Goal: Task Accomplishment & Management: Use online tool/utility

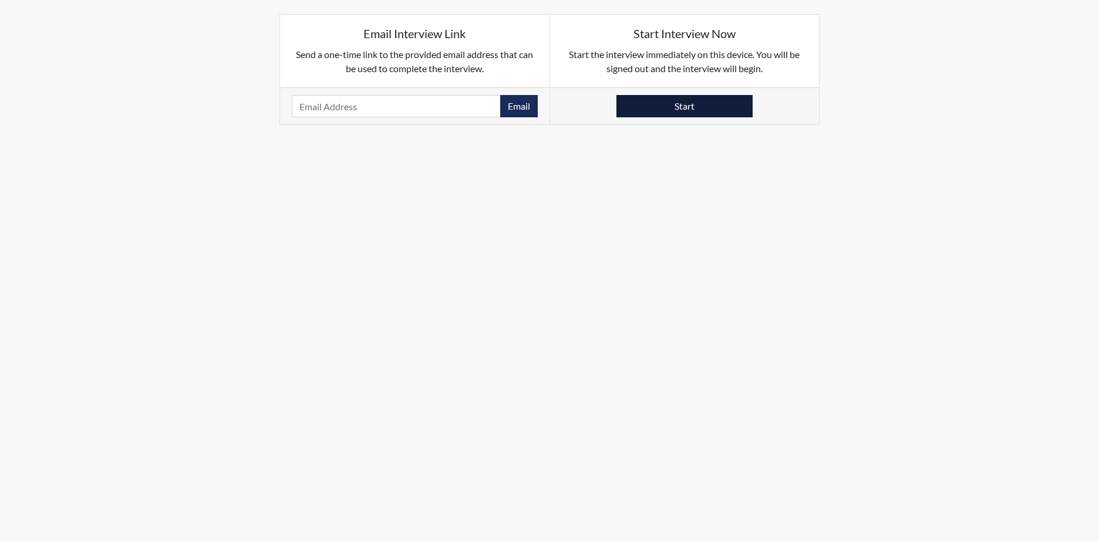
click at [683, 104] on button "Start" at bounding box center [684, 106] width 136 height 22
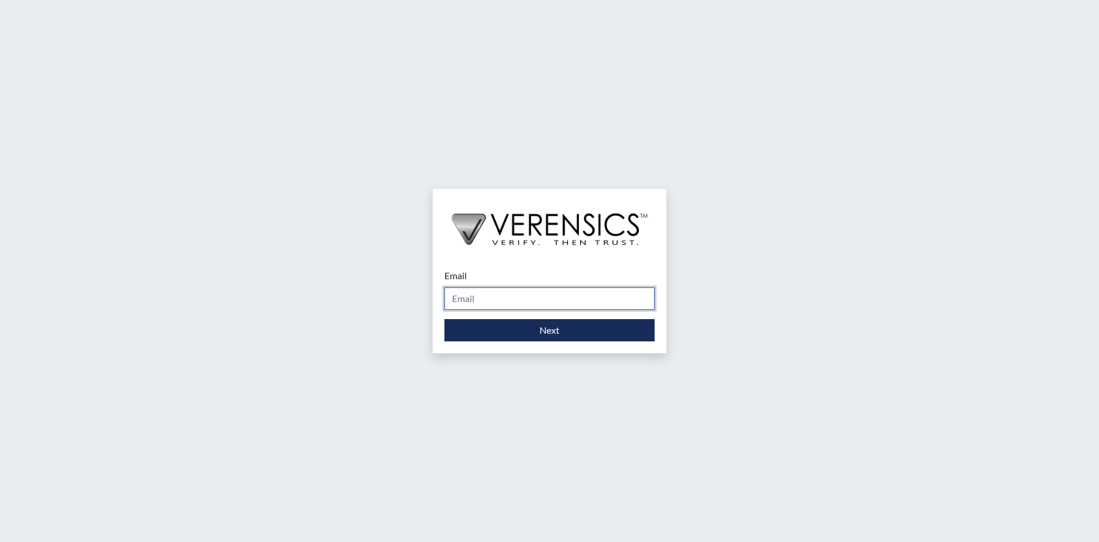
click at [485, 299] on input "Email" at bounding box center [549, 299] width 210 height 22
type input "[PERSON_NAME][EMAIL_ADDRESS][PERSON_NAME][DOMAIN_NAME]"
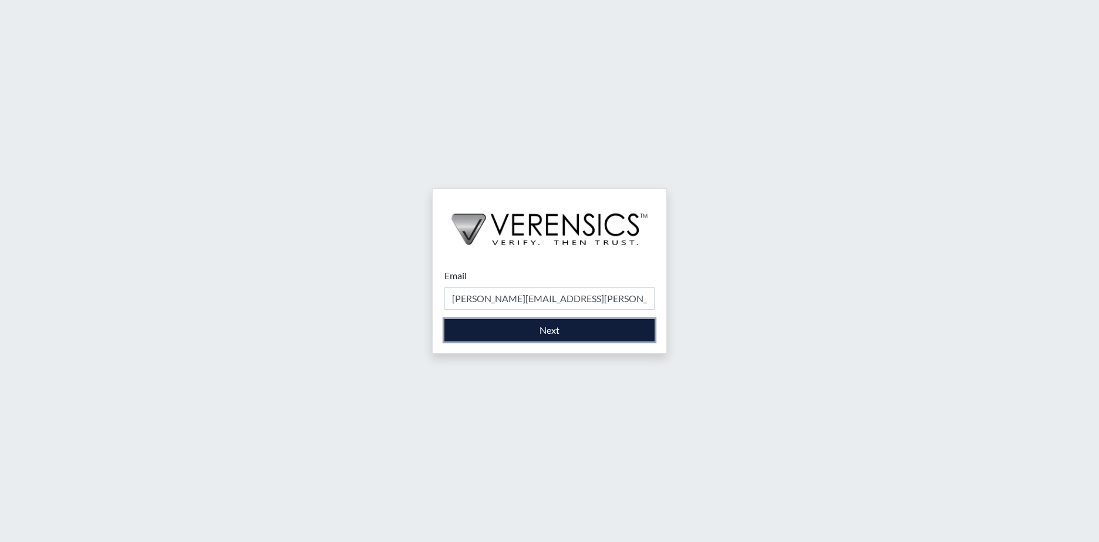
click at [501, 323] on button "Next" at bounding box center [549, 330] width 210 height 22
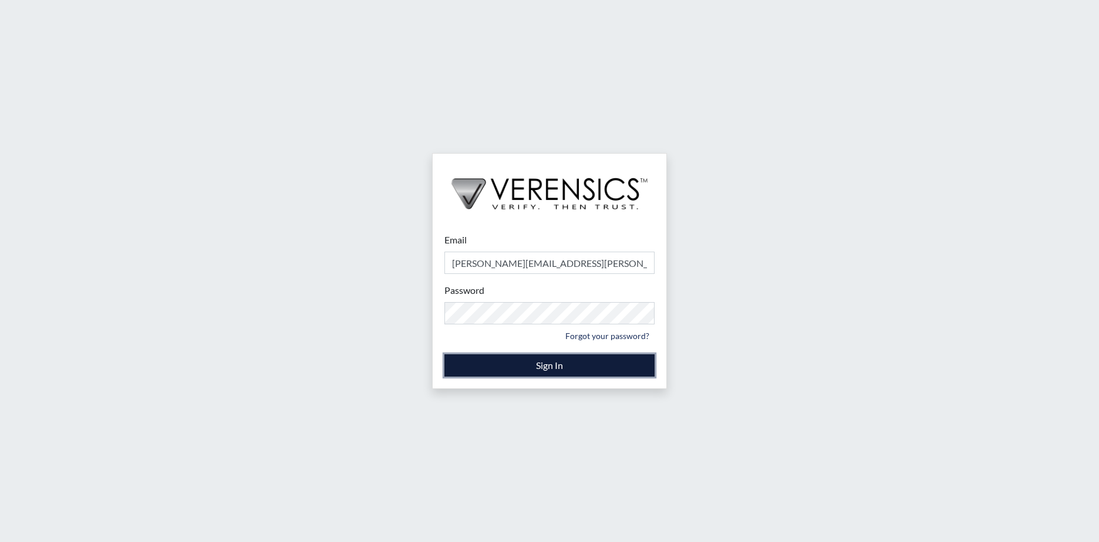
click at [560, 362] on button "Sign In" at bounding box center [549, 365] width 210 height 22
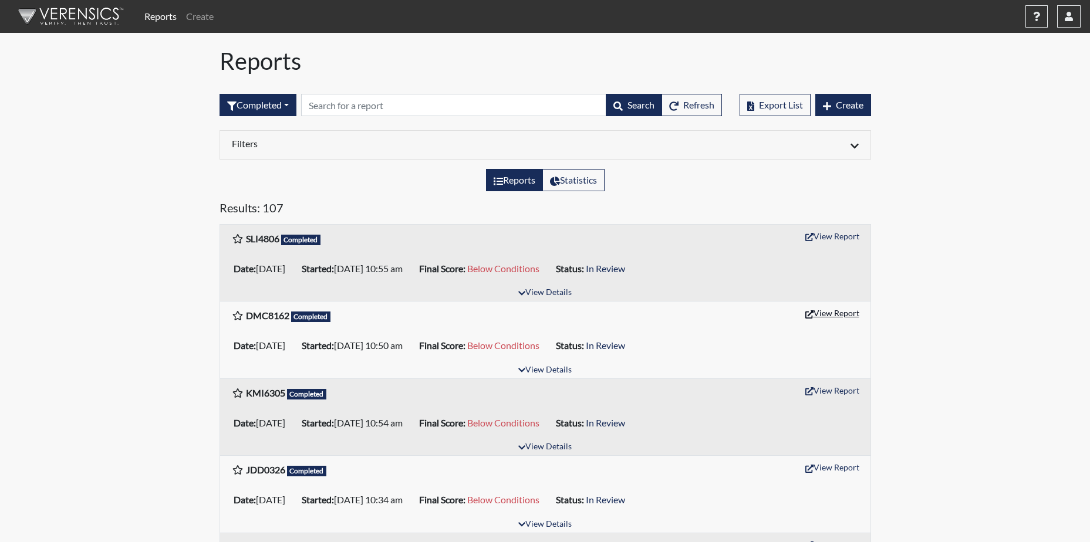
click at [843, 315] on button "View Report" at bounding box center [832, 313] width 65 height 18
click at [835, 236] on button "View Report" at bounding box center [832, 236] width 65 height 18
click at [1065, 11] on button "button" at bounding box center [1068, 16] width 23 height 22
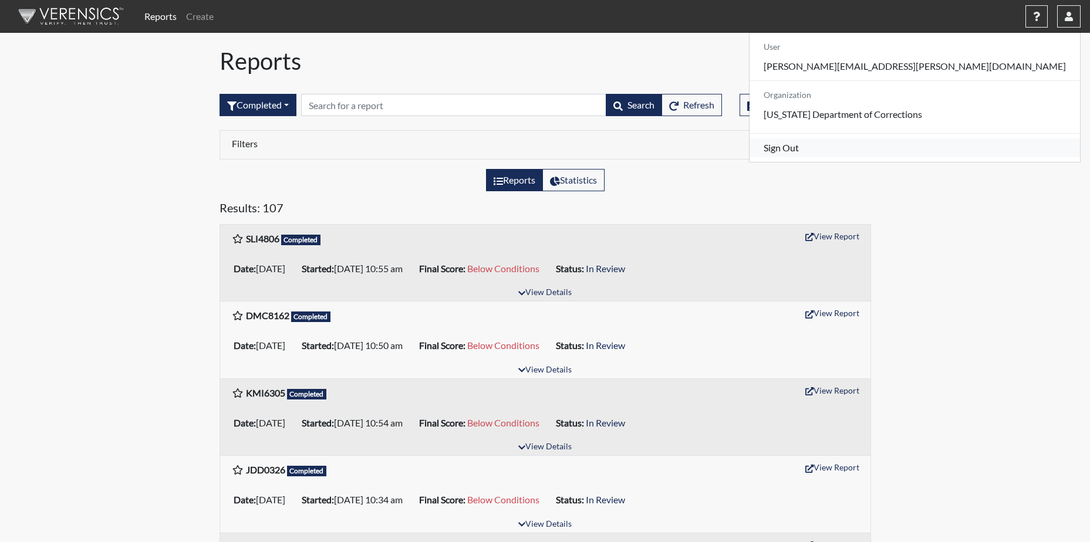
click at [959, 157] on link "Sign Out" at bounding box center [914, 148] width 330 height 19
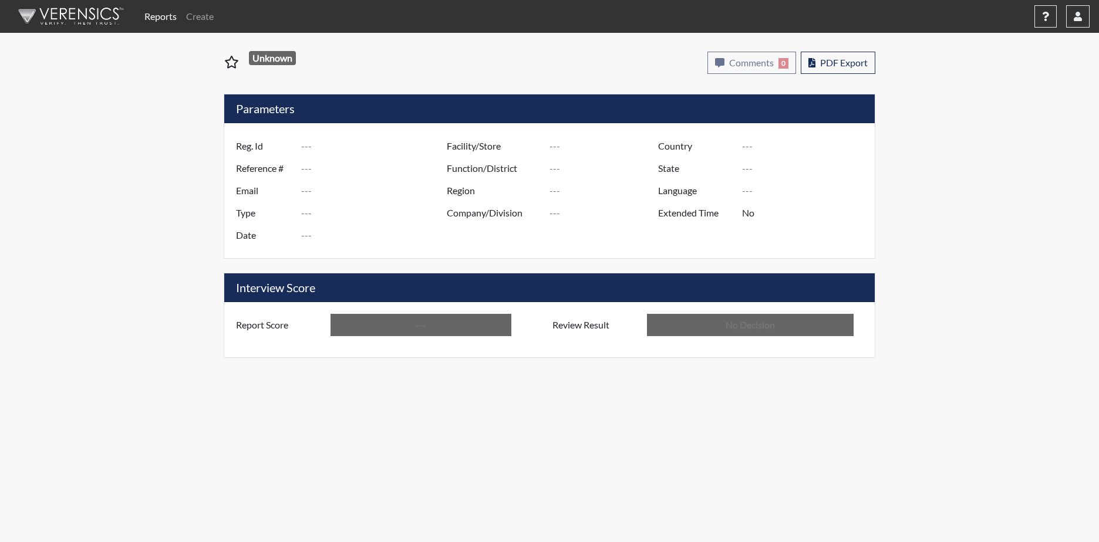
type input "DMC8162"
type input "50886"
type input "---"
type input "Corrections Pre-Employment"
type input "[DATE]"
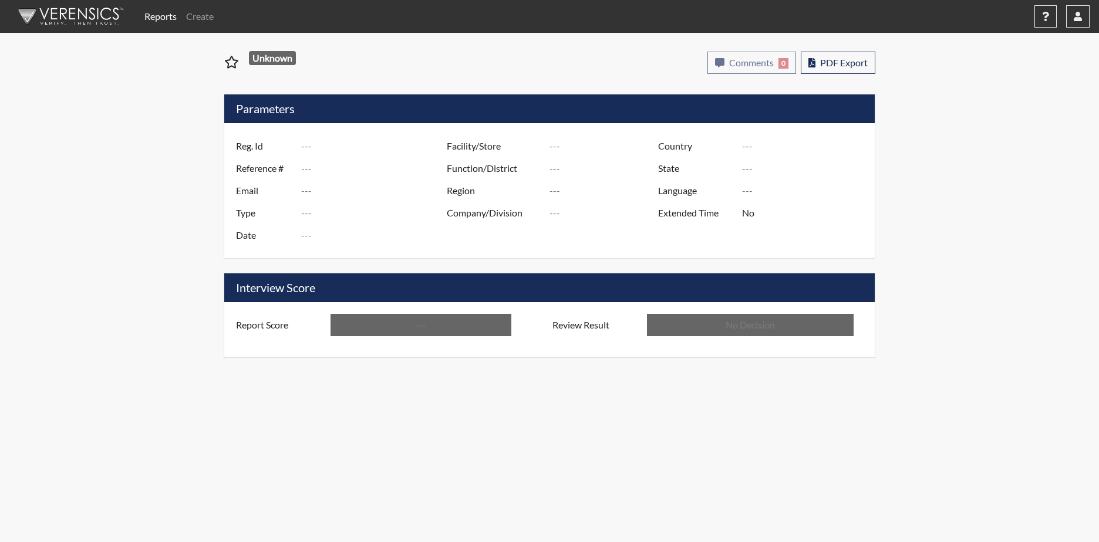
type input "[PERSON_NAME]"
type input "[GEOGRAPHIC_DATA]"
type input "[US_STATE]"
type input "English"
type input "Below Conditions"
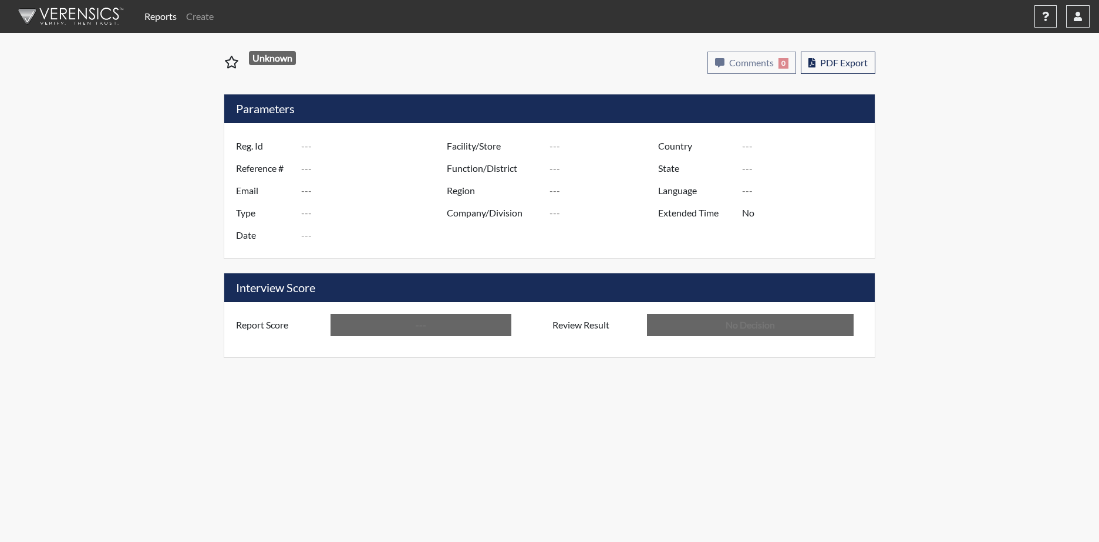
type input "In Review"
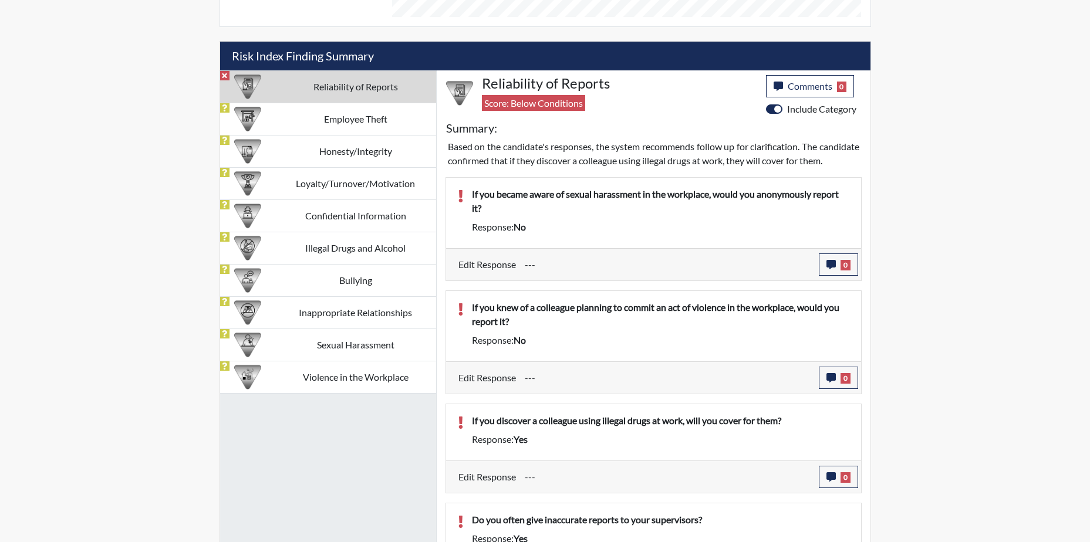
scroll to position [681, 0]
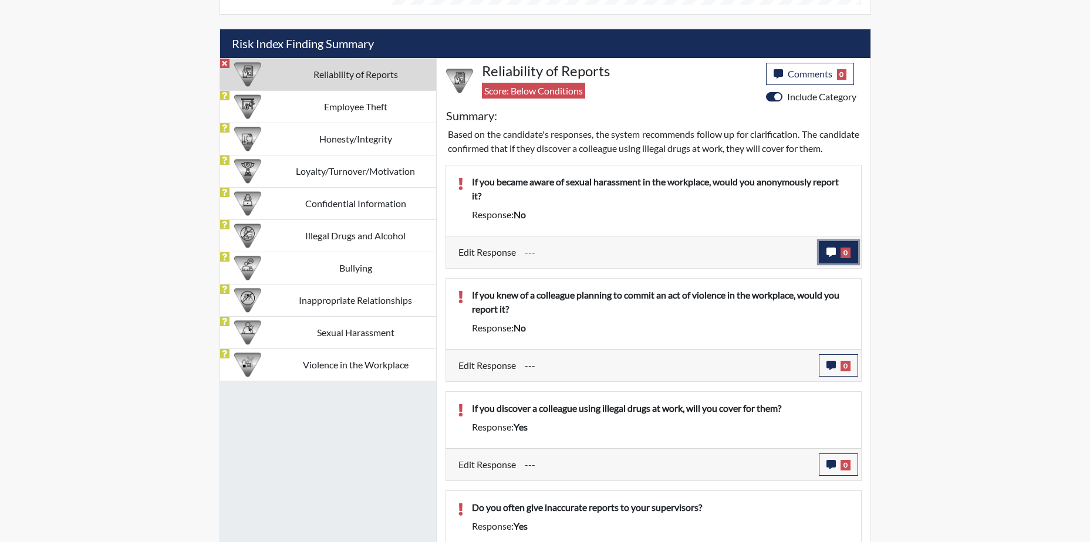
click at [830, 257] on icon "button" at bounding box center [830, 252] width 9 height 9
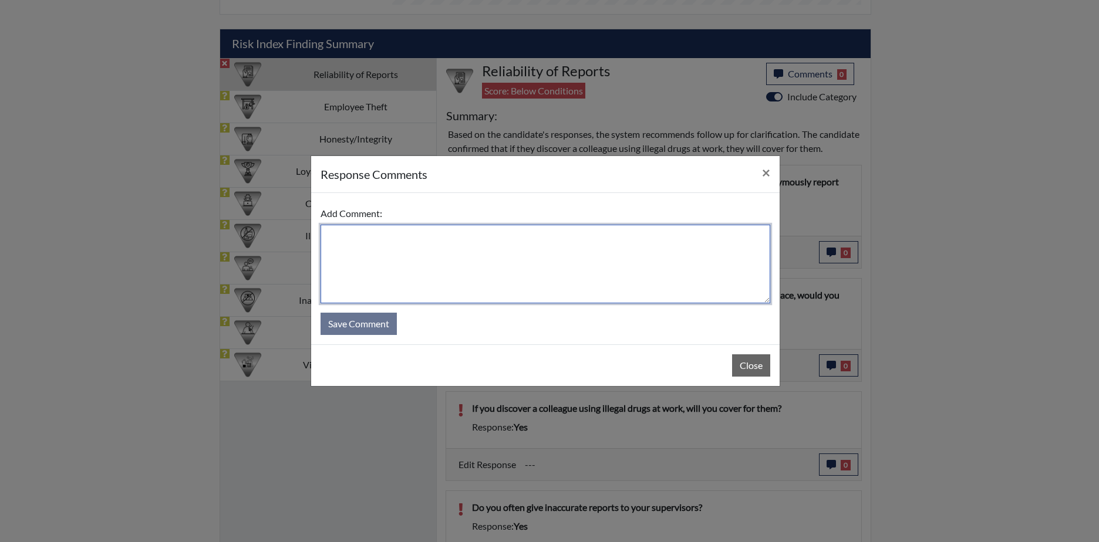
click at [329, 237] on textarea at bounding box center [545, 264] width 450 height 79
type textarea "yes. Misread the question"
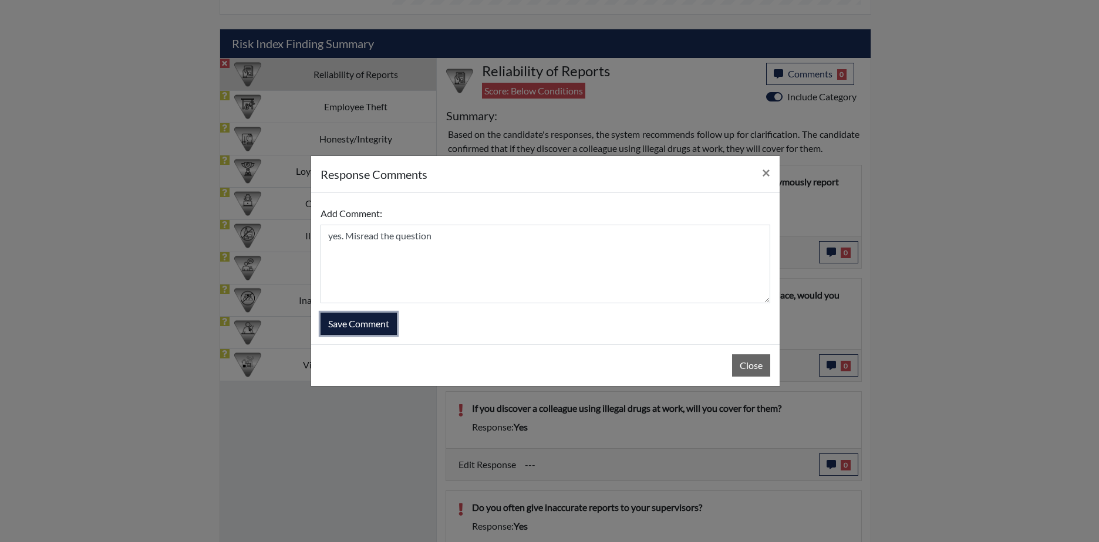
click at [375, 322] on button "Save Comment" at bounding box center [358, 324] width 76 height 22
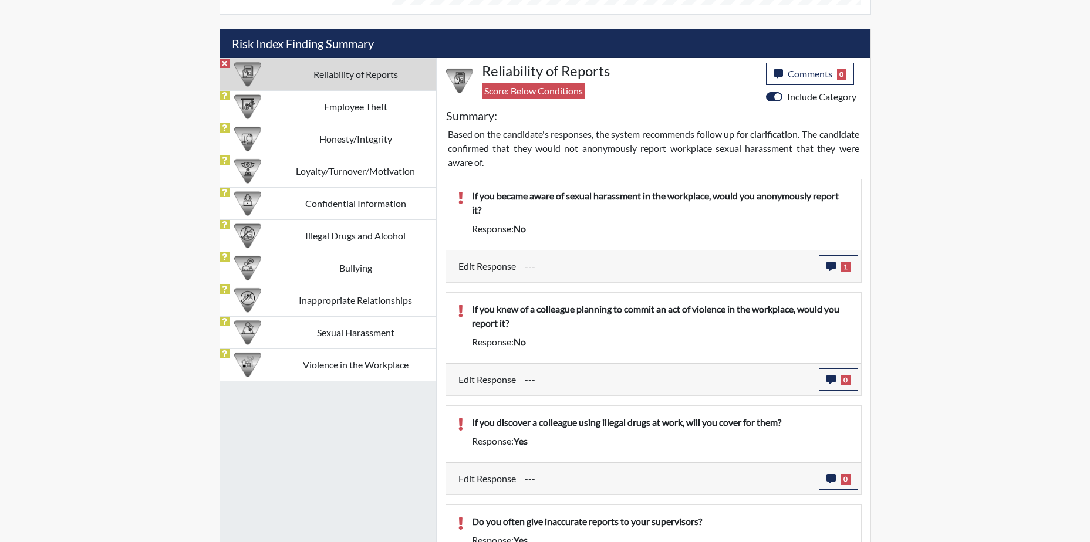
scroll to position [195, 488]
click at [830, 377] on icon "button" at bounding box center [830, 379] width 9 height 9
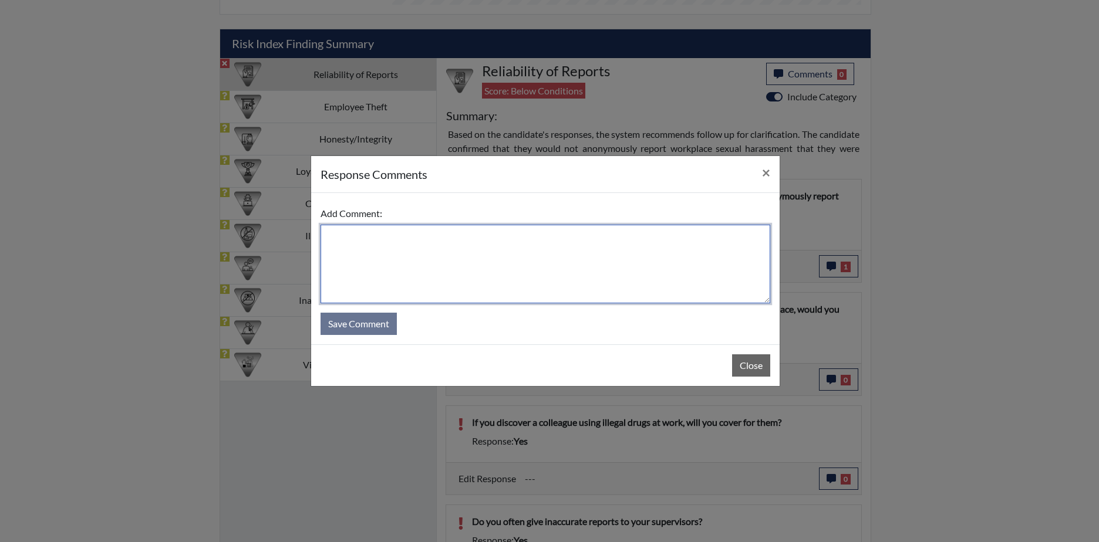
click at [356, 256] on textarea at bounding box center [545, 264] width 450 height 79
type textarea "yes, I was rushing"
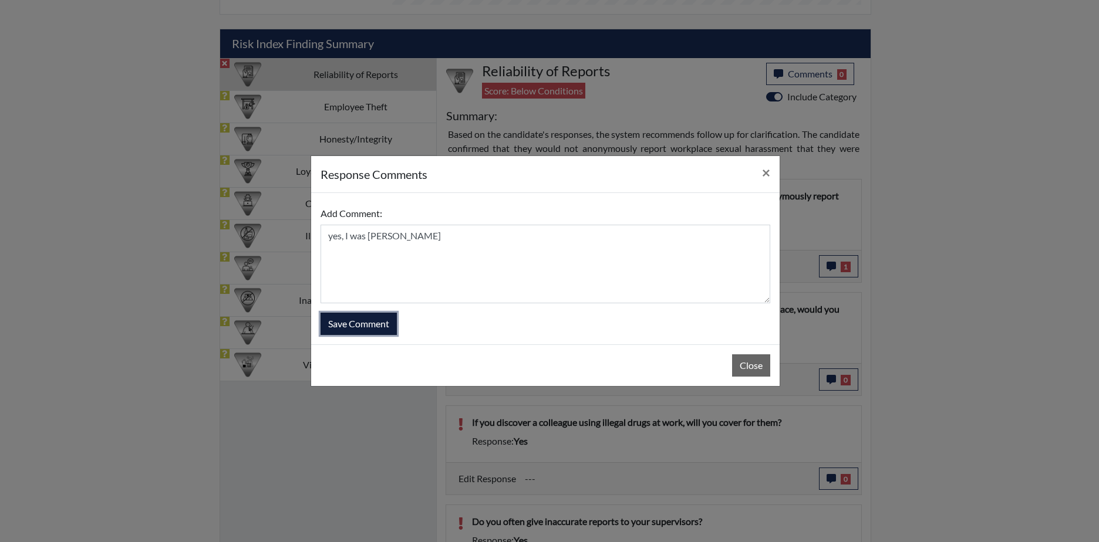
click at [342, 323] on button "Save Comment" at bounding box center [358, 324] width 76 height 22
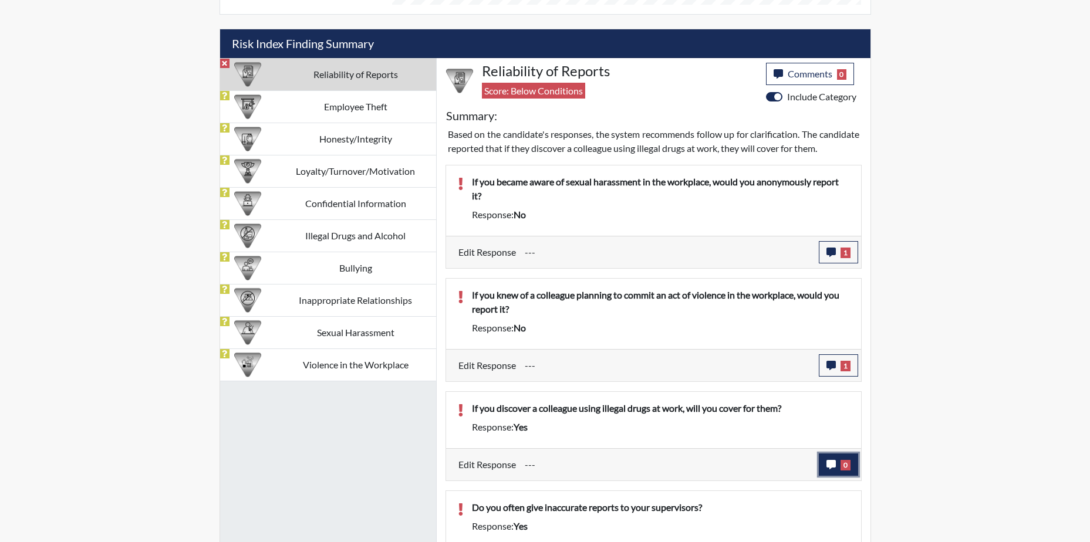
click at [826, 470] on icon "button" at bounding box center [830, 464] width 9 height 9
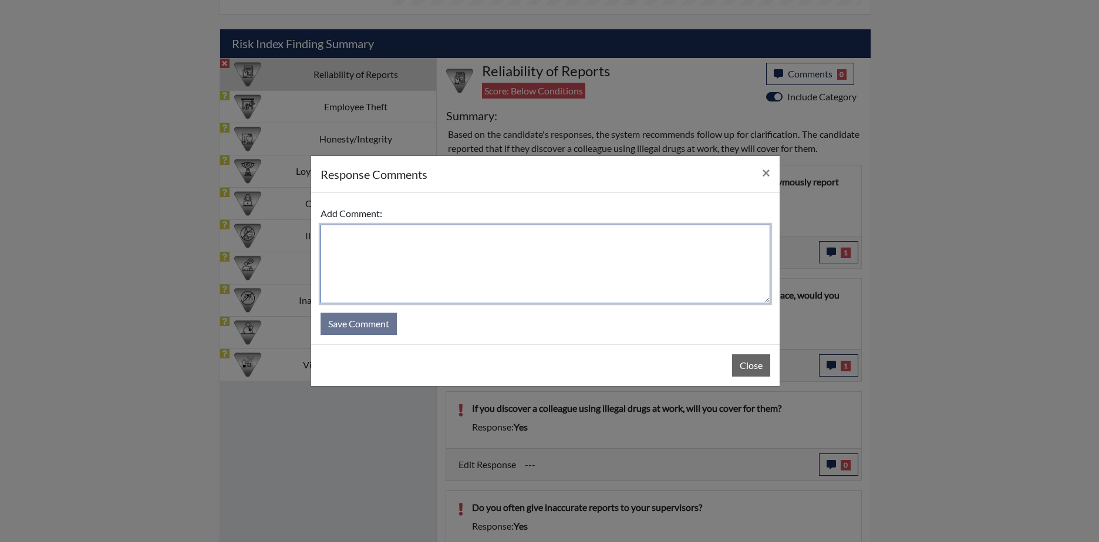
click at [354, 261] on textarea at bounding box center [545, 264] width 450 height 79
type textarea "No, misread the question"
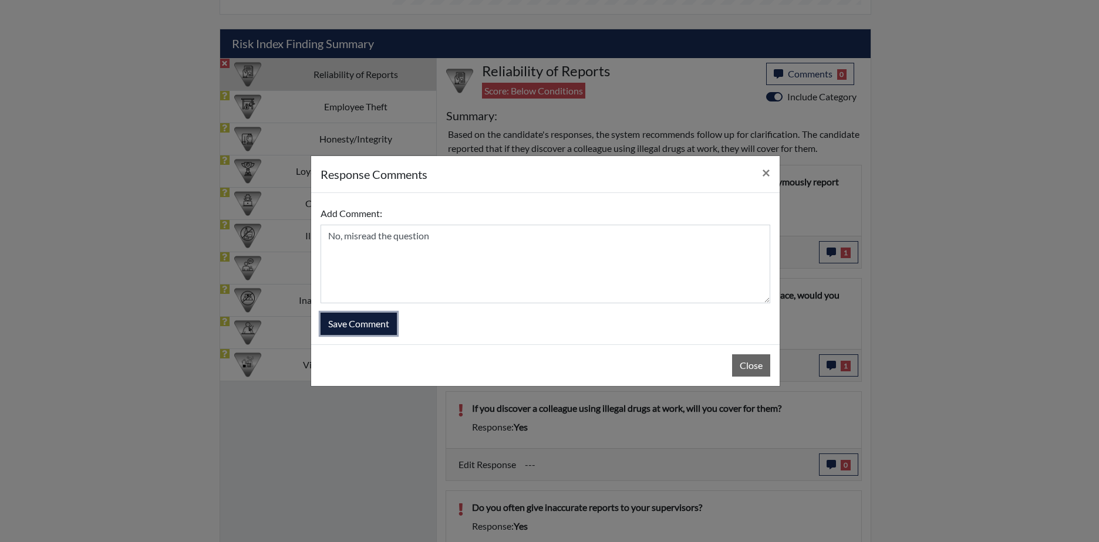
click at [344, 323] on button "Save Comment" at bounding box center [358, 324] width 76 height 22
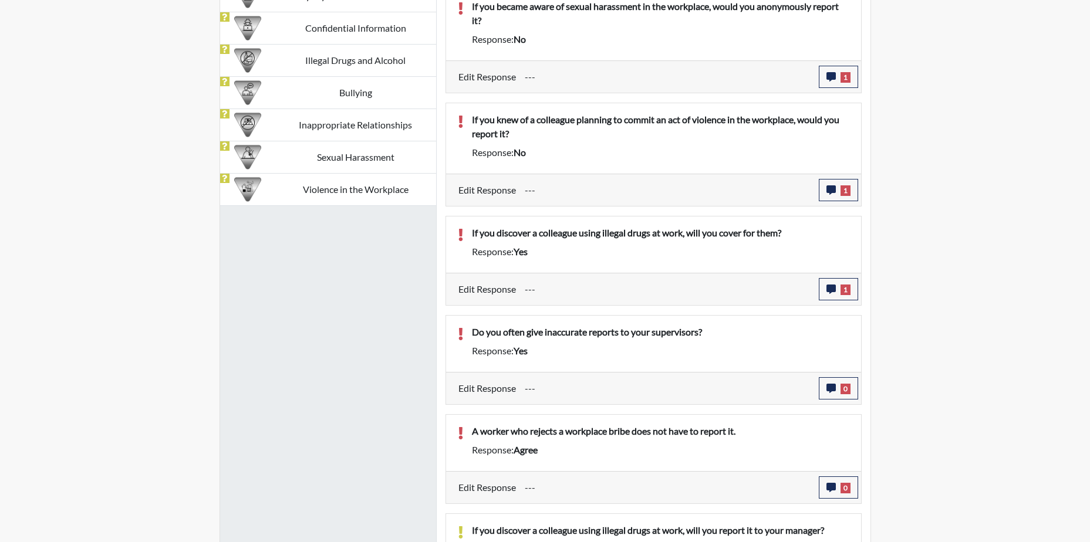
scroll to position [857, 0]
click at [828, 393] on icon "button" at bounding box center [830, 387] width 9 height 9
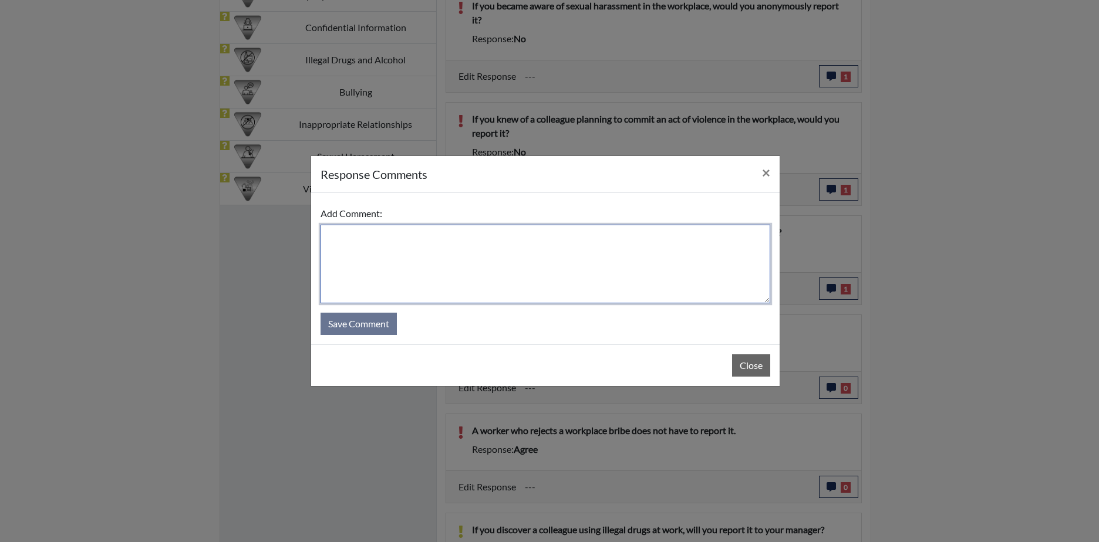
click at [407, 265] on textarea at bounding box center [545, 264] width 450 height 79
type textarea "No"
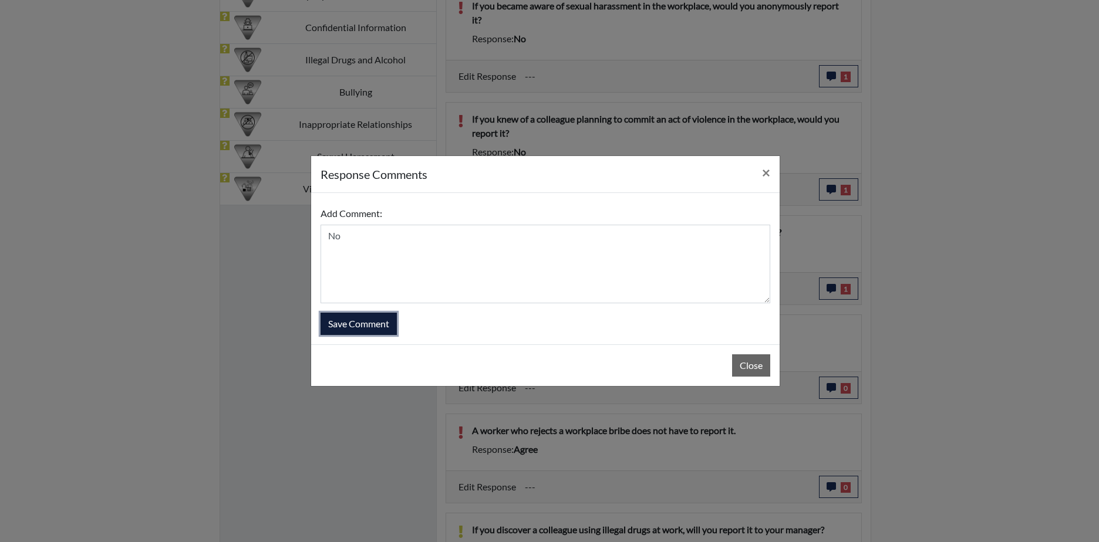
click at [353, 330] on button "Save Comment" at bounding box center [358, 324] width 76 height 22
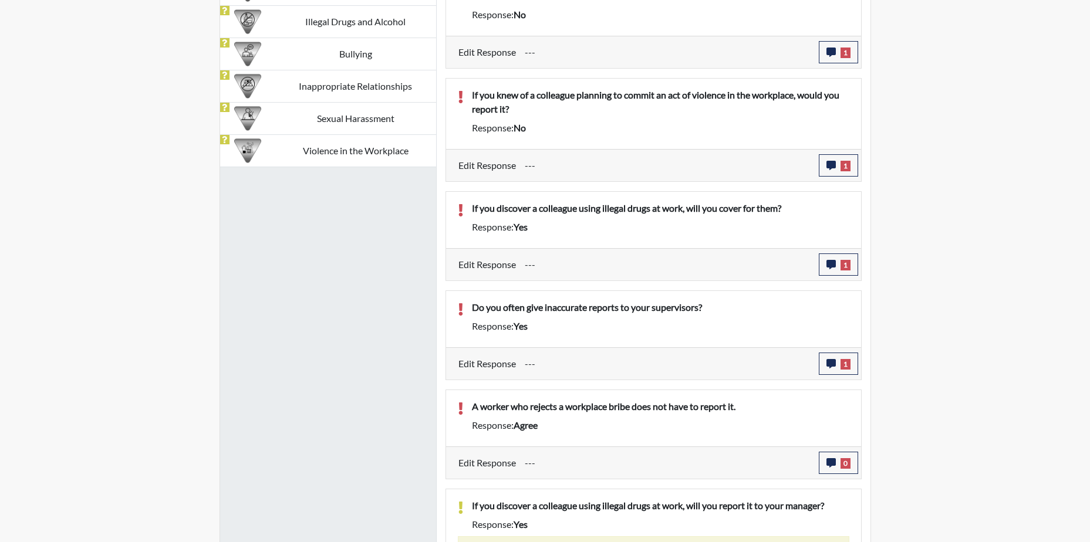
scroll to position [916, 0]
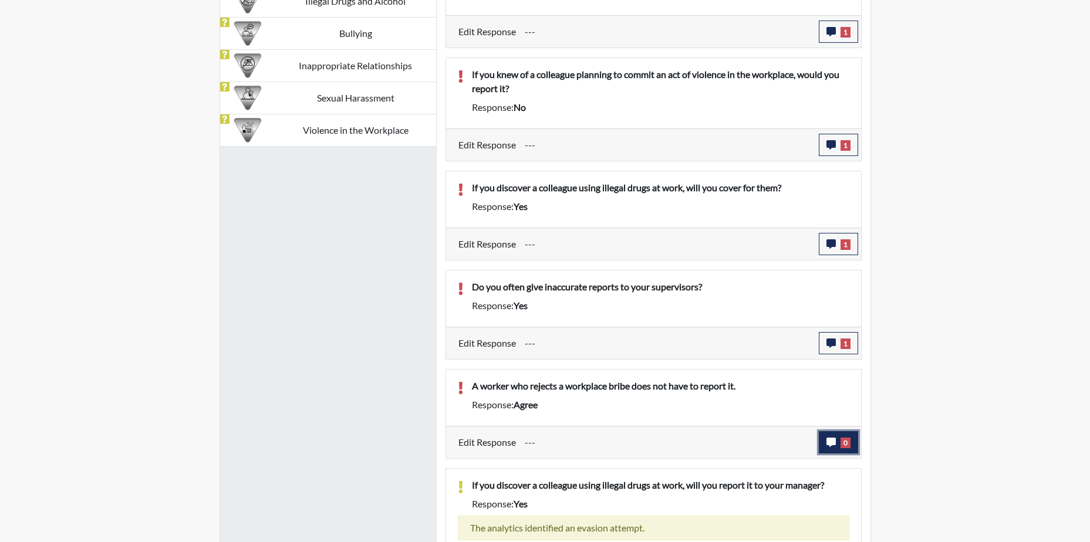
click at [830, 441] on icon "button" at bounding box center [830, 442] width 9 height 9
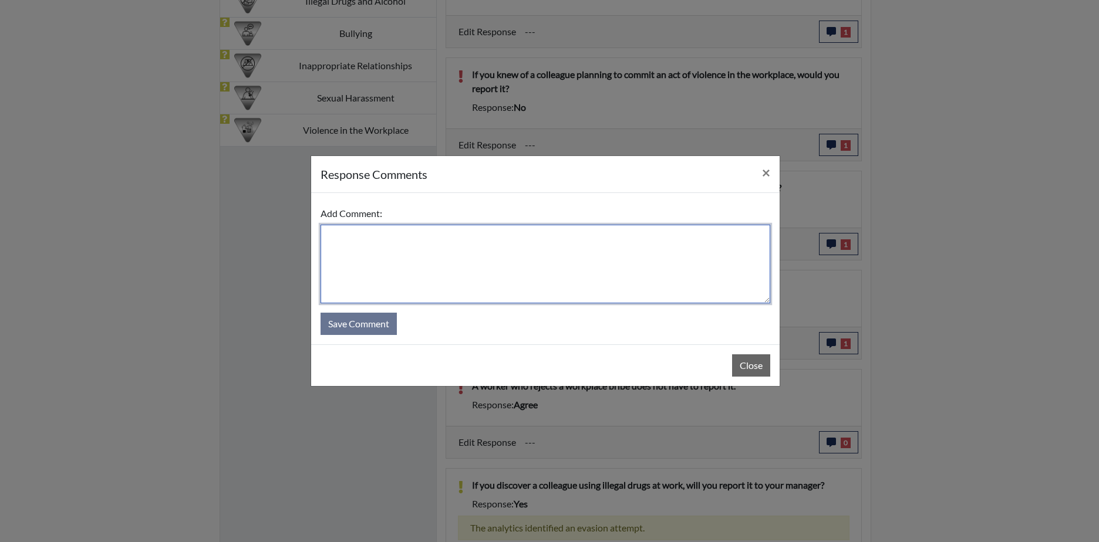
click at [385, 269] on textarea at bounding box center [545, 264] width 450 height 79
type textarea "Disagree, you should report it"
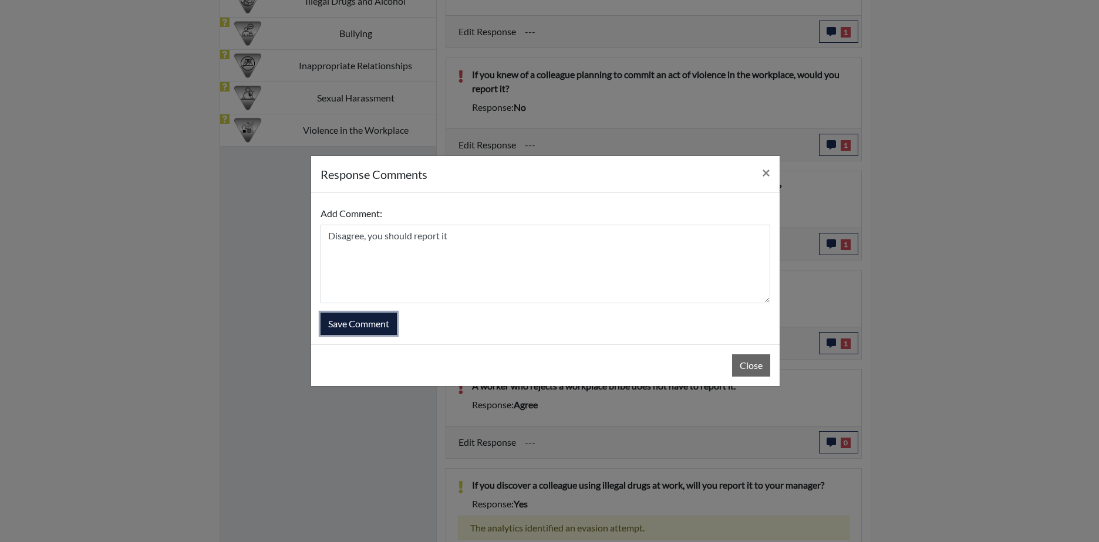
click at [344, 323] on button "Save Comment" at bounding box center [358, 324] width 76 height 22
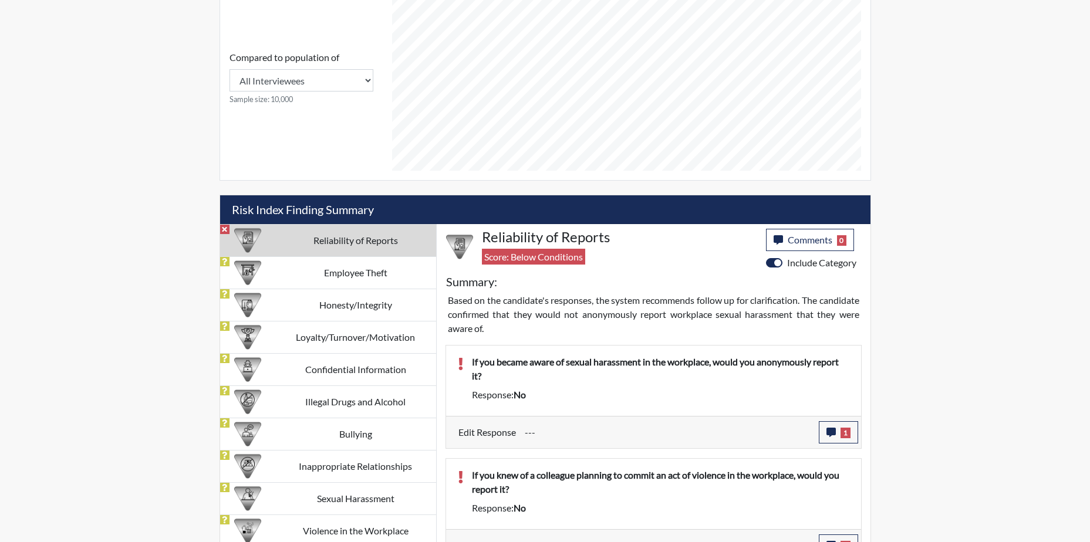
scroll to position [618, 0]
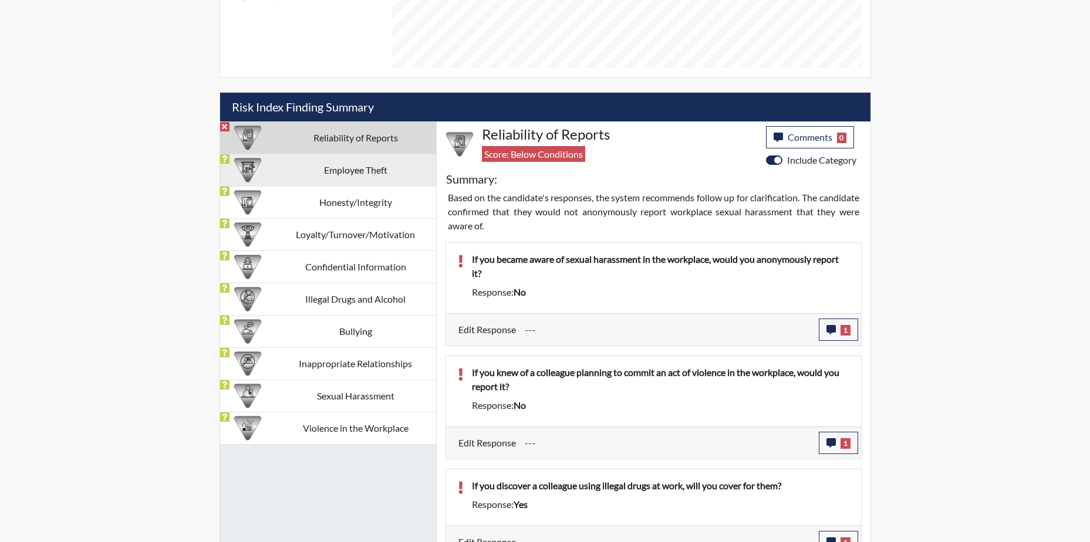
click at [391, 170] on td "Employee Theft" at bounding box center [355, 170] width 161 height 32
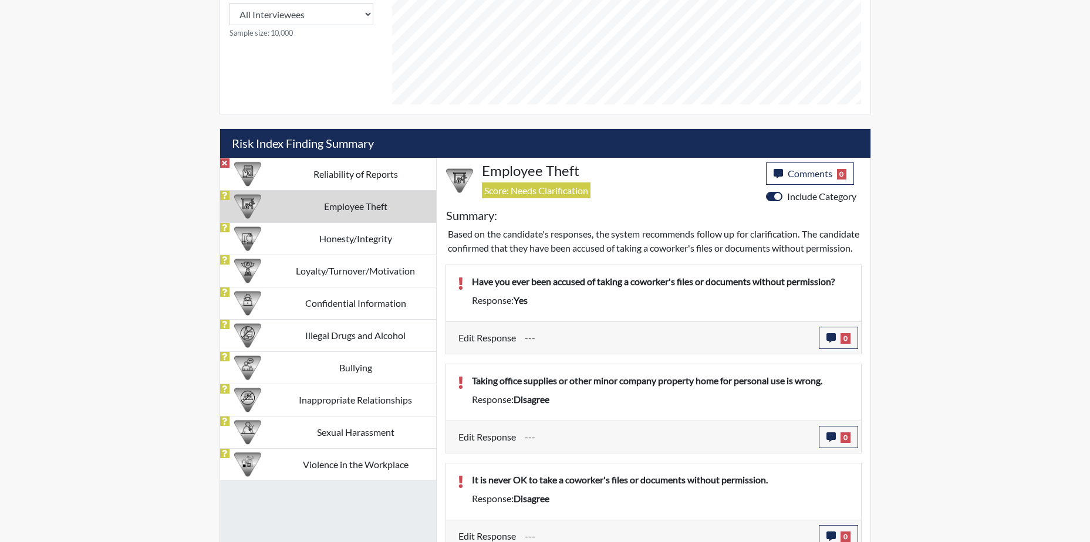
scroll to position [602, 0]
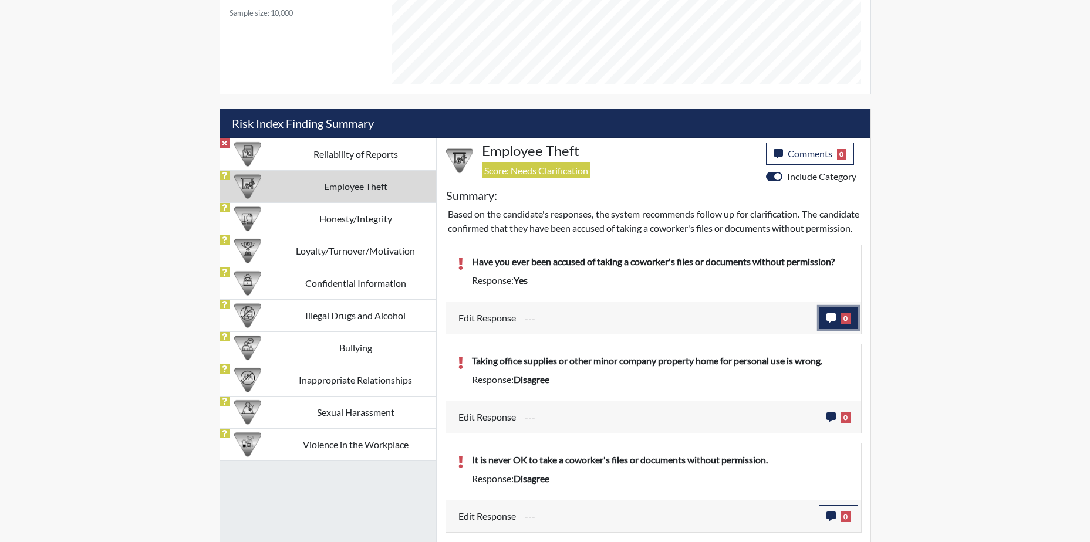
click at [833, 323] on icon "button" at bounding box center [830, 317] width 9 height 9
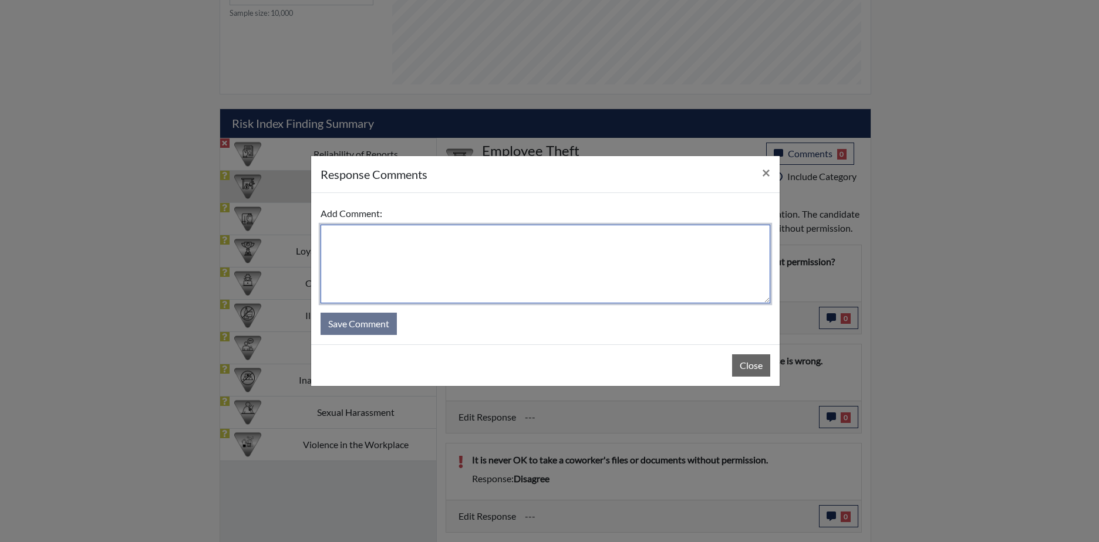
click at [404, 247] on textarea at bounding box center [545, 264] width 450 height 79
type textarea "No, didn't understand the question"
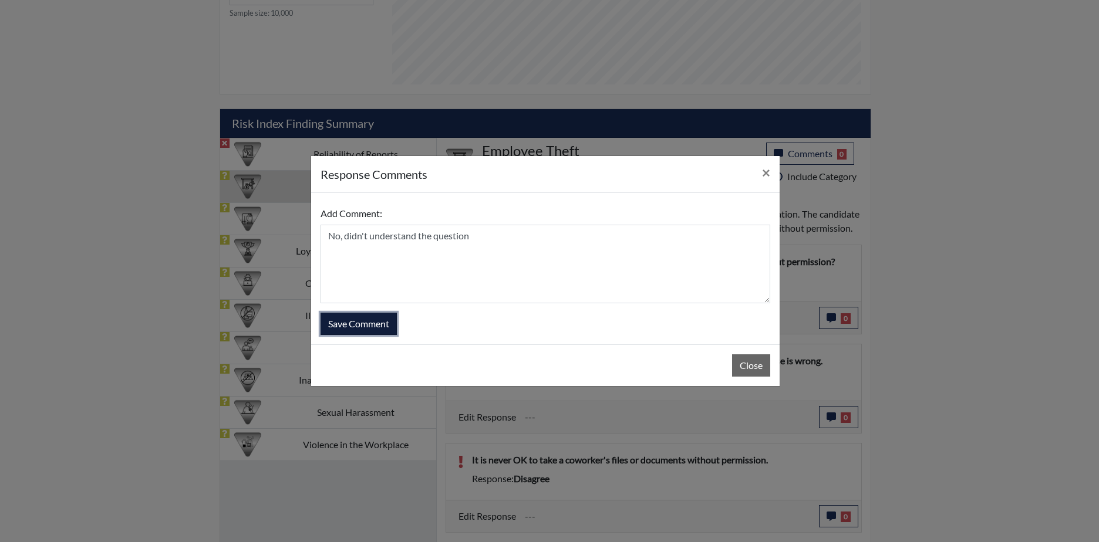
click at [357, 326] on button "Save Comment" at bounding box center [358, 324] width 76 height 22
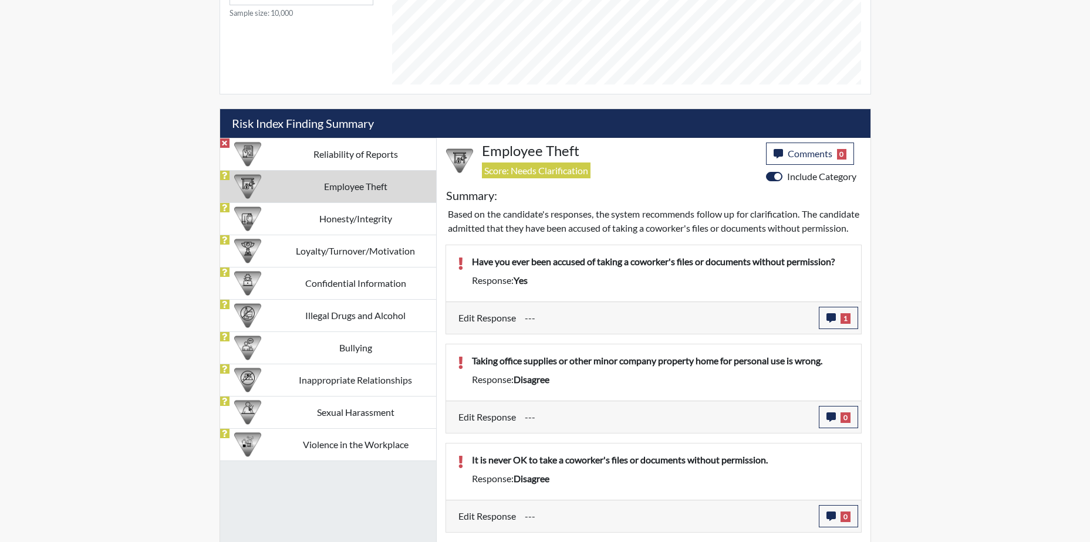
scroll to position [195, 488]
click at [833, 422] on icon "button" at bounding box center [830, 417] width 9 height 9
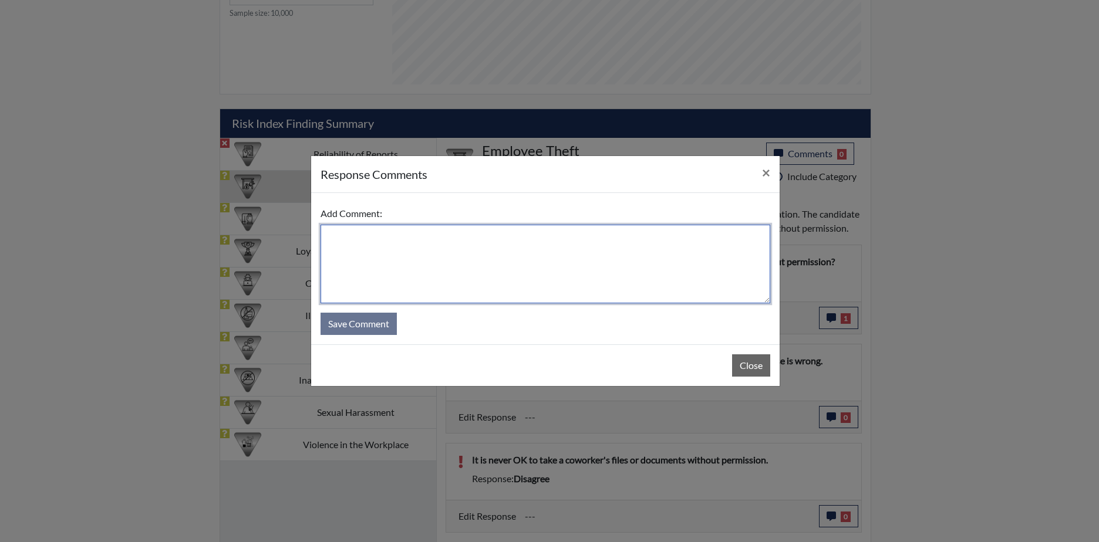
click at [359, 246] on textarea at bounding box center [545, 264] width 450 height 79
type textarea "agree, don't take it home"
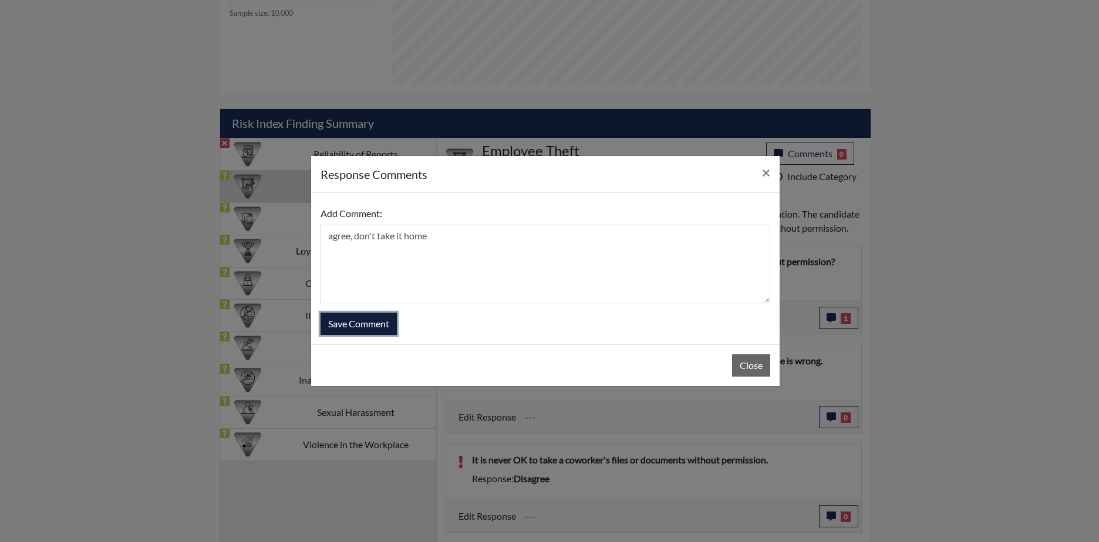
click at [352, 323] on button "Save Comment" at bounding box center [358, 324] width 76 height 22
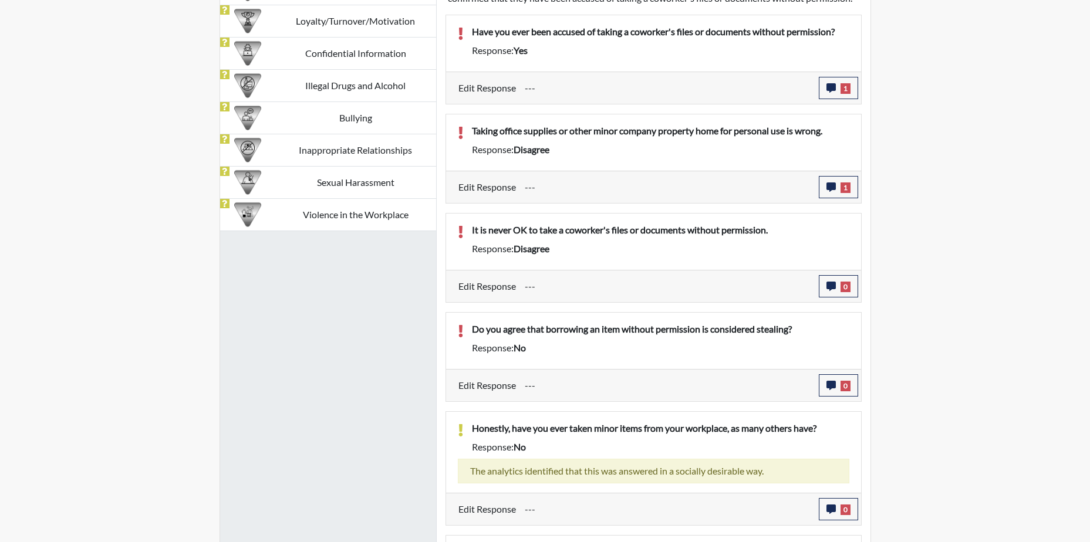
scroll to position [895, 0]
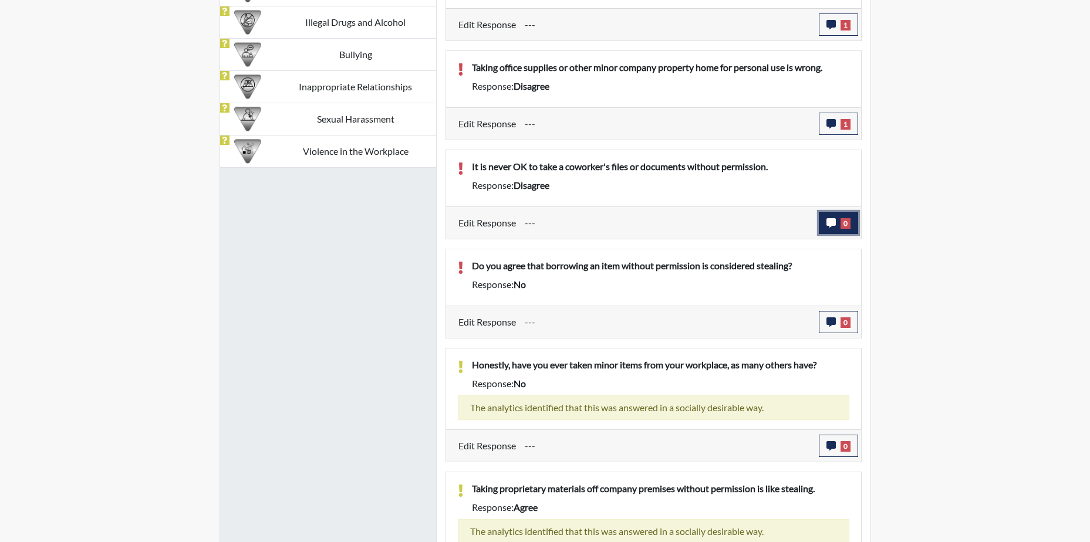
click at [830, 228] on icon "button" at bounding box center [830, 222] width 9 height 9
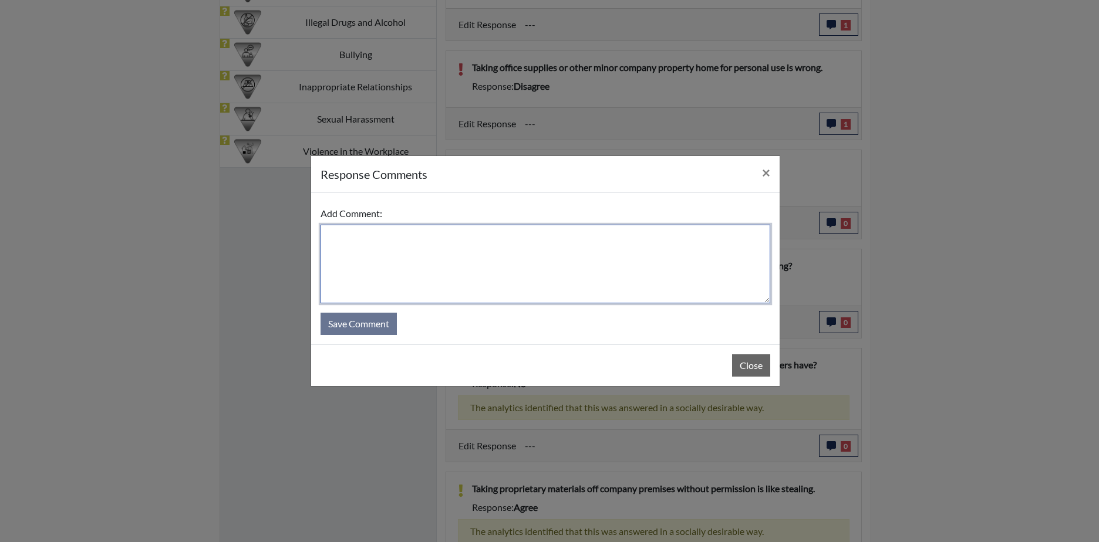
click at [379, 254] on textarea at bounding box center [545, 264] width 450 height 79
type textarea "agree,"
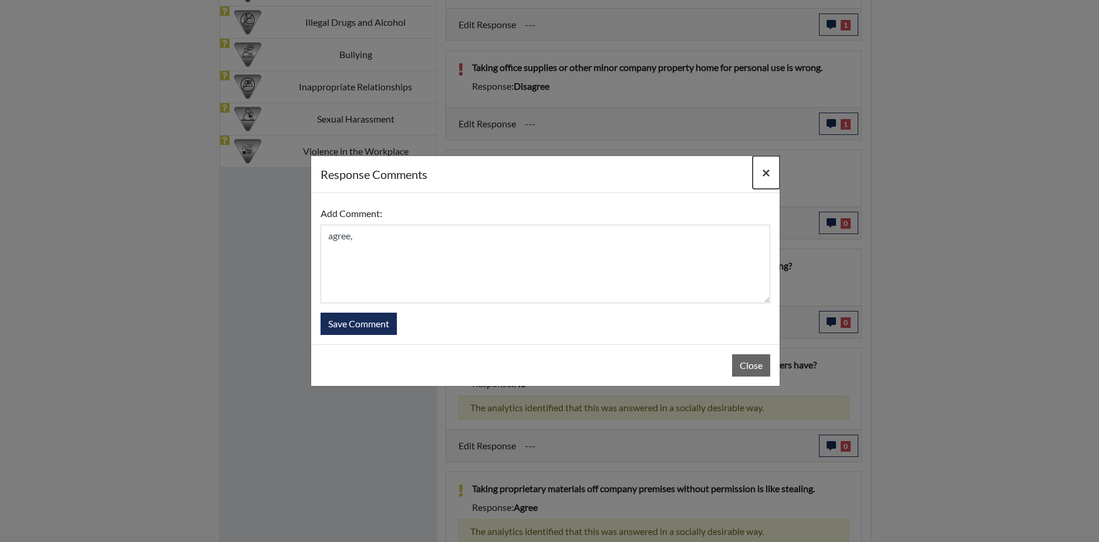
click at [761, 169] on button "×" at bounding box center [765, 172] width 27 height 33
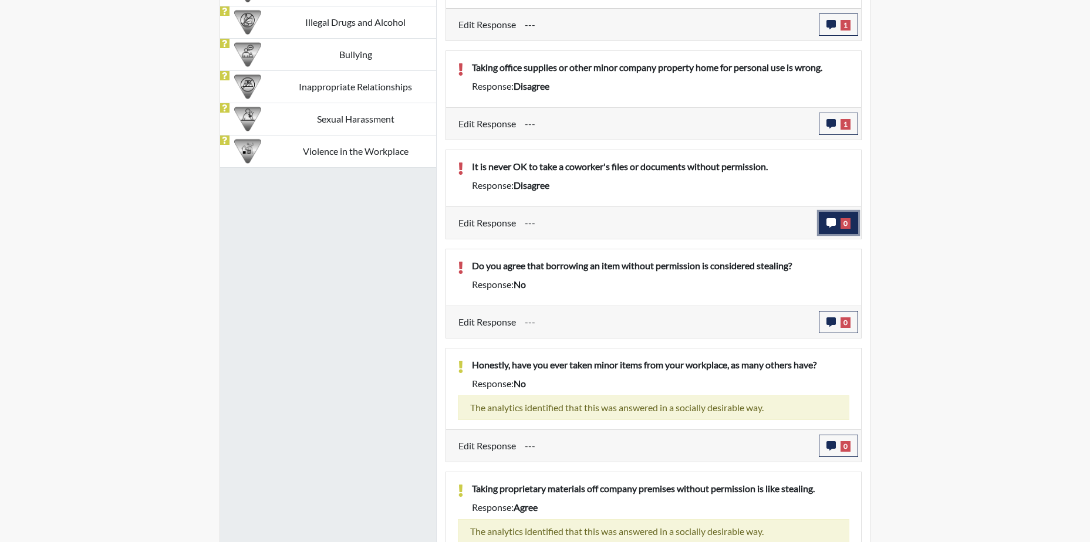
click at [833, 228] on icon "button" at bounding box center [830, 222] width 9 height 9
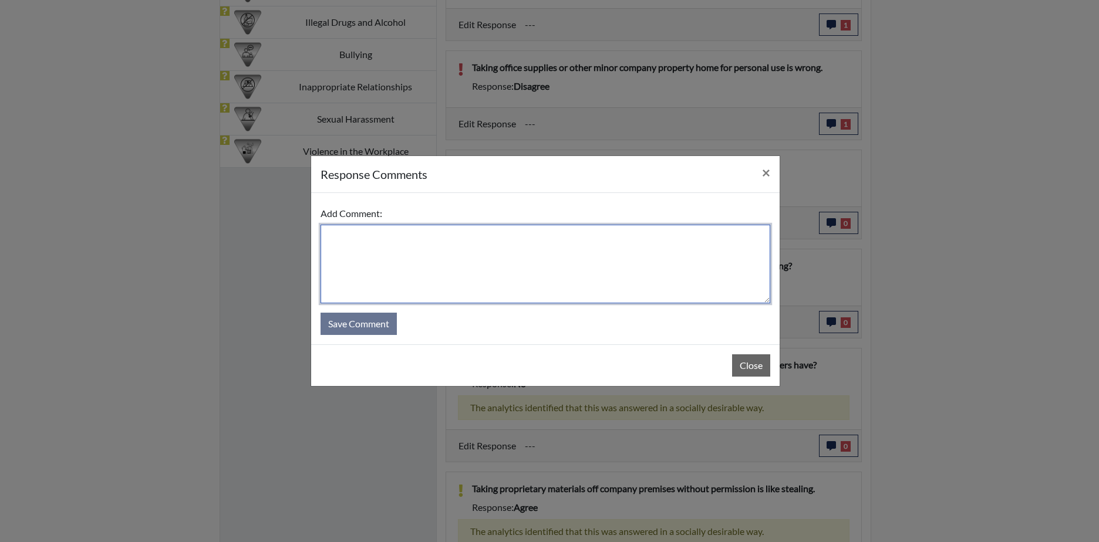
click at [471, 246] on textarea at bounding box center [545, 264] width 450 height 79
type textarea "Agree, you should have permission"
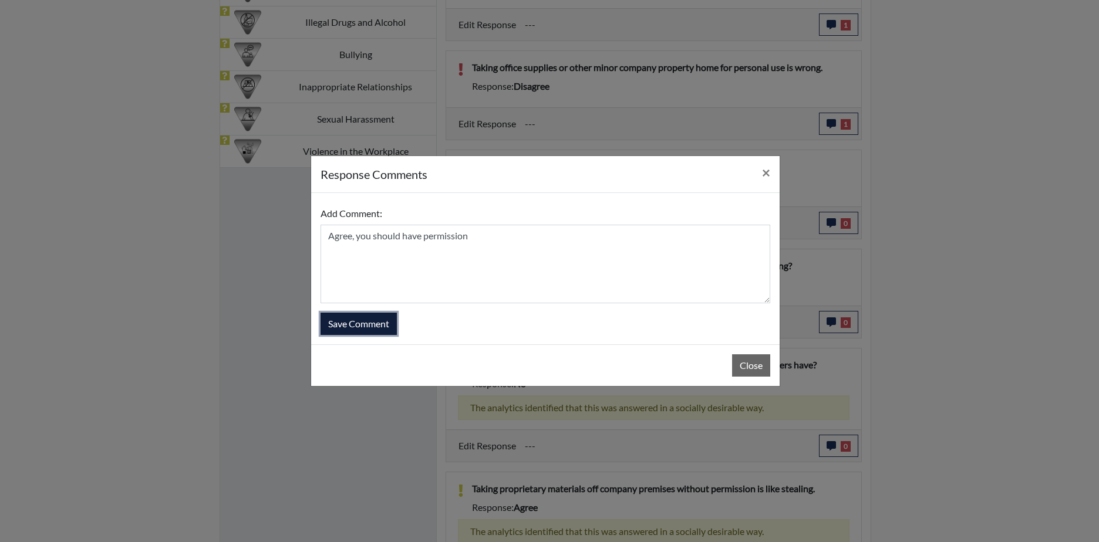
drag, startPoint x: 369, startPoint y: 318, endPoint x: 370, endPoint y: 348, distance: 30.5
click at [368, 340] on div "Add Comment: Agree, you should have permission Save Comment" at bounding box center [545, 268] width 468 height 151
click at [376, 323] on button "Save Comment" at bounding box center [358, 324] width 76 height 22
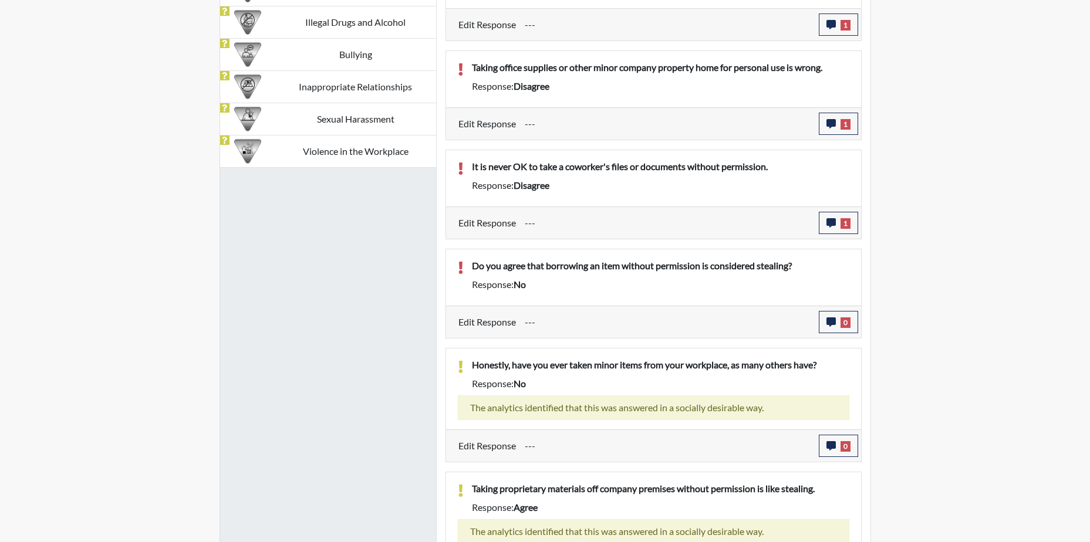
scroll to position [195, 488]
click at [833, 327] on icon "button" at bounding box center [830, 322] width 9 height 9
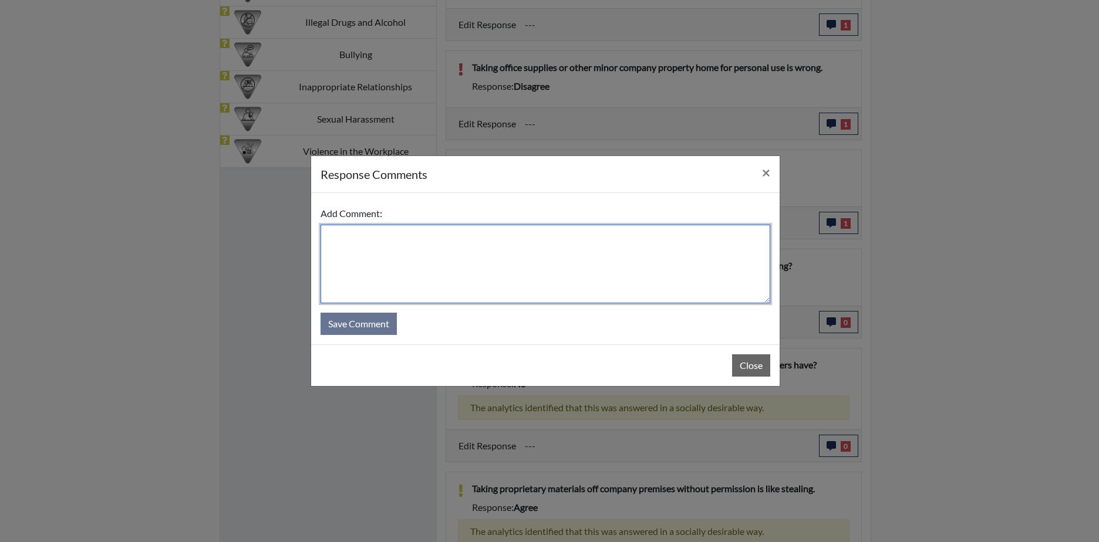
click at [339, 241] on textarea at bounding box center [545, 264] width 450 height 79
type textarea "Yes, you didn't ask for it"
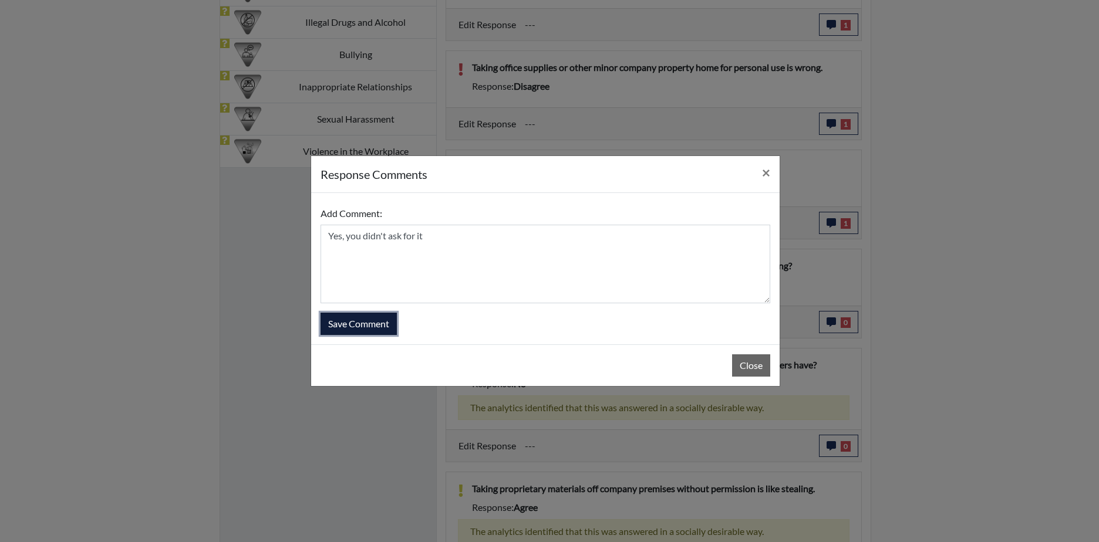
click at [357, 322] on button "Save Comment" at bounding box center [358, 324] width 76 height 22
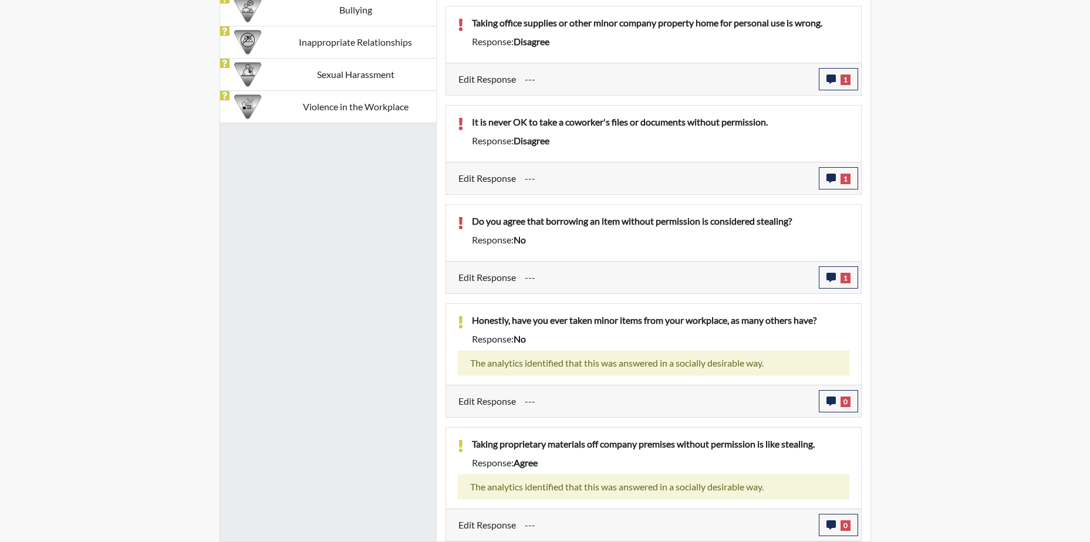
scroll to position [484, 0]
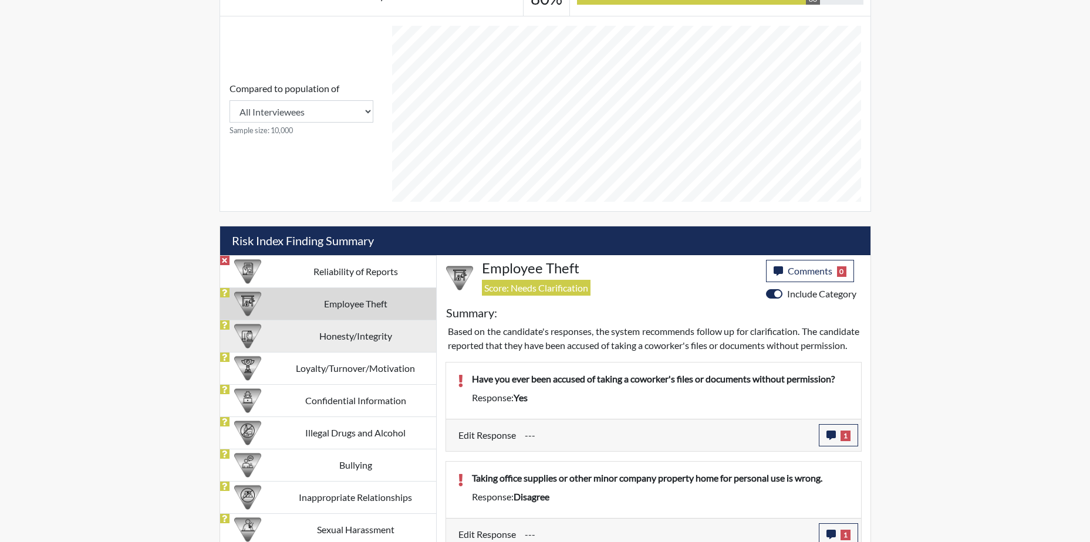
click at [370, 332] on td "Honesty/Integrity" at bounding box center [355, 336] width 161 height 32
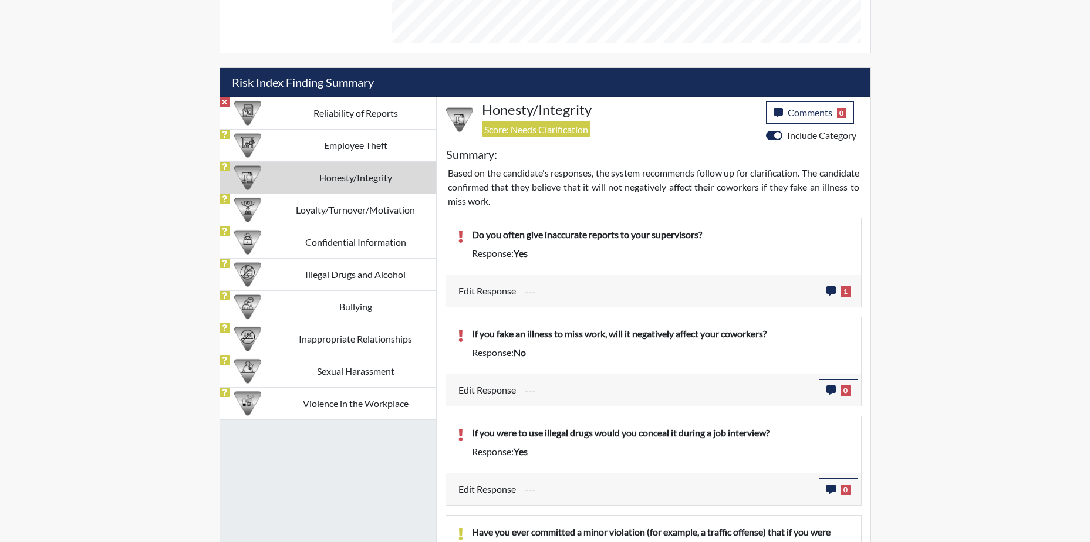
scroll to position [640, 0]
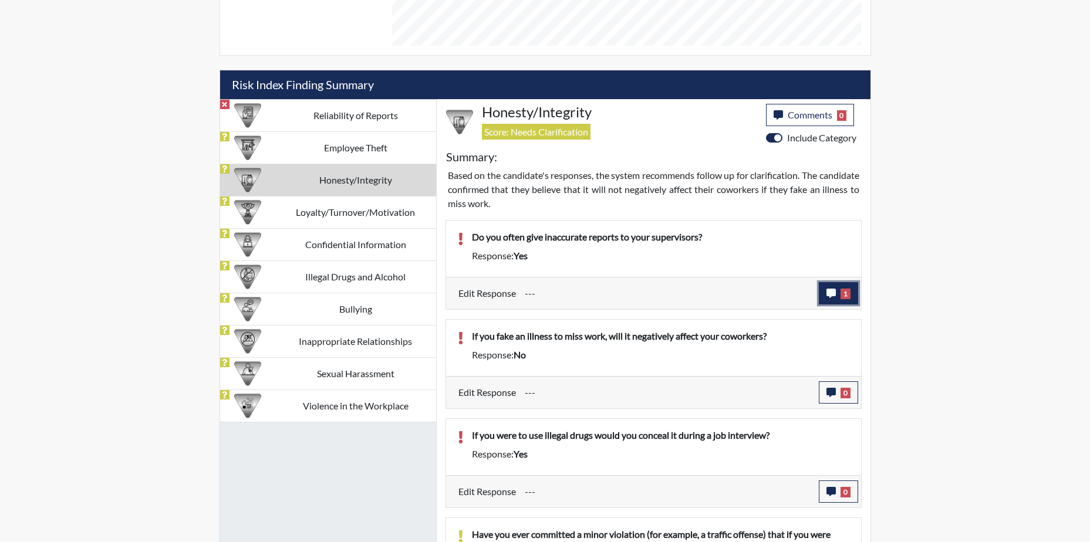
click at [832, 292] on icon "button" at bounding box center [830, 293] width 9 height 9
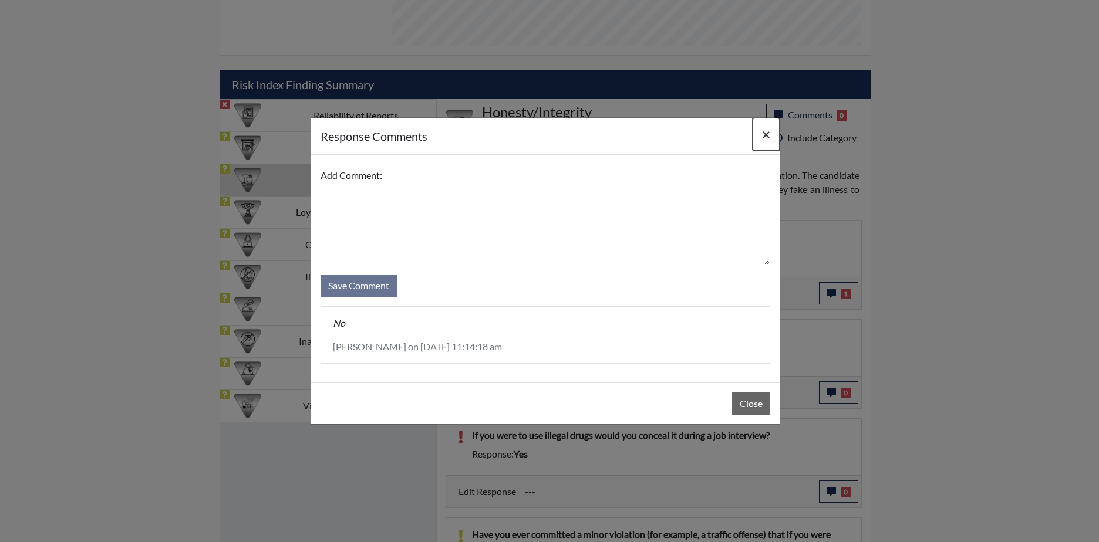
click at [765, 136] on span "×" at bounding box center [766, 134] width 8 height 17
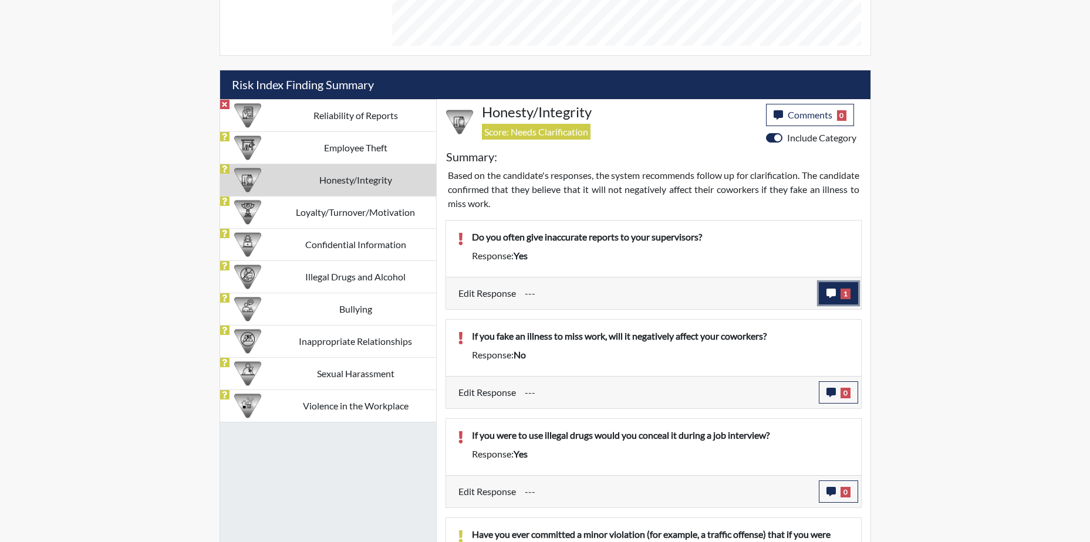
click at [835, 290] on icon "button" at bounding box center [830, 293] width 9 height 9
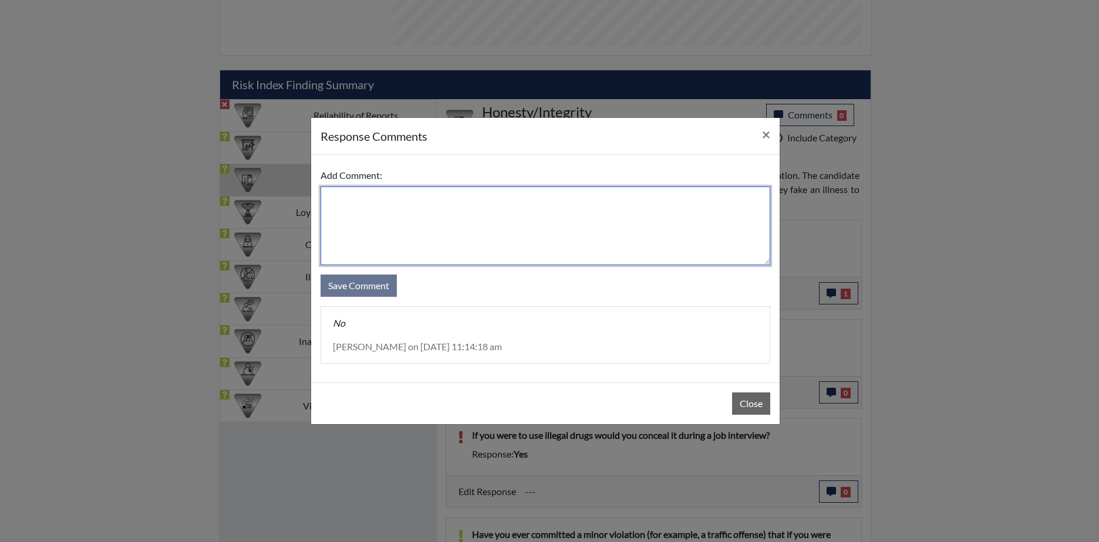
click at [493, 232] on textarea at bounding box center [545, 226] width 450 height 79
type textarea "No, don't lie"
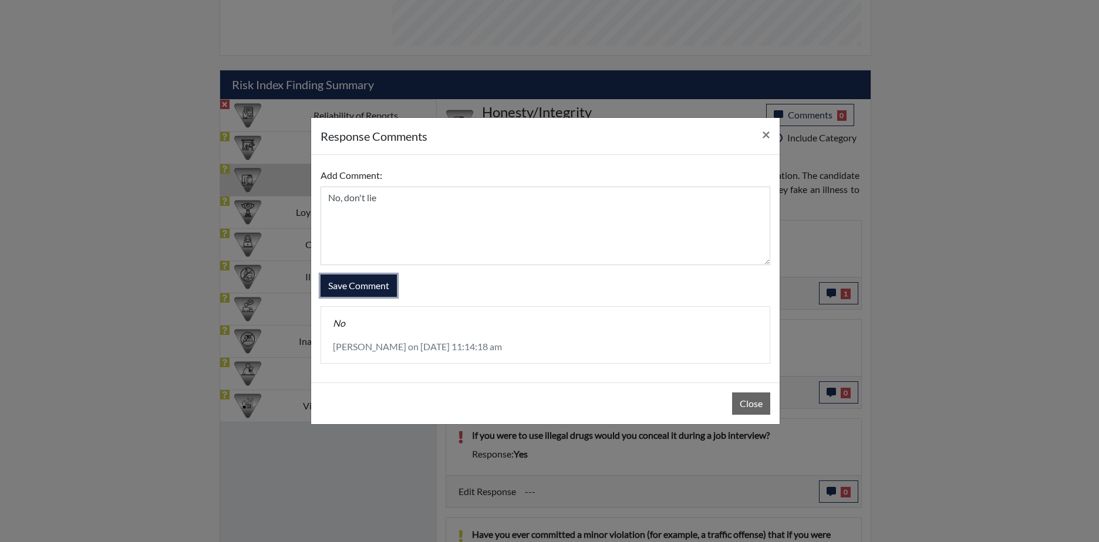
click at [358, 281] on button "Save Comment" at bounding box center [358, 286] width 76 height 22
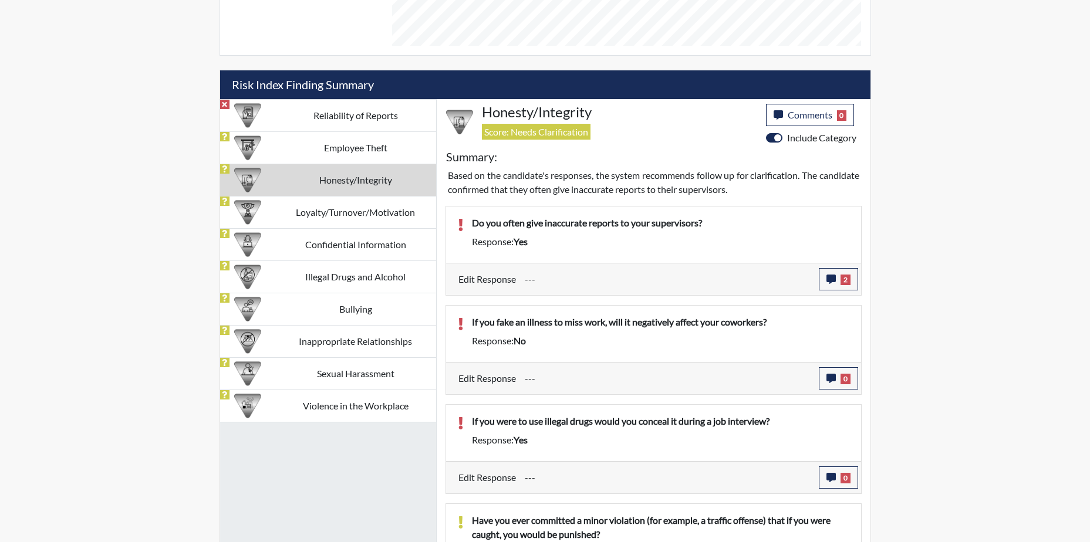
scroll to position [195, 488]
click at [833, 379] on icon "button" at bounding box center [830, 378] width 9 height 9
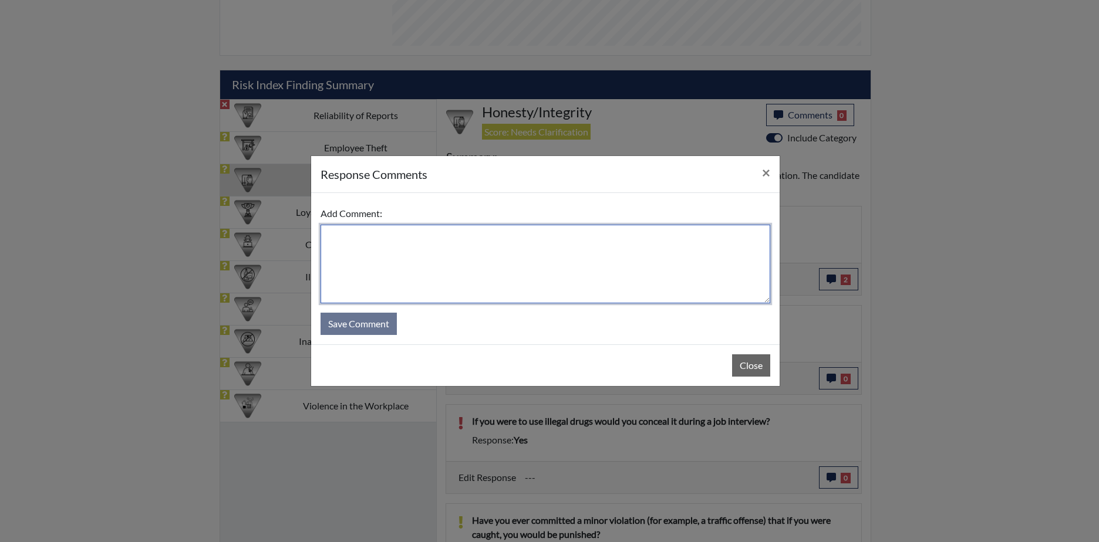
click at [427, 266] on textarea at bounding box center [545, 264] width 450 height 79
type textarea "Yes, I had to answer before time out"
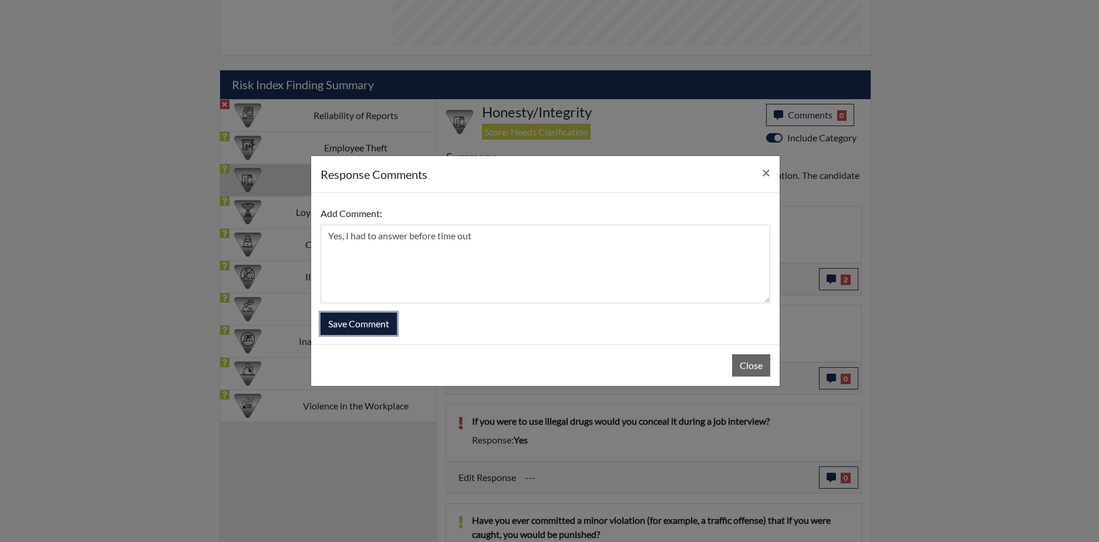
click at [345, 323] on button "Save Comment" at bounding box center [358, 324] width 76 height 22
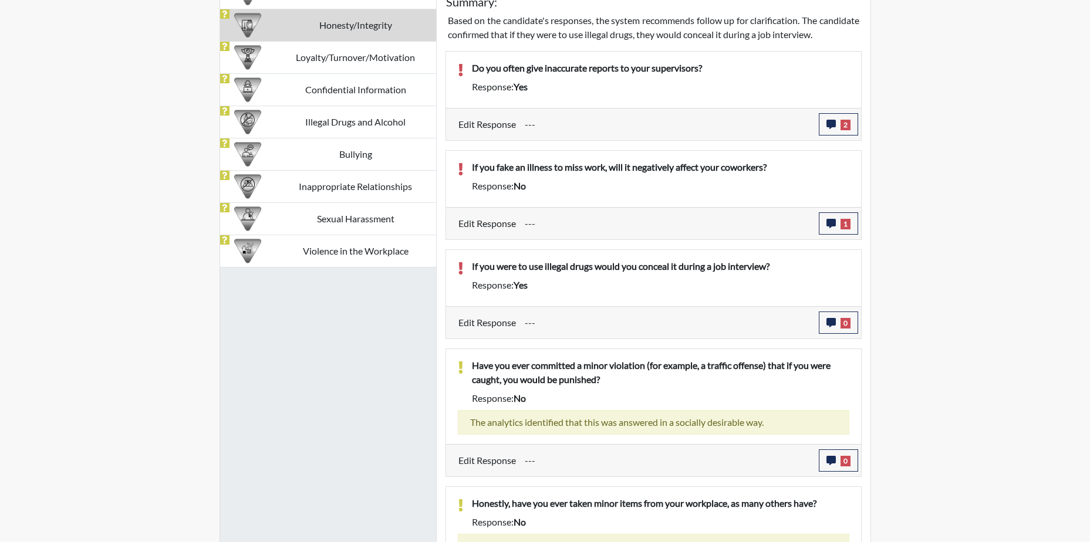
scroll to position [816, 0]
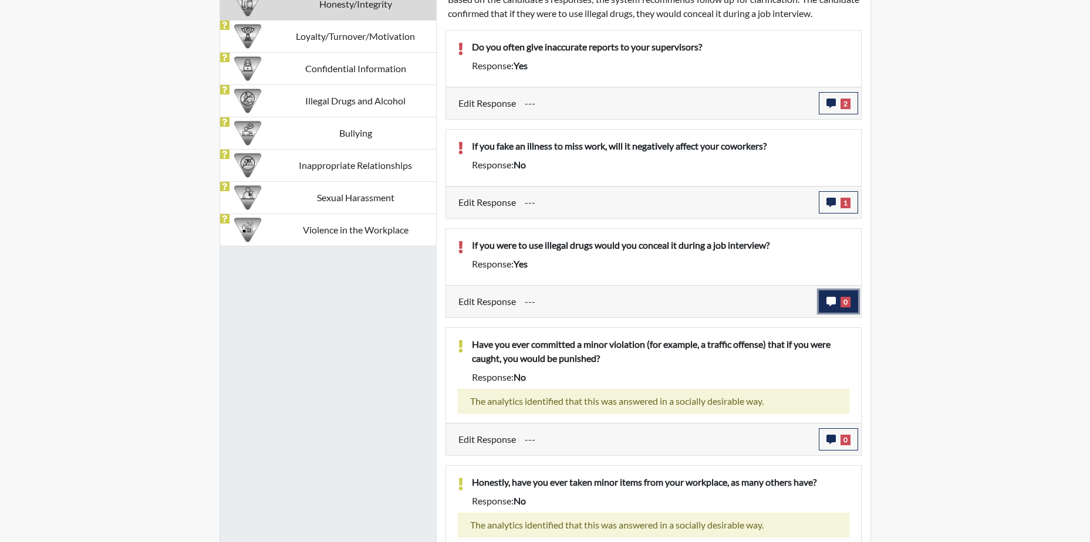
click at [828, 306] on icon "button" at bounding box center [830, 301] width 9 height 9
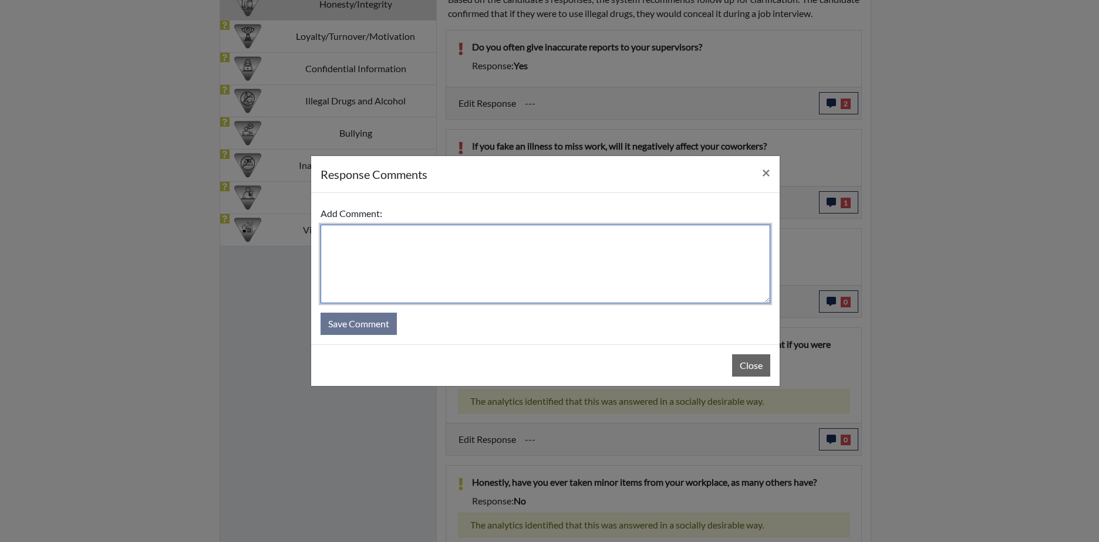
click at [360, 238] on textarea at bounding box center [545, 264] width 450 height 79
type textarea "No, tell the truth"
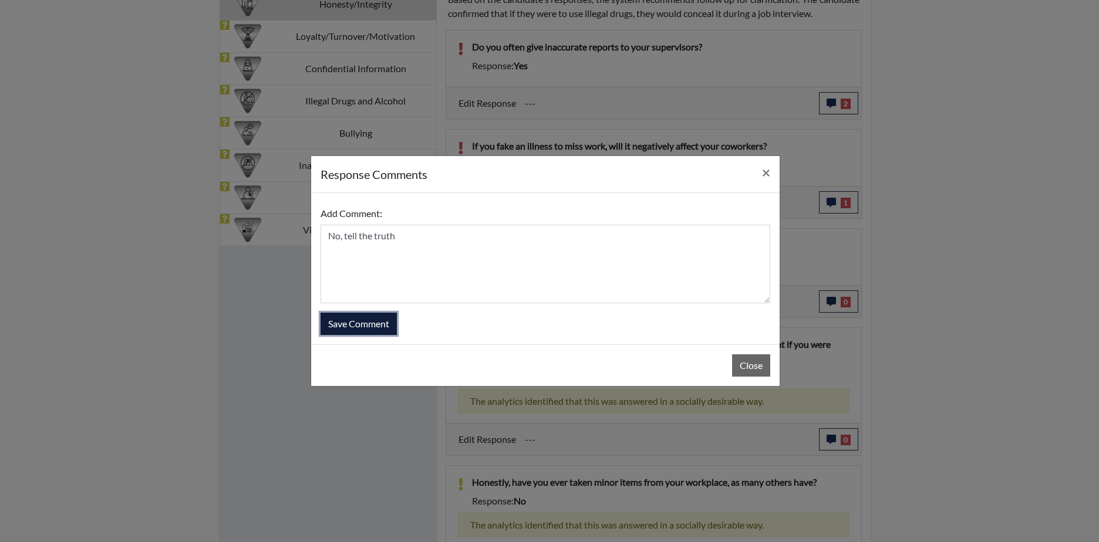
click at [335, 320] on button "Save Comment" at bounding box center [358, 324] width 76 height 22
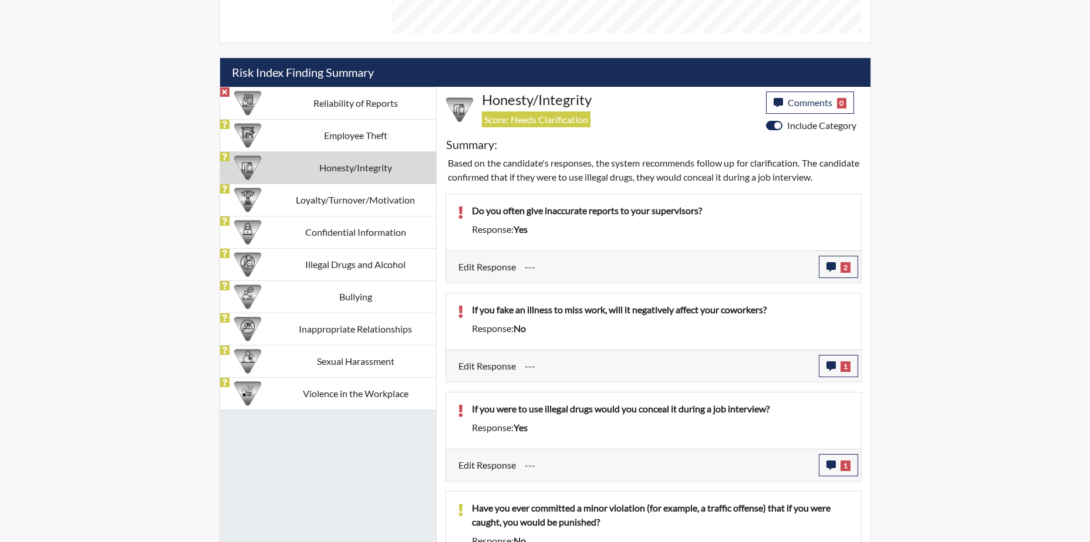
scroll to position [640, 0]
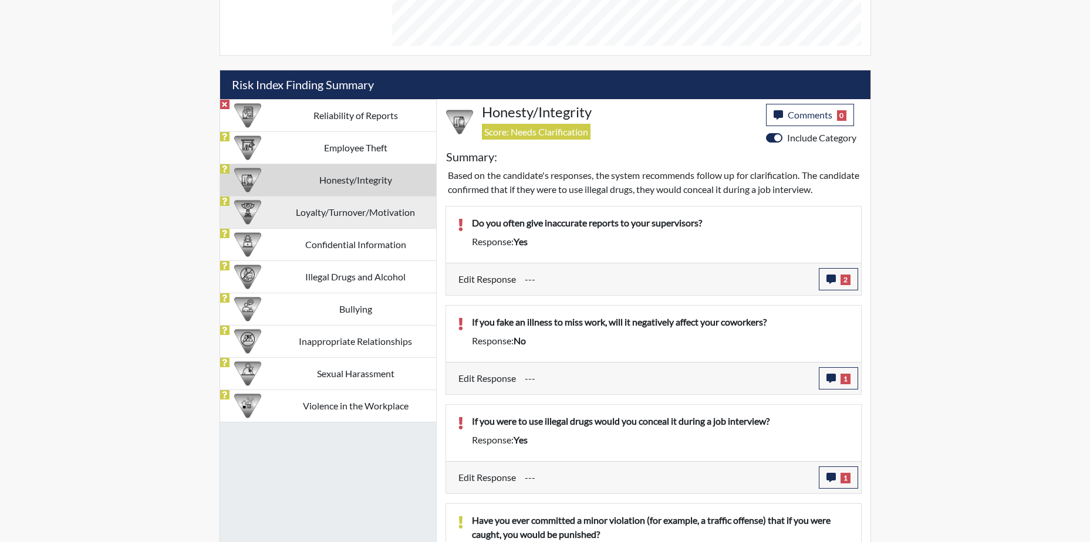
click at [377, 207] on td "Loyalty/Turnover/Motivation" at bounding box center [355, 212] width 161 height 32
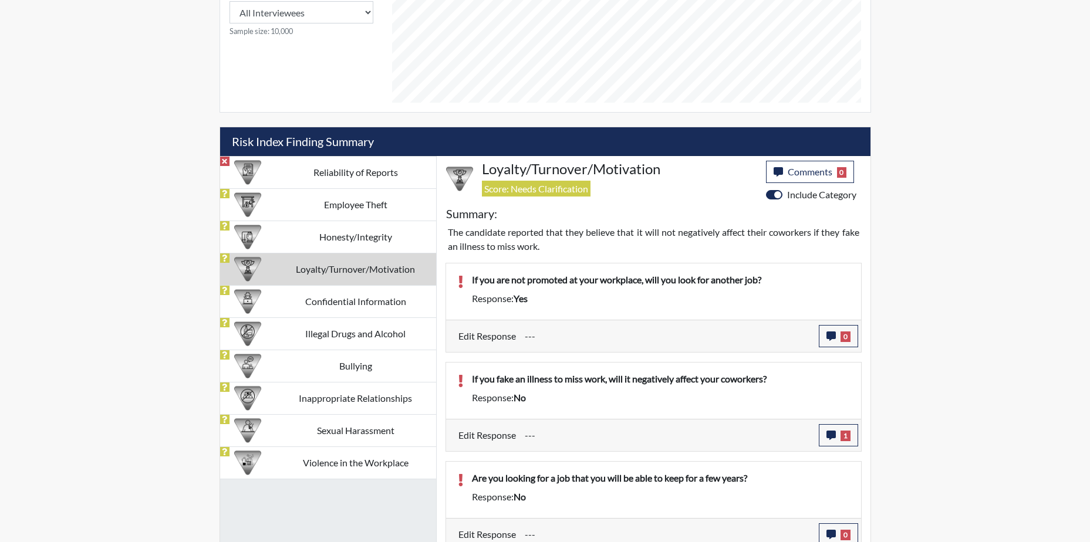
scroll to position [612, 0]
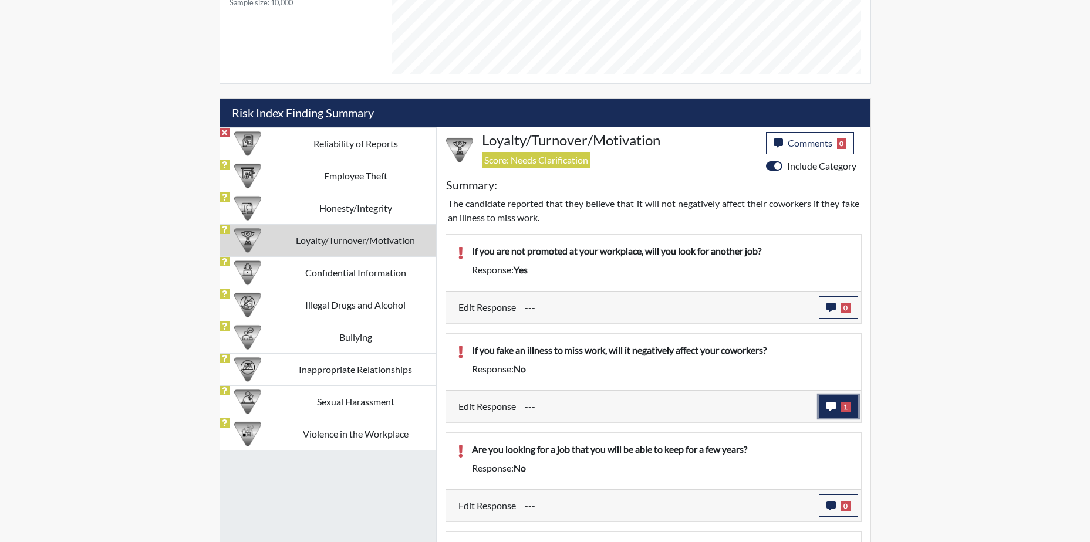
click at [828, 403] on icon "button" at bounding box center [830, 406] width 9 height 9
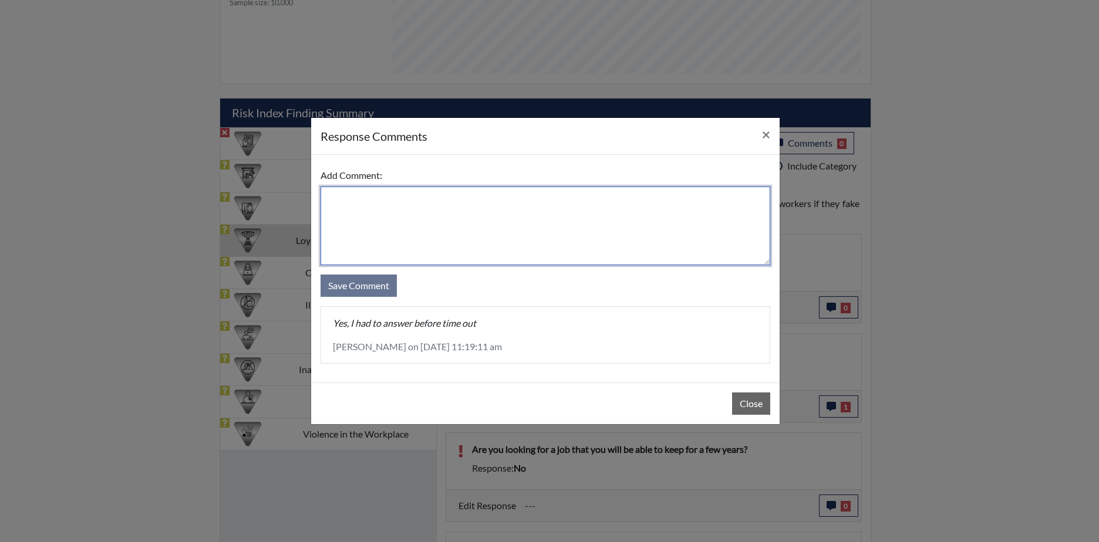
click at [397, 231] on textarea at bounding box center [545, 226] width 450 height 79
type textarea "Yes, had to answer quick"
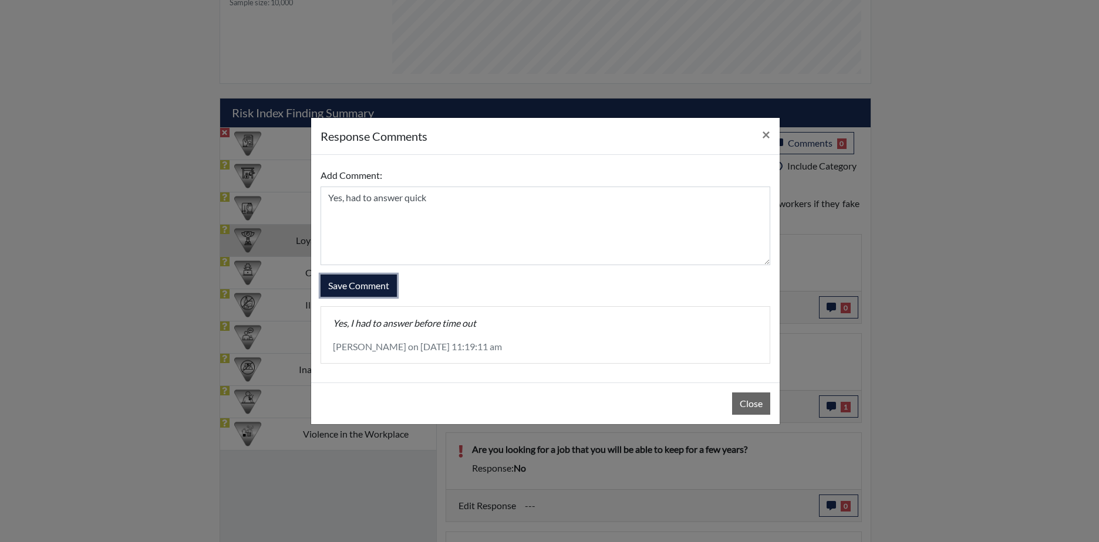
click at [352, 285] on button "Save Comment" at bounding box center [358, 286] width 76 height 22
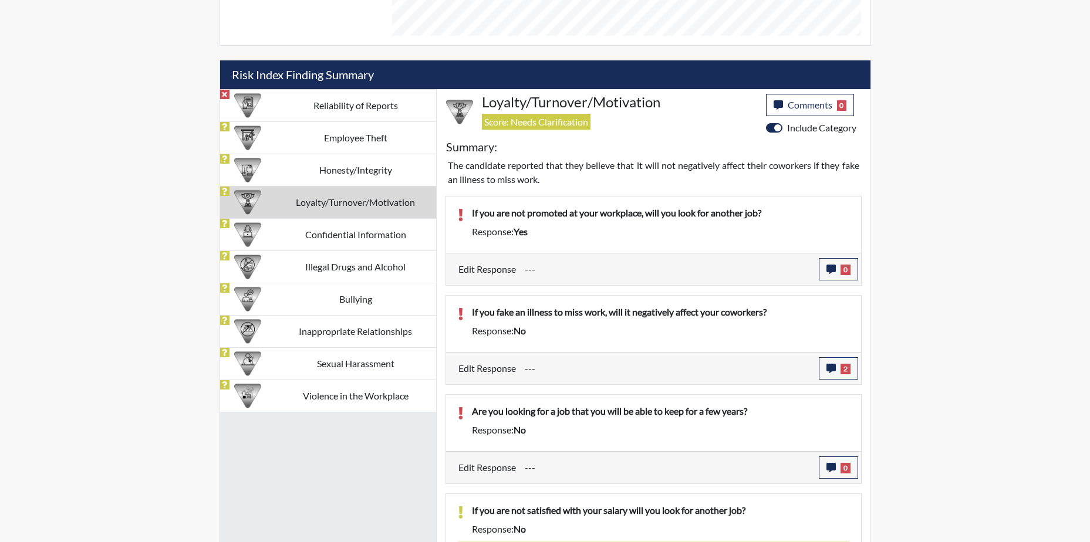
scroll to position [671, 0]
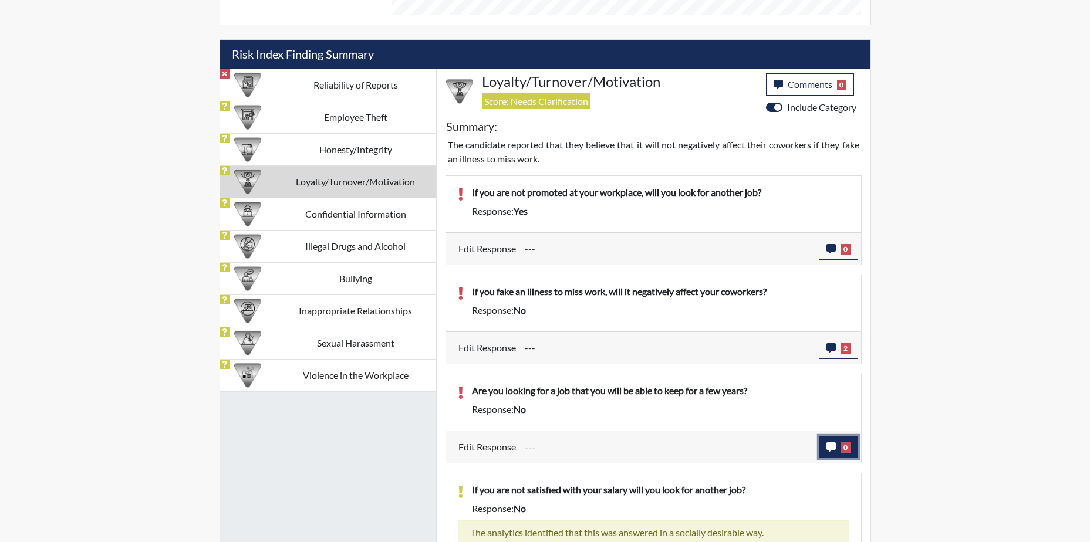
click at [830, 446] on icon "button" at bounding box center [830, 447] width 9 height 9
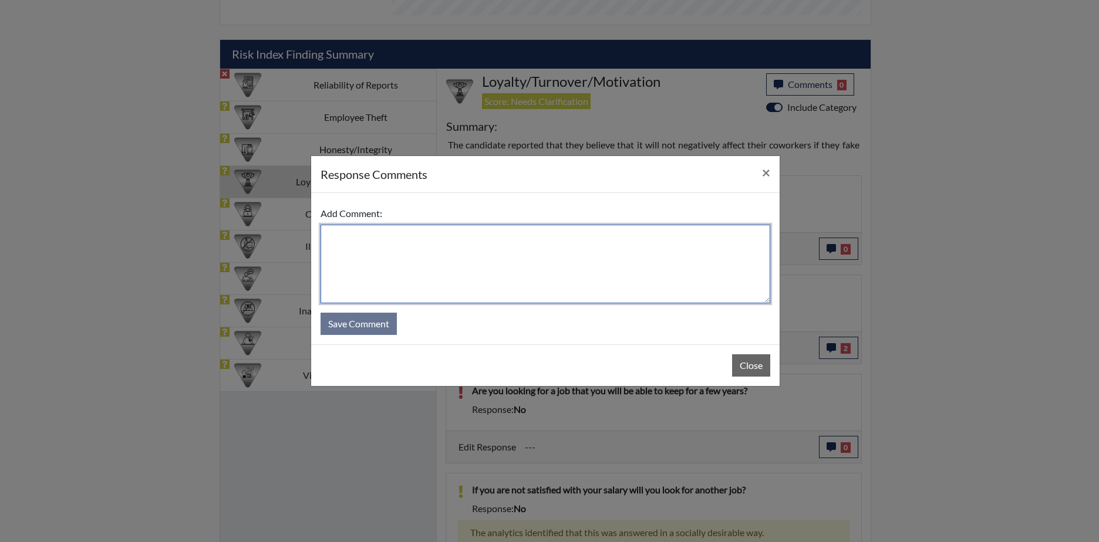
click at [341, 234] on textarea at bounding box center [545, 264] width 450 height 79
type textarea "Yes"
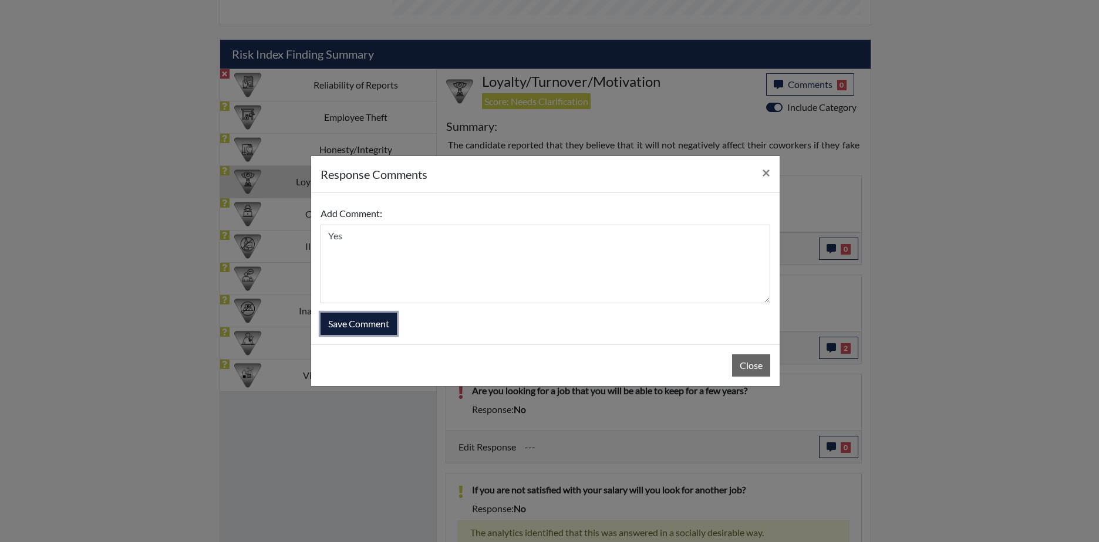
click at [354, 318] on button "Save Comment" at bounding box center [358, 324] width 76 height 22
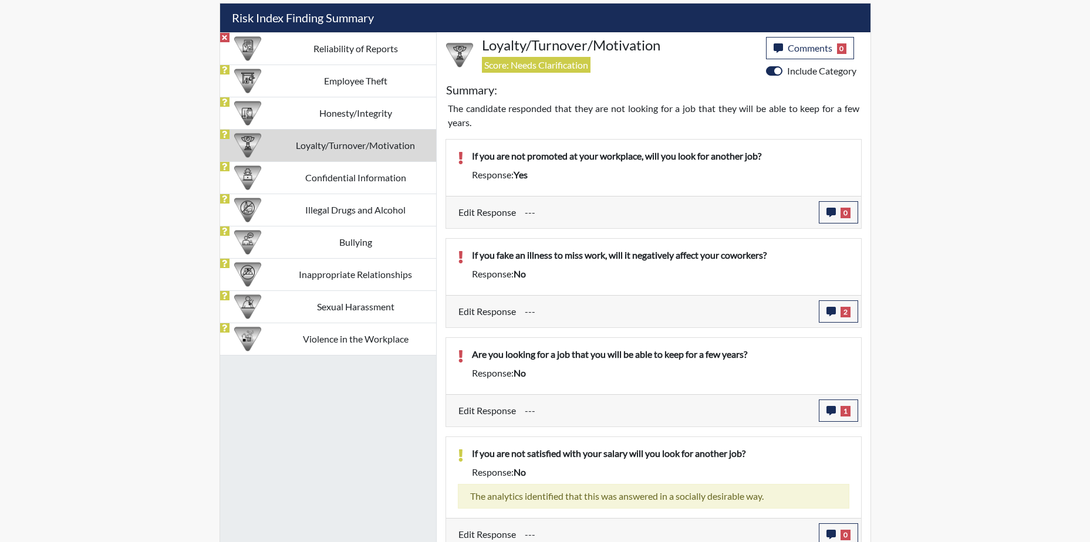
scroll to position [553, 0]
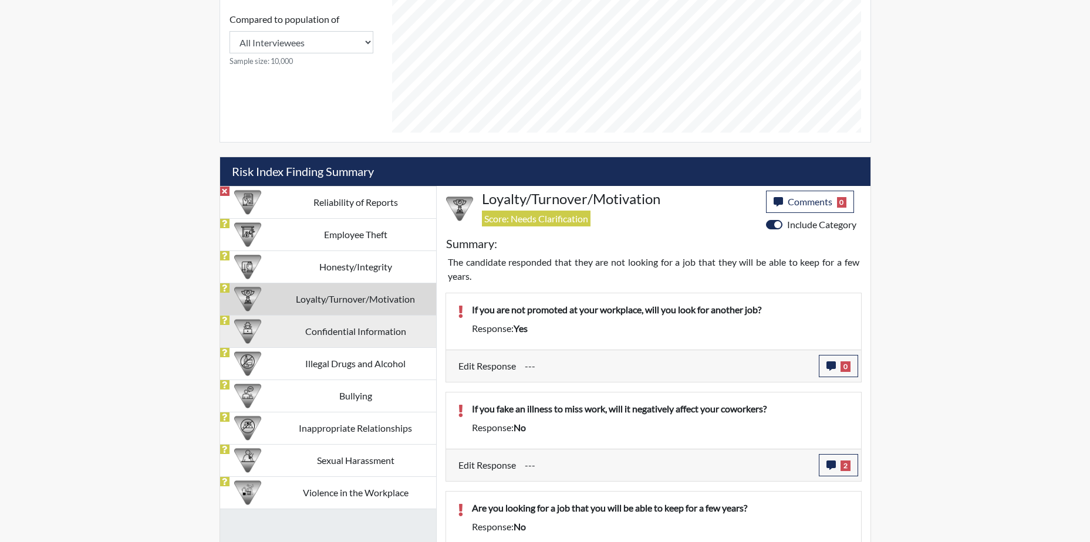
click at [402, 327] on td "Confidential Information" at bounding box center [355, 331] width 161 height 32
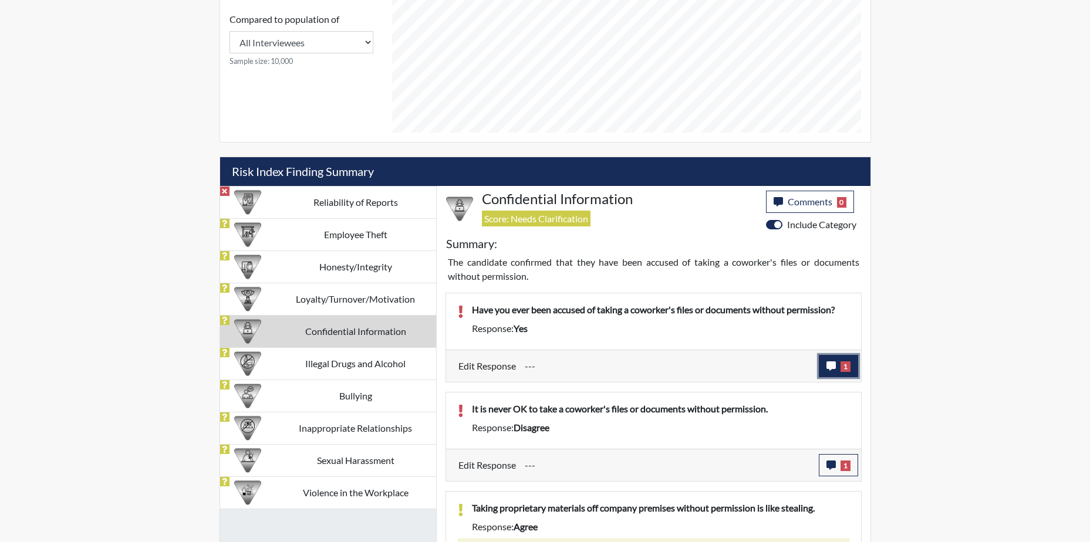
click at [829, 364] on icon "button" at bounding box center [830, 366] width 9 height 9
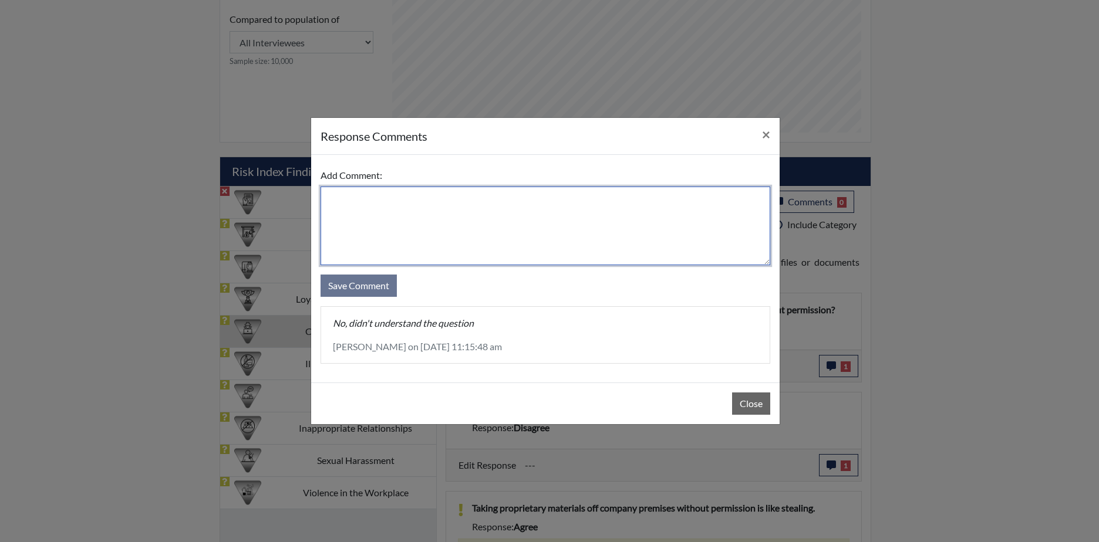
click at [348, 198] on textarea at bounding box center [545, 226] width 450 height 79
type textarea "No, didn't understand the question"
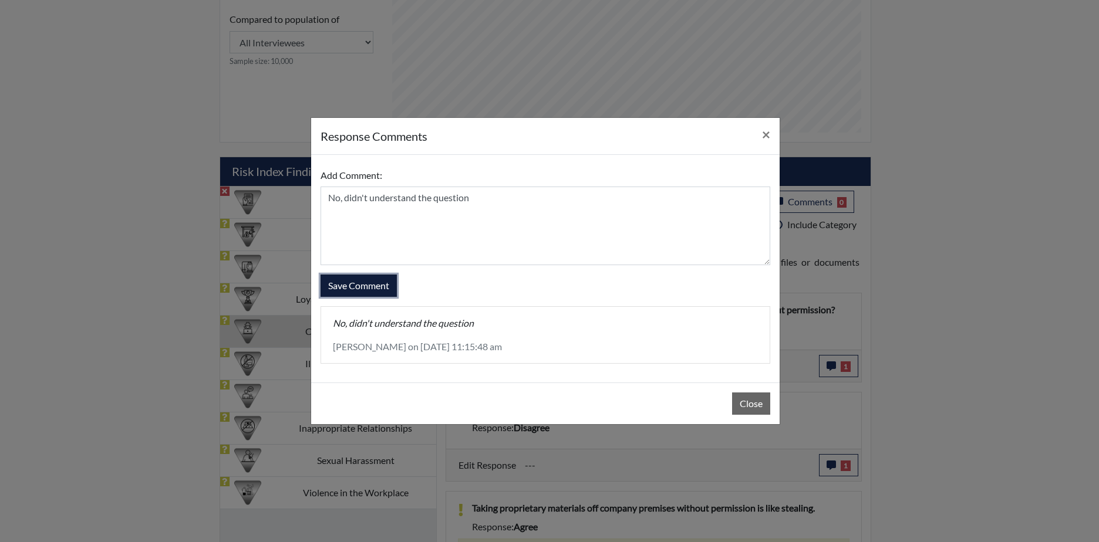
drag, startPoint x: 371, startPoint y: 284, endPoint x: 376, endPoint y: 266, distance: 18.2
click at [371, 283] on button "Save Comment" at bounding box center [358, 286] width 76 height 22
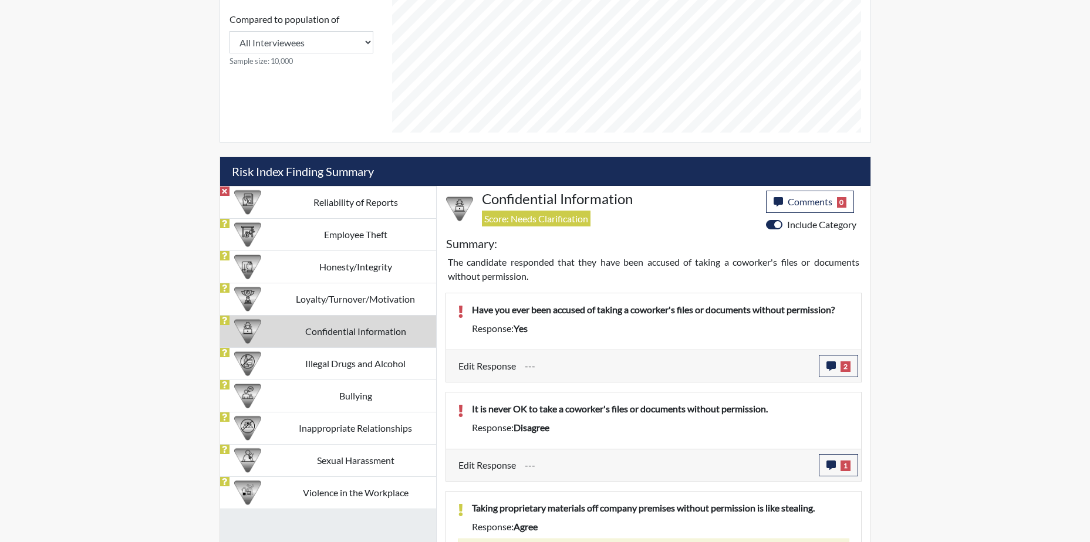
scroll to position [195, 488]
click at [831, 463] on icon "button" at bounding box center [830, 465] width 9 height 9
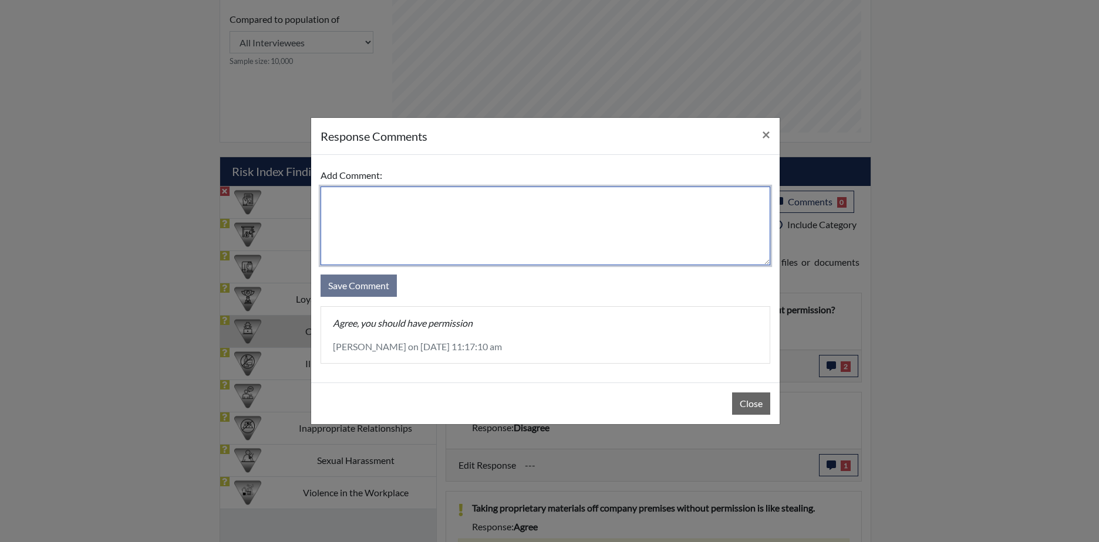
click at [362, 225] on textarea at bounding box center [545, 226] width 450 height 79
type textarea "Agree"
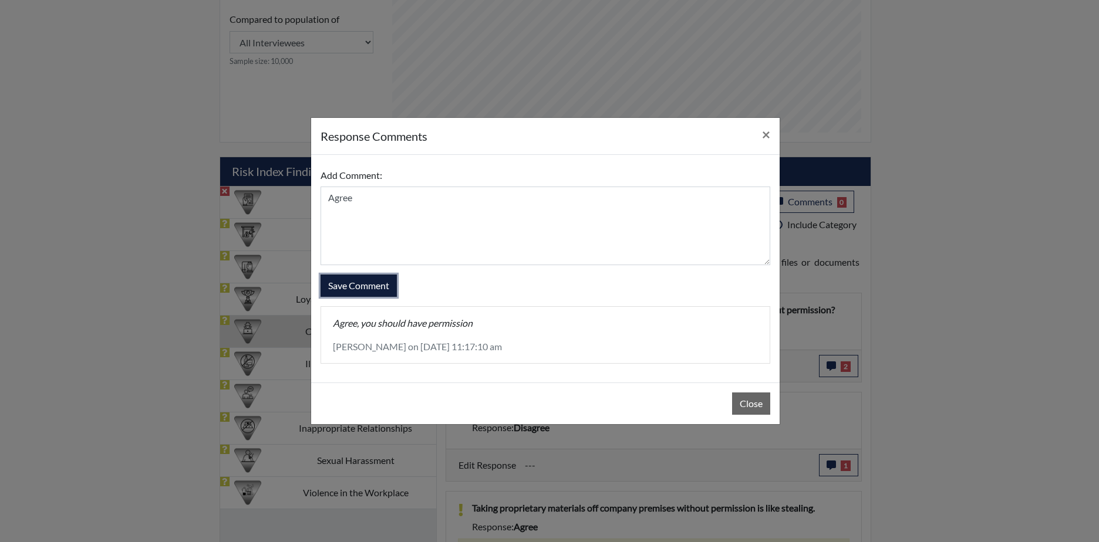
click at [374, 287] on button "Save Comment" at bounding box center [358, 286] width 76 height 22
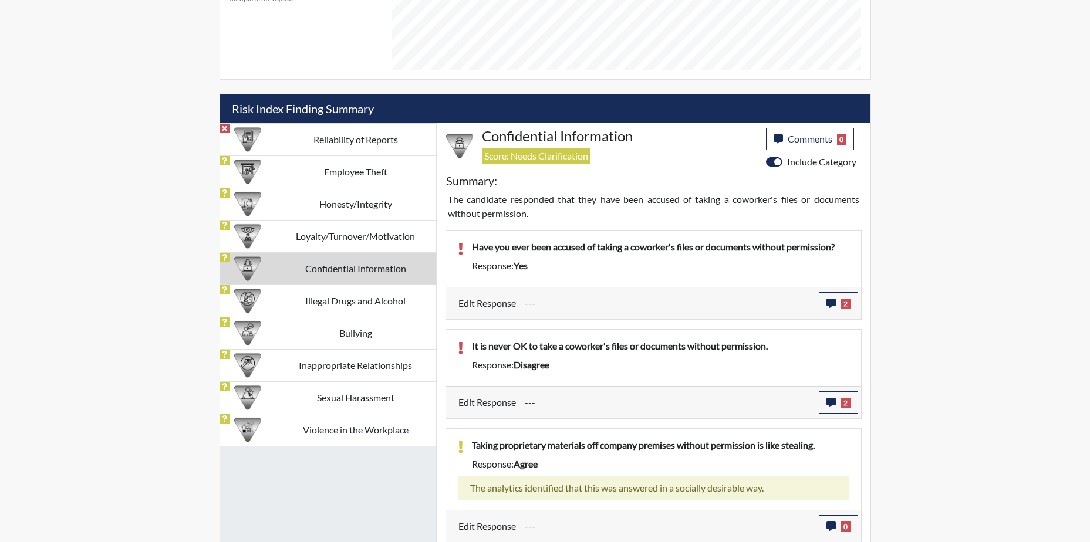
scroll to position [617, 0]
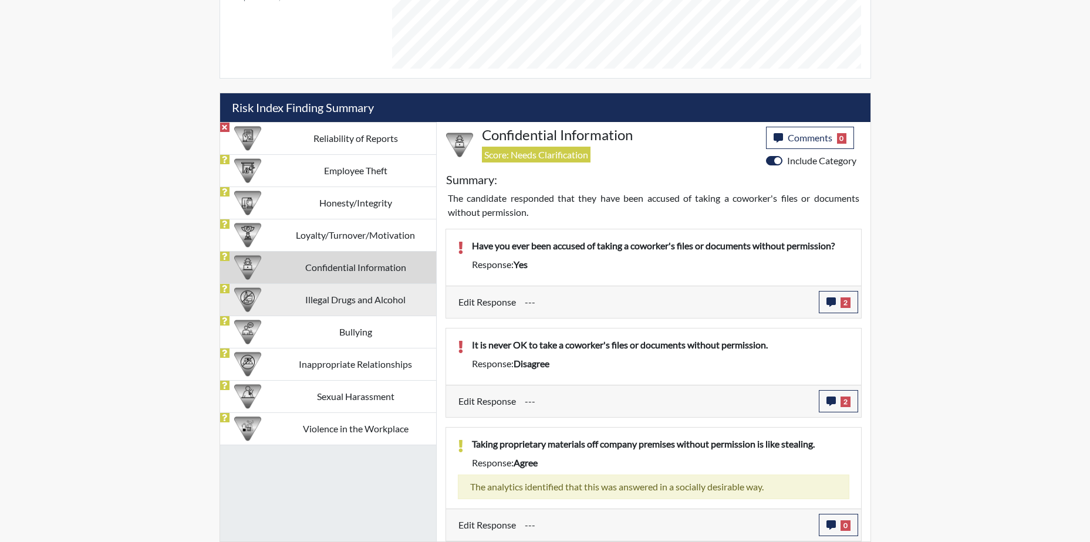
click at [414, 295] on td "Illegal Drugs and Alcohol" at bounding box center [355, 299] width 161 height 32
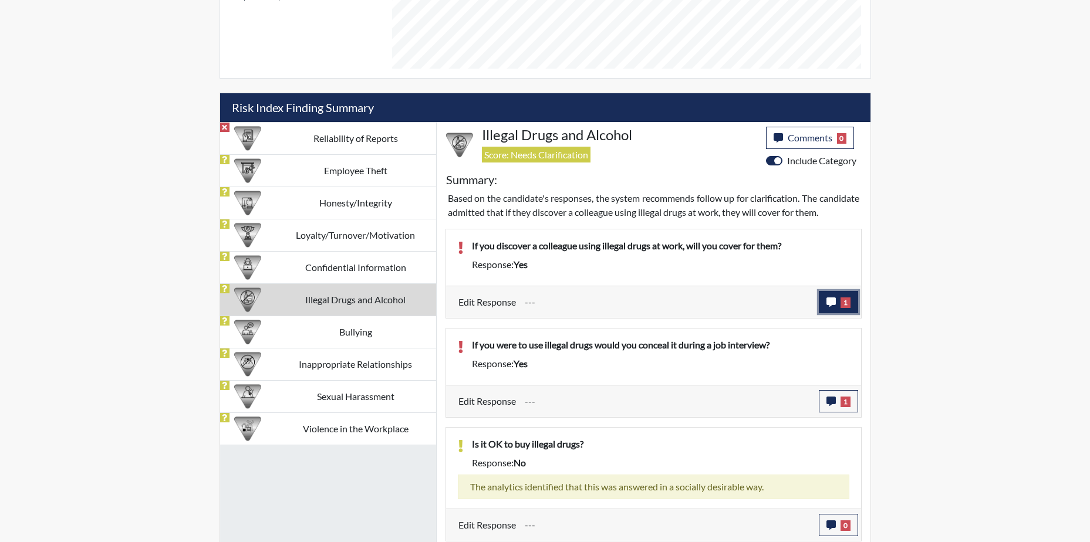
click at [828, 307] on icon "button" at bounding box center [830, 302] width 9 height 9
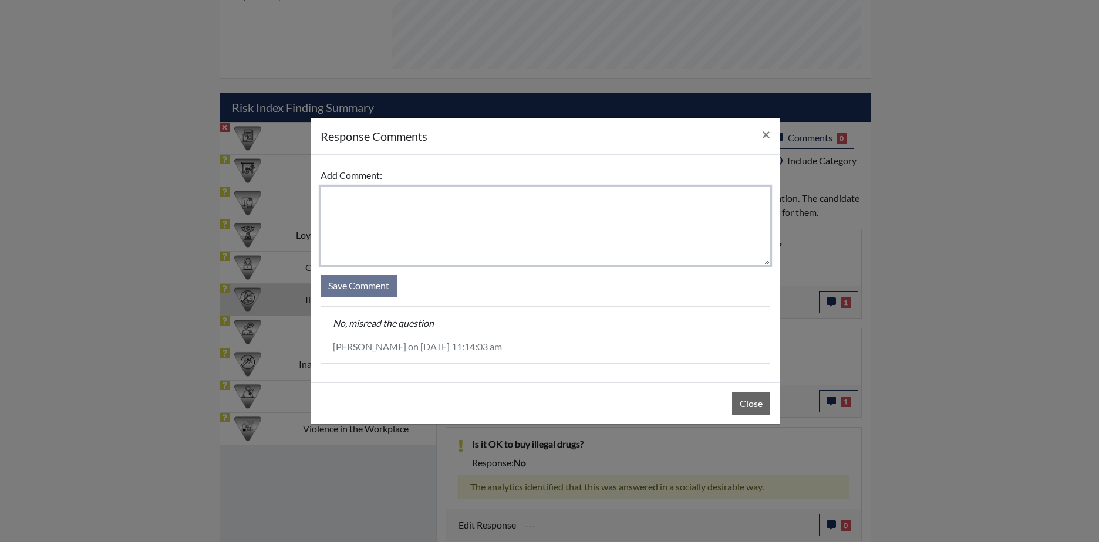
click at [356, 225] on textarea at bounding box center [545, 226] width 450 height 79
type textarea "No, don't cover for them"
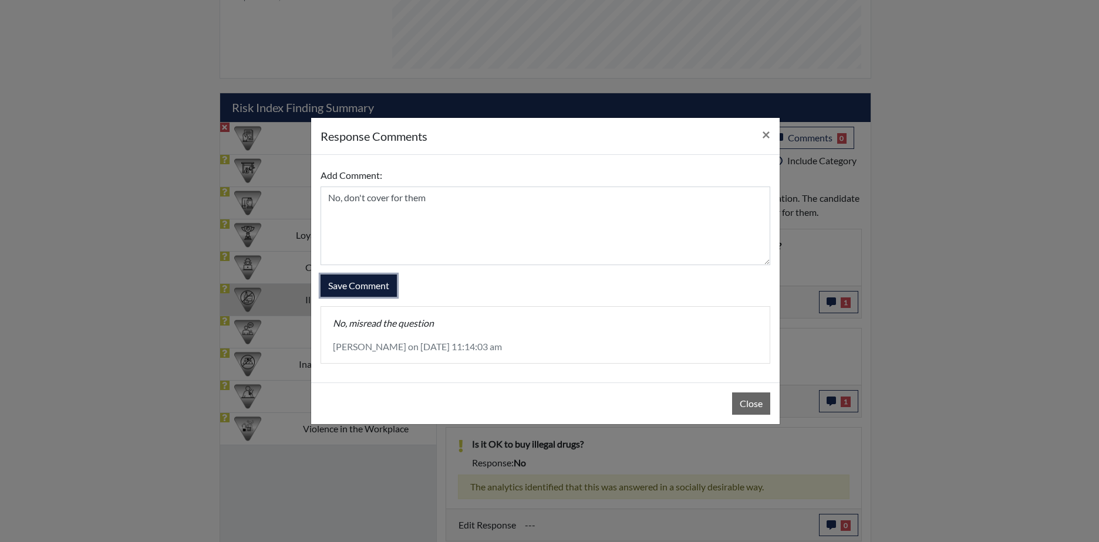
click at [344, 278] on button "Save Comment" at bounding box center [358, 286] width 76 height 22
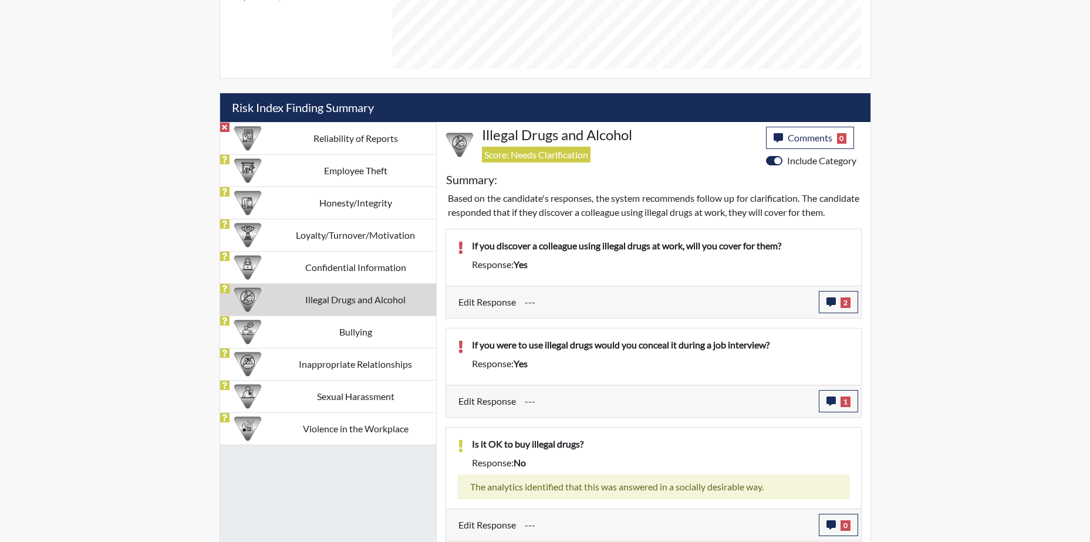
scroll to position [195, 488]
click at [828, 406] on icon "button" at bounding box center [830, 401] width 9 height 9
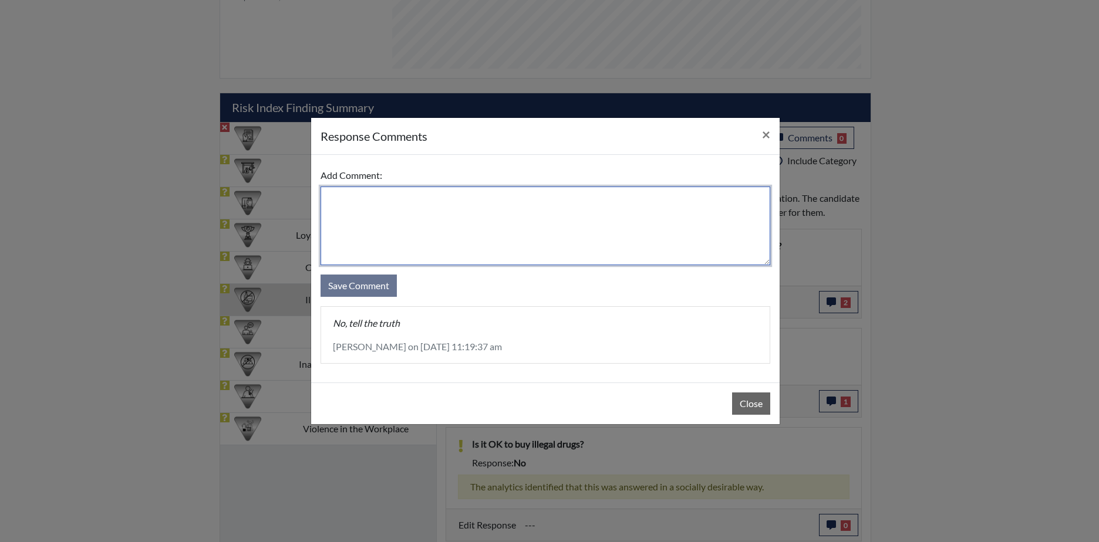
click at [360, 212] on textarea at bounding box center [545, 226] width 450 height 79
type textarea "No, tell the truth"
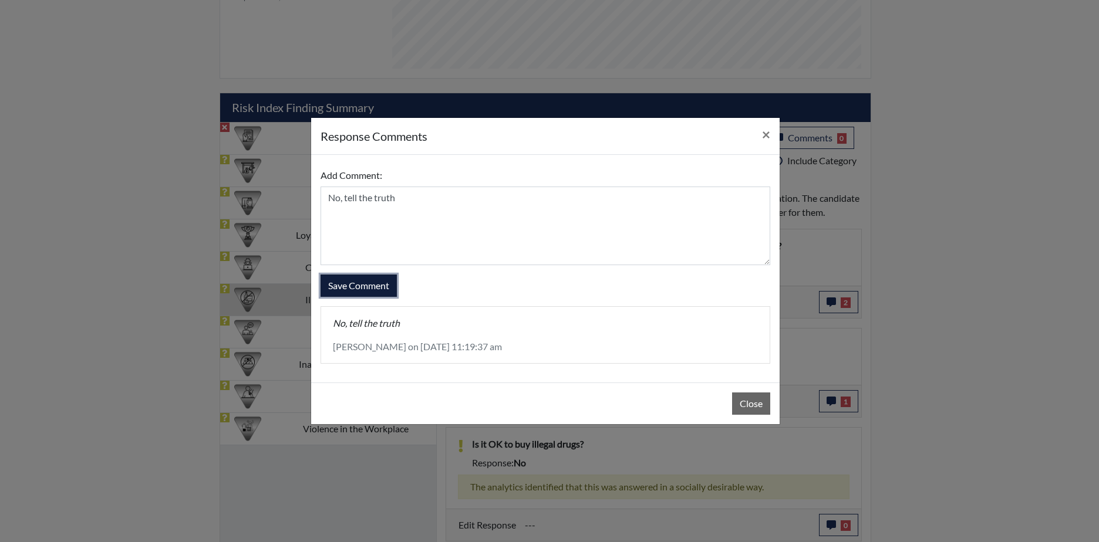
click at [367, 281] on button "Save Comment" at bounding box center [358, 286] width 76 height 22
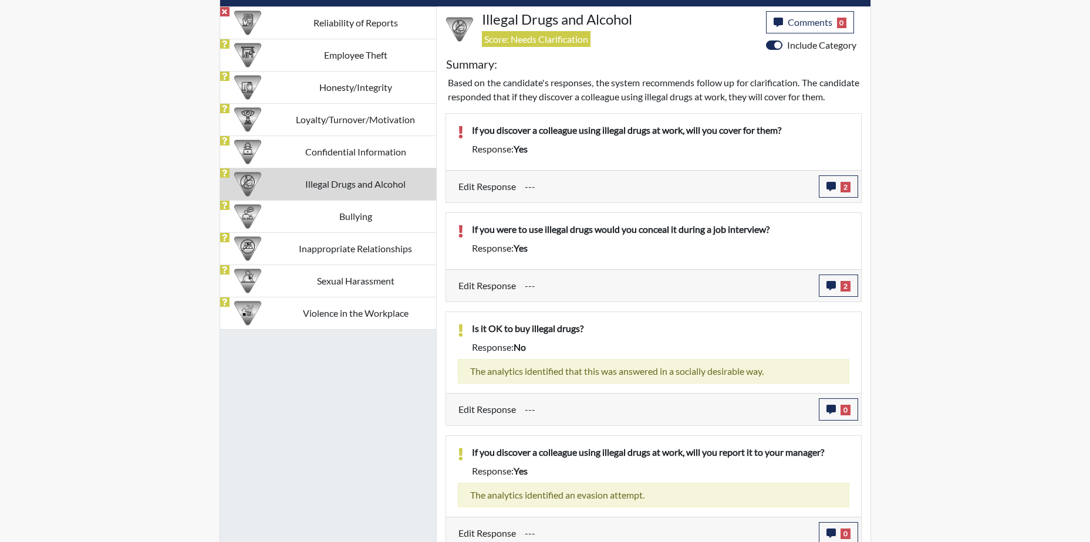
scroll to position [755, 0]
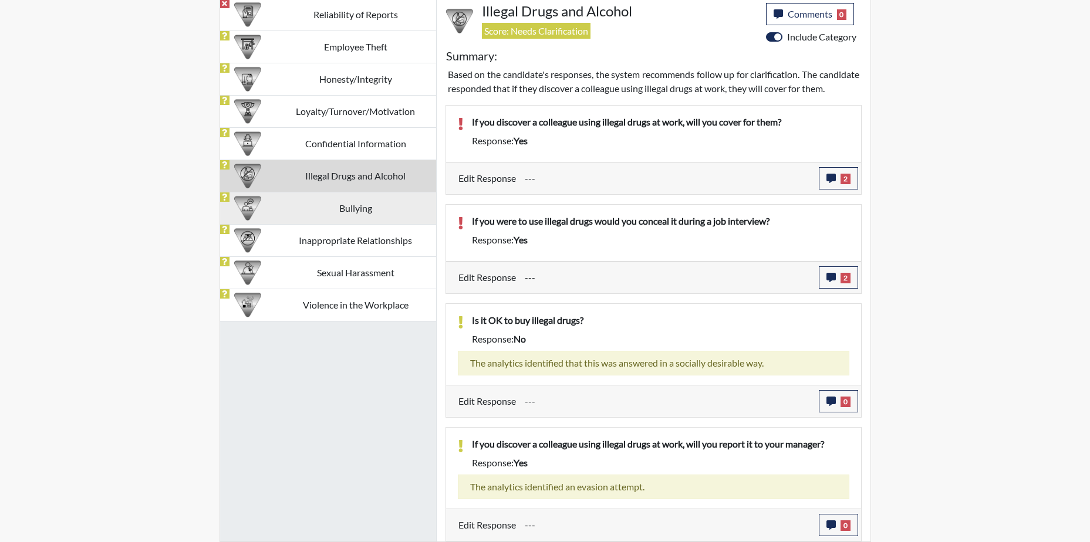
click at [391, 192] on td "Bullying" at bounding box center [355, 208] width 161 height 32
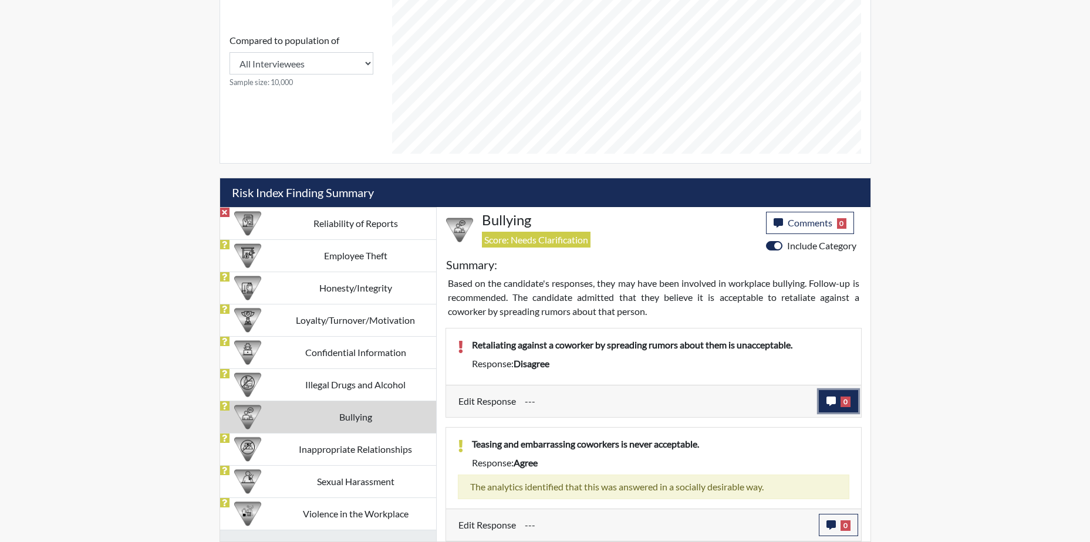
click at [830, 398] on icon "button" at bounding box center [830, 401] width 9 height 9
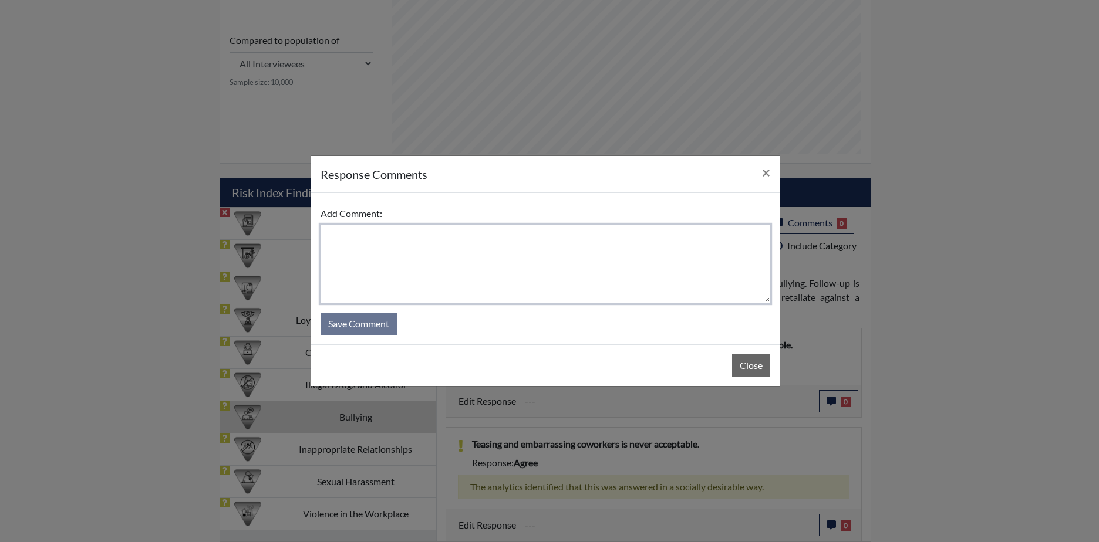
click at [332, 251] on textarea at bounding box center [545, 264] width 450 height 79
type textarea "Agree, misread the question"
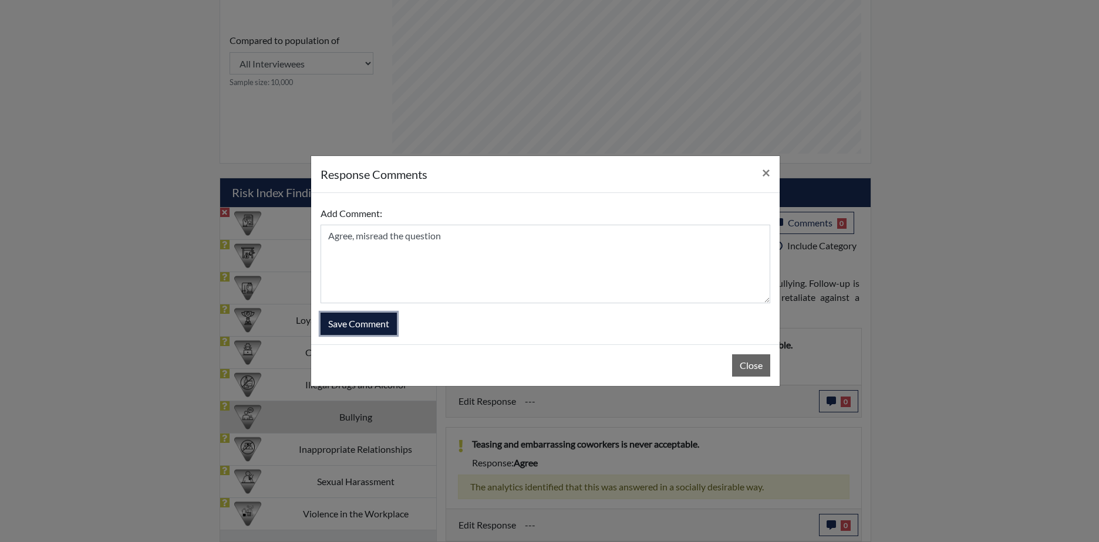
click at [349, 322] on button "Save Comment" at bounding box center [358, 324] width 76 height 22
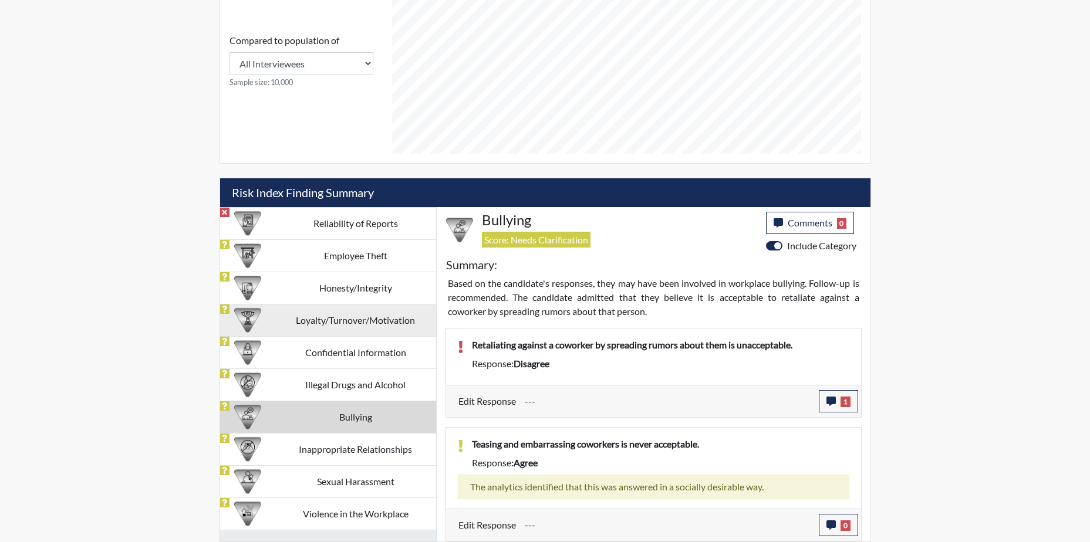
scroll to position [195, 488]
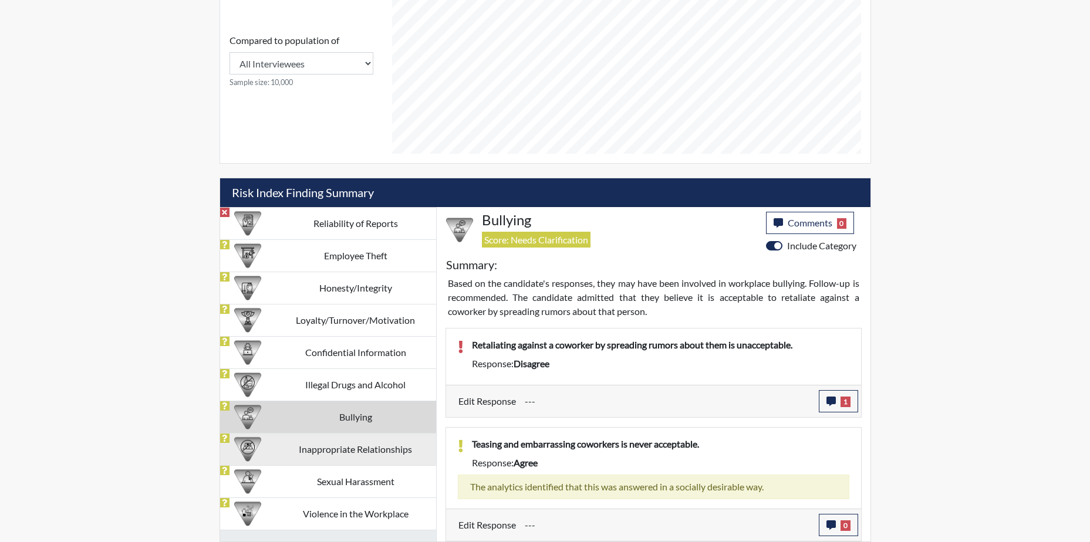
click at [379, 448] on td "Inappropriate Relationships" at bounding box center [355, 449] width 161 height 32
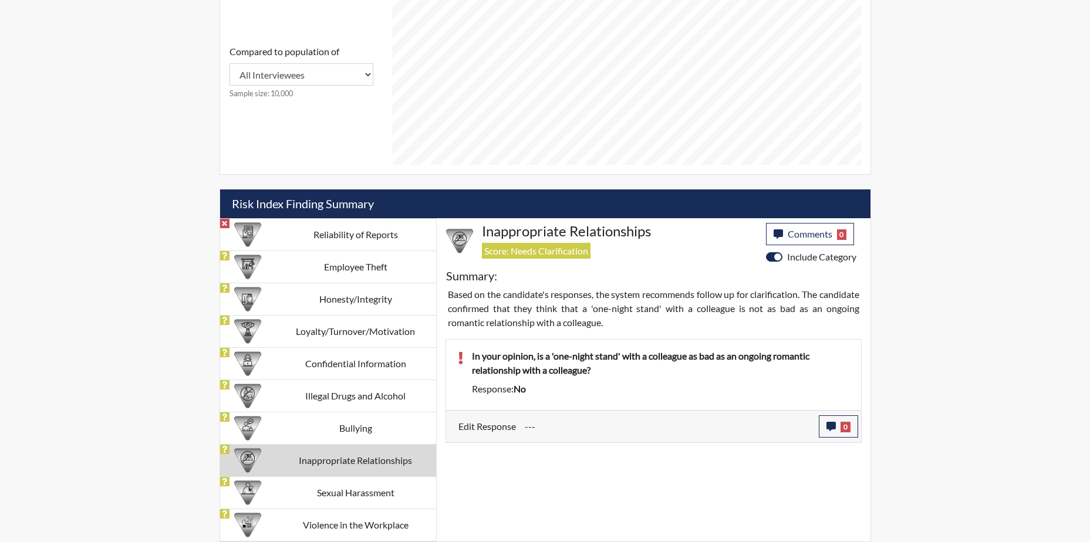
scroll to position [521, 0]
click at [838, 424] on button "0" at bounding box center [838, 427] width 39 height 22
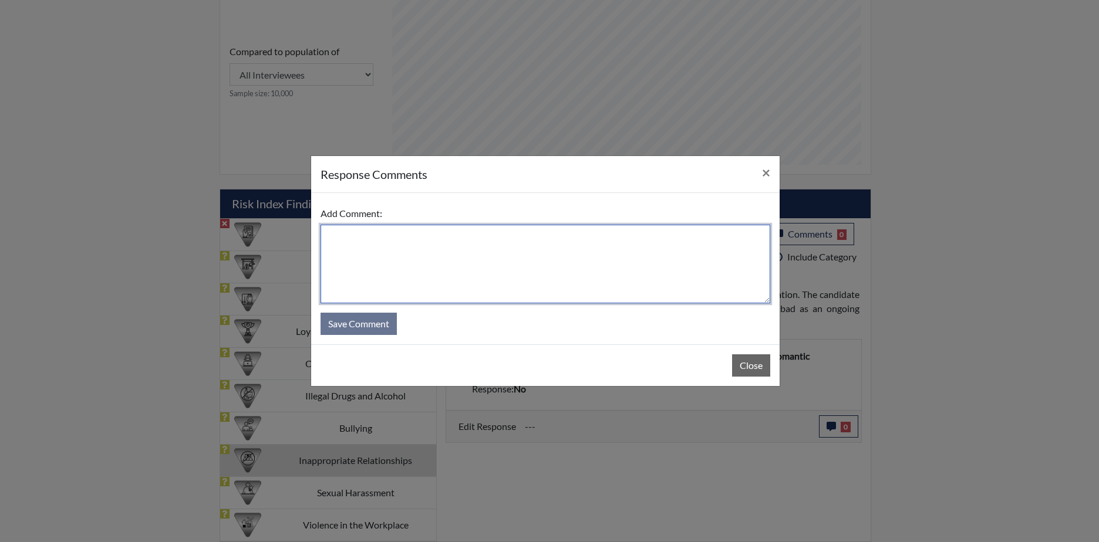
click at [395, 260] on textarea at bounding box center [545, 264] width 450 height 79
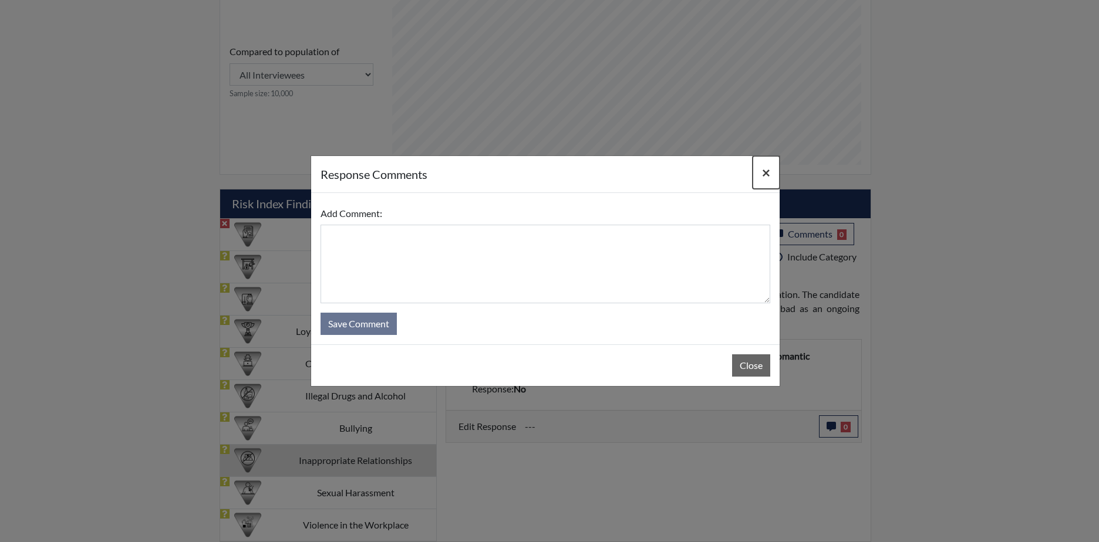
click at [764, 170] on span "×" at bounding box center [766, 172] width 8 height 17
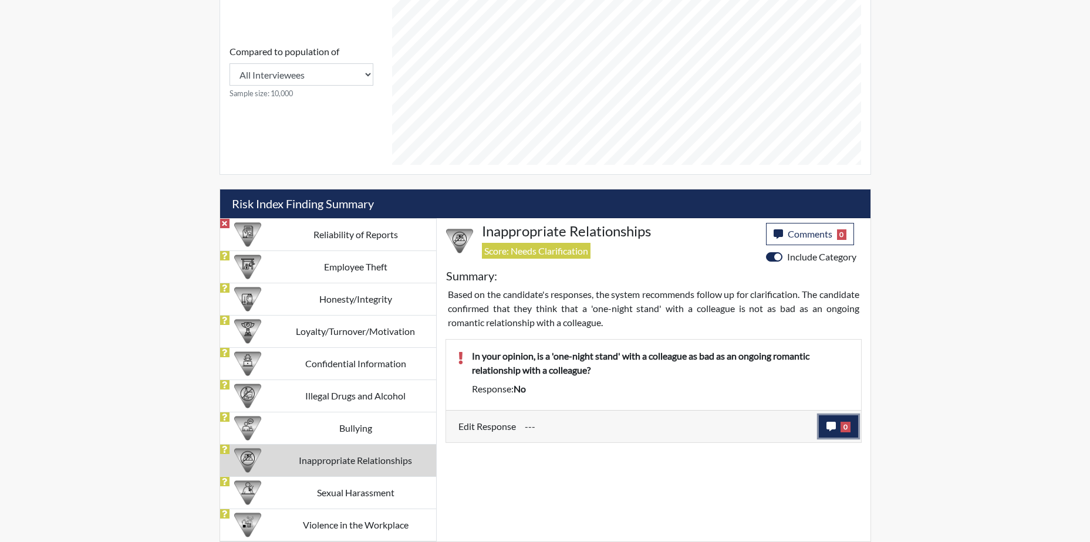
drag, startPoint x: 830, startPoint y: 423, endPoint x: 825, endPoint y: 416, distance: 9.0
click at [825, 416] on button "0" at bounding box center [838, 427] width 39 height 22
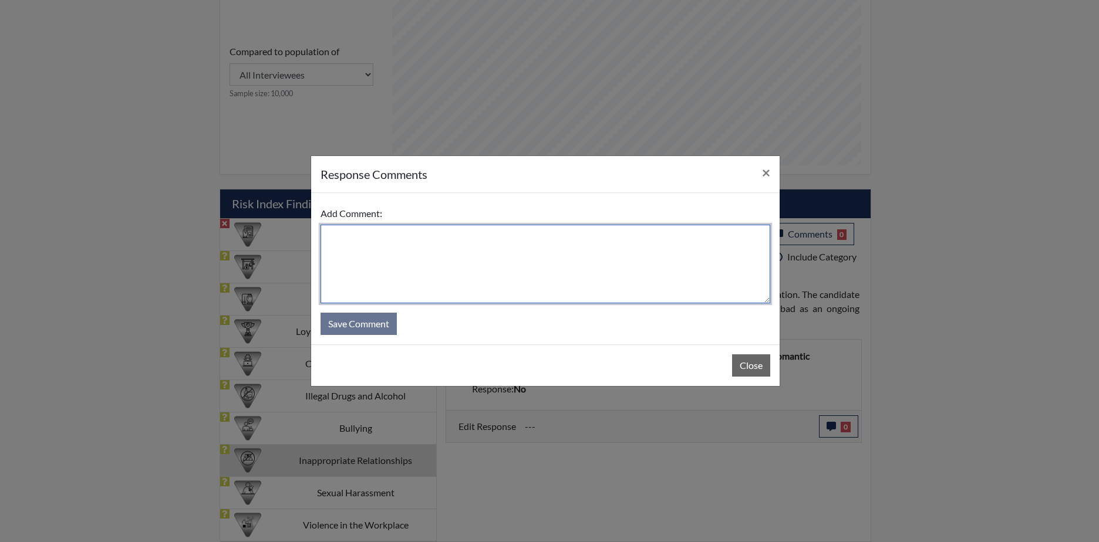
click at [399, 256] on textarea at bounding box center [545, 264] width 450 height 79
type textarea "T"
type textarea "Yes, didn't understand at first"
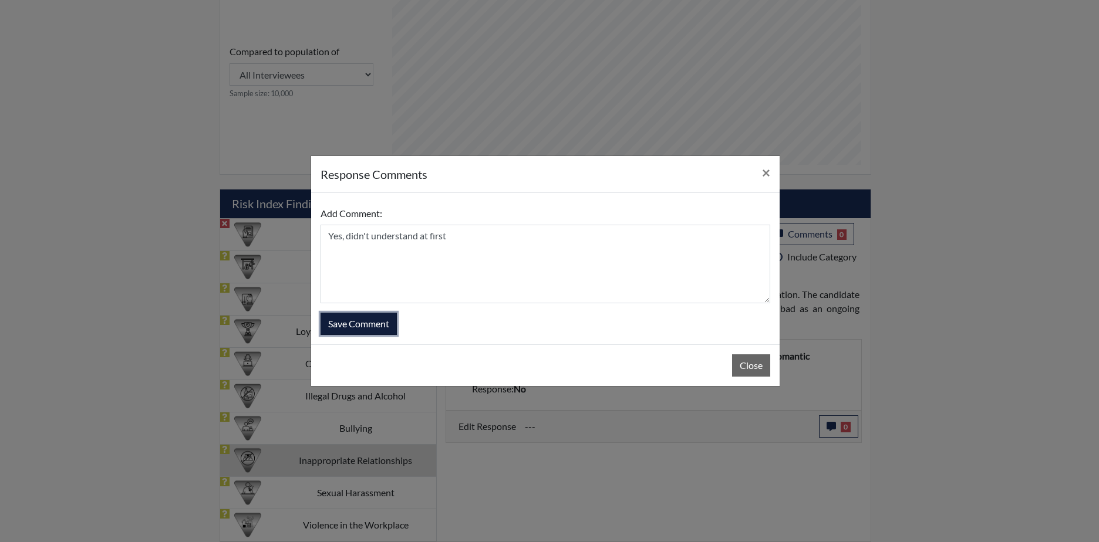
click at [374, 323] on button "Save Comment" at bounding box center [358, 324] width 76 height 22
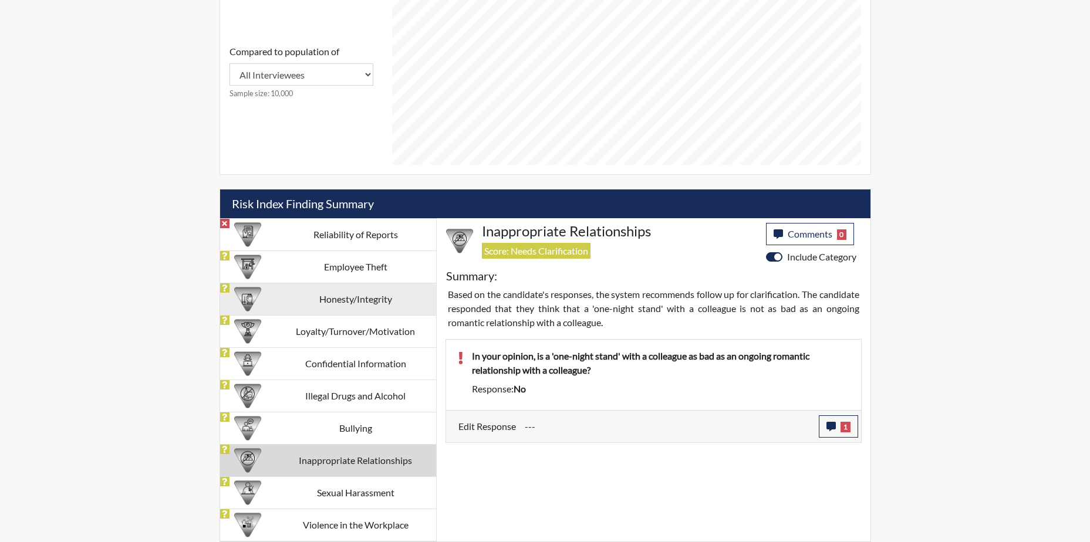
scroll to position [195, 488]
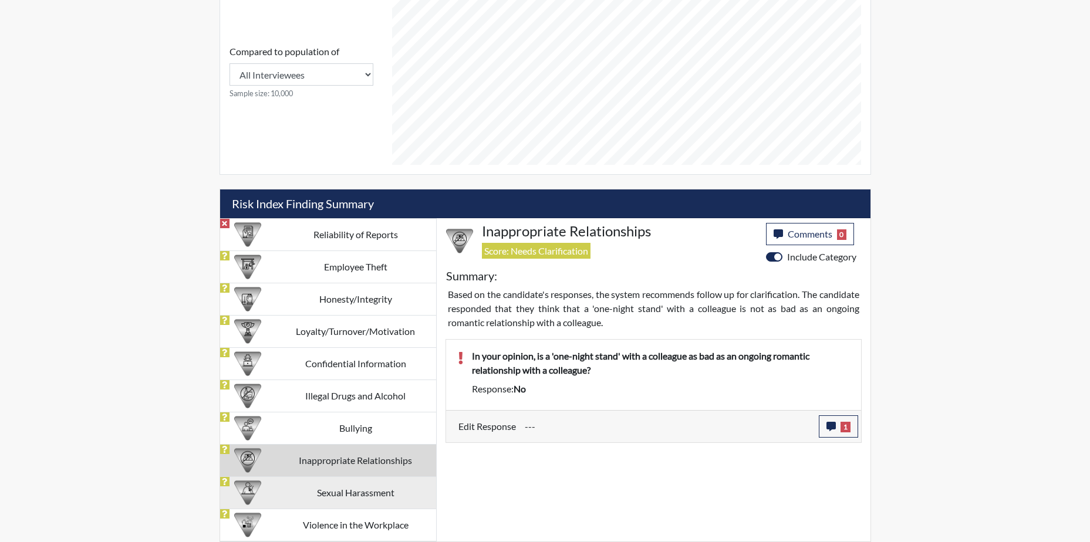
click at [403, 492] on td "Sexual Harassment" at bounding box center [355, 493] width 161 height 32
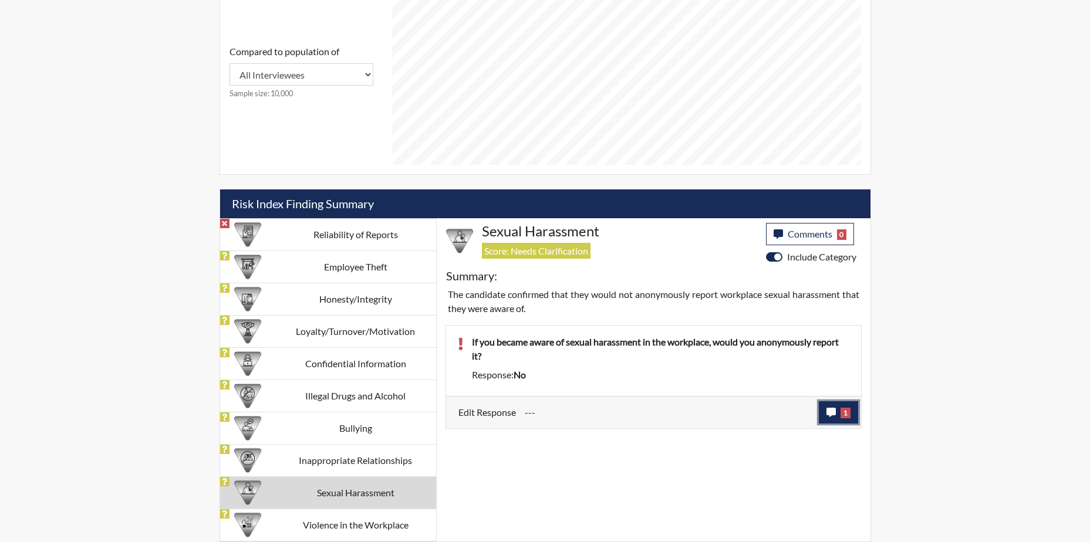
click at [830, 407] on button "1" at bounding box center [838, 412] width 39 height 22
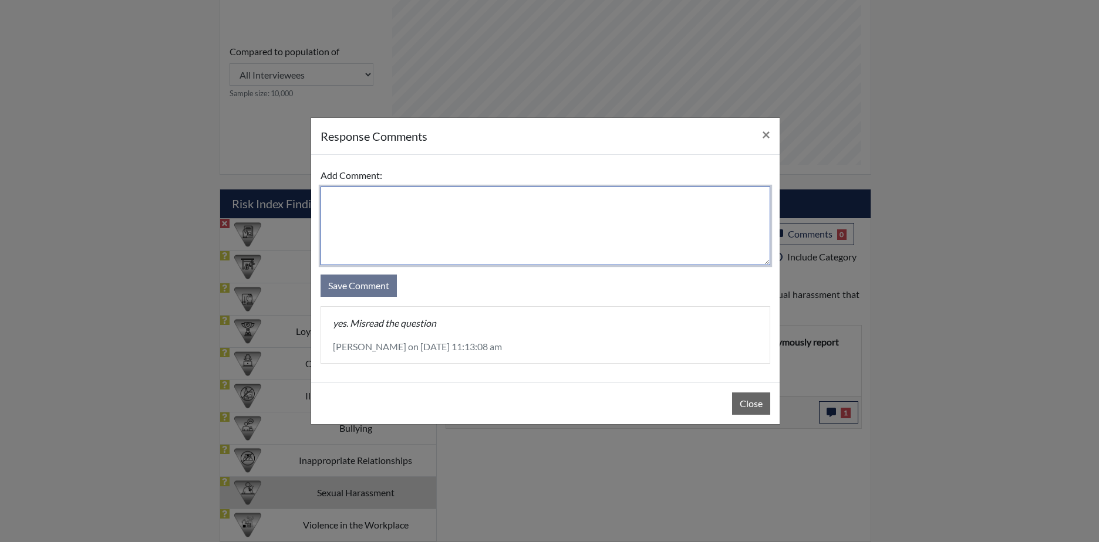
click at [347, 206] on textarea at bounding box center [545, 226] width 450 height 79
type textarea "Yes, misread the question"
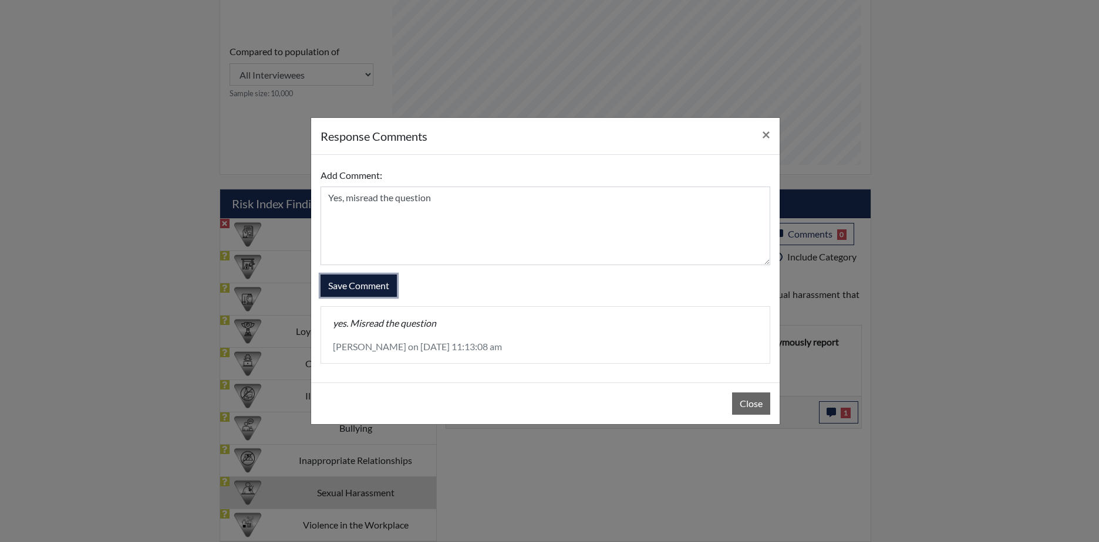
drag, startPoint x: 345, startPoint y: 282, endPoint x: 341, endPoint y: 288, distance: 6.7
click at [341, 286] on button "Save Comment" at bounding box center [358, 286] width 76 height 22
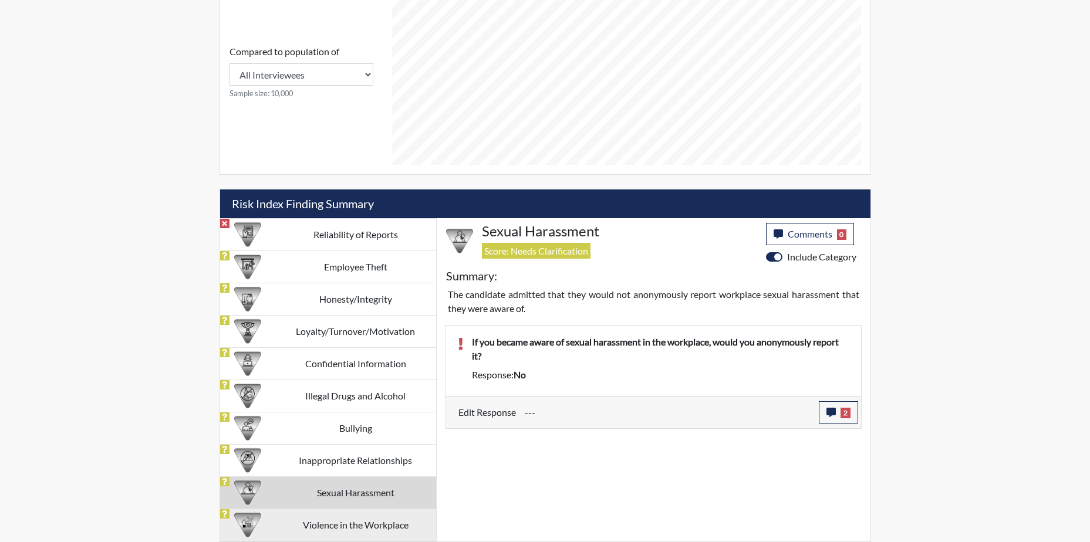
click at [387, 524] on td "Violence in the Workplace" at bounding box center [355, 525] width 161 height 32
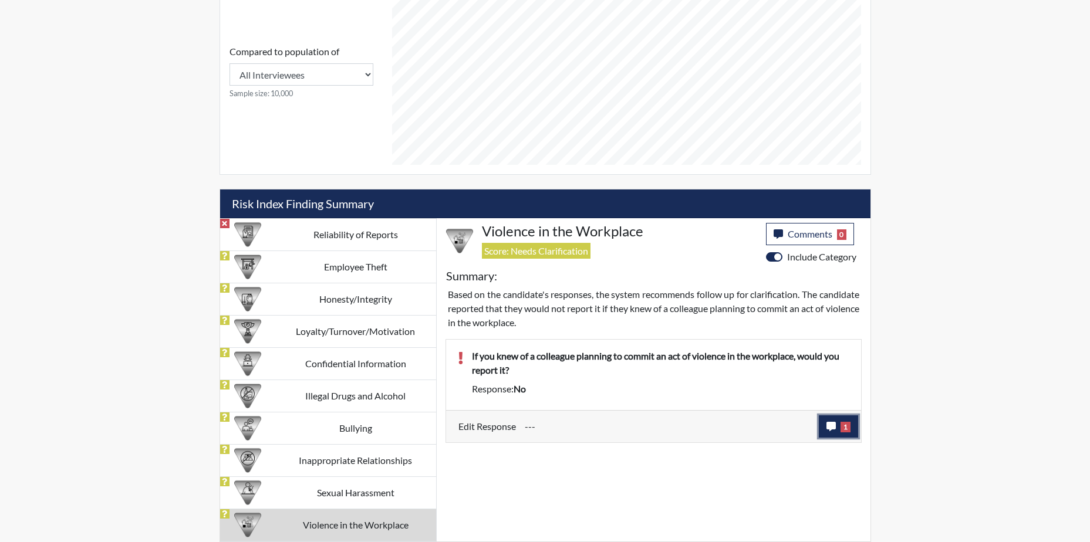
click at [826, 423] on icon "button" at bounding box center [830, 426] width 9 height 9
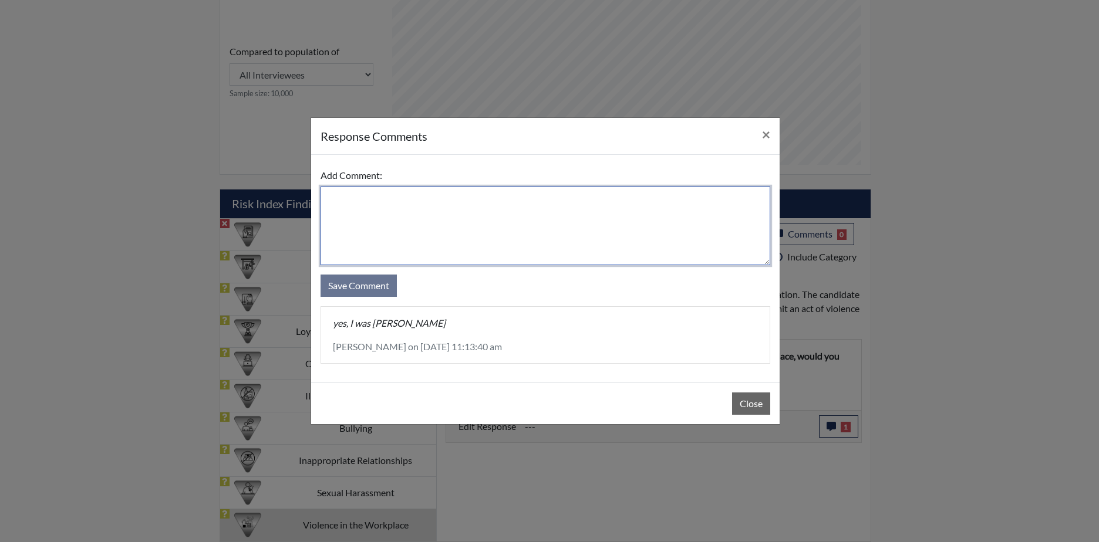
click at [367, 199] on textarea at bounding box center [545, 226] width 450 height 79
type textarea "Yes, I was rushing"
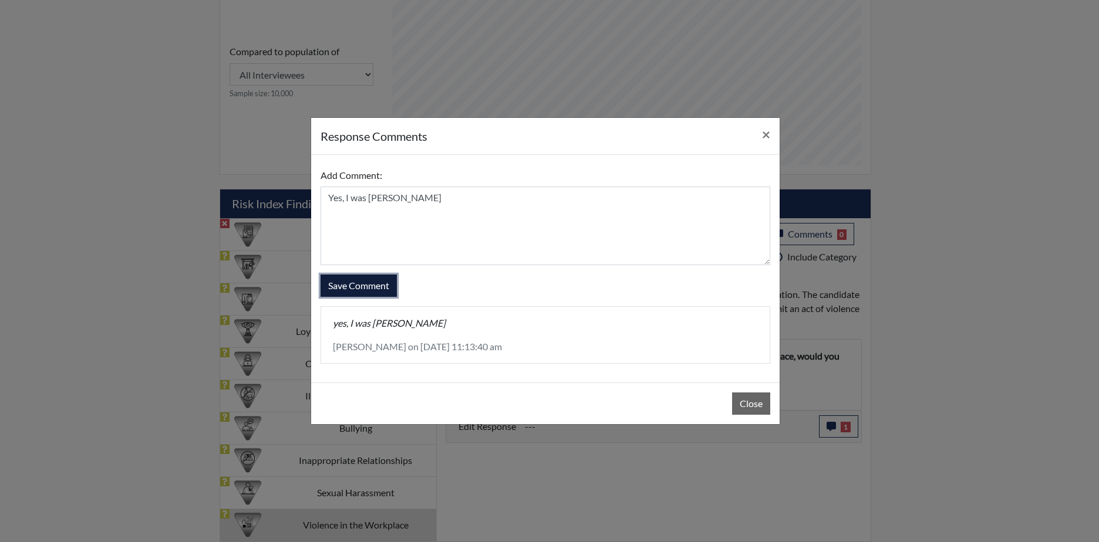
click at [349, 278] on button "Save Comment" at bounding box center [358, 286] width 76 height 22
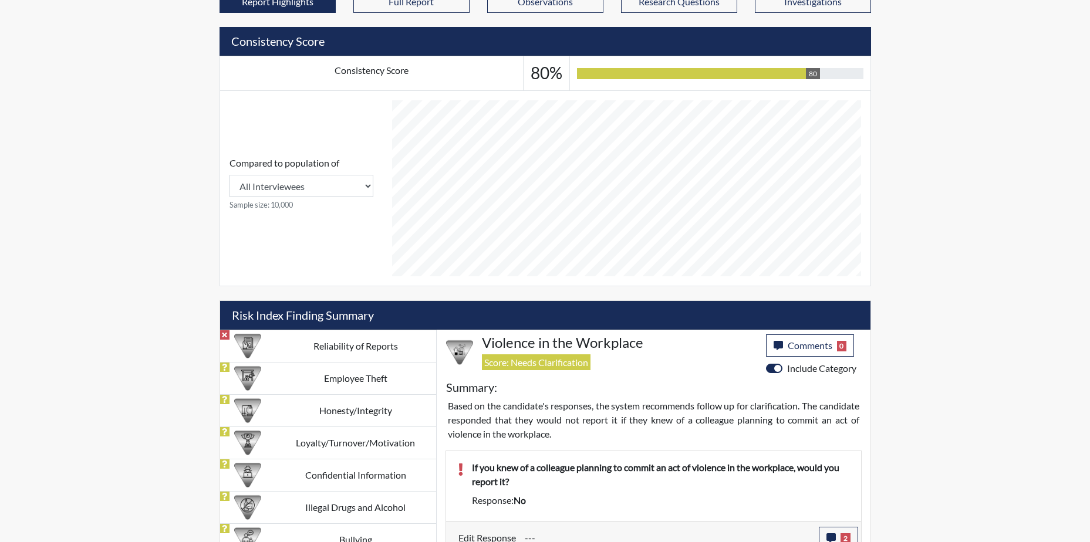
scroll to position [521, 0]
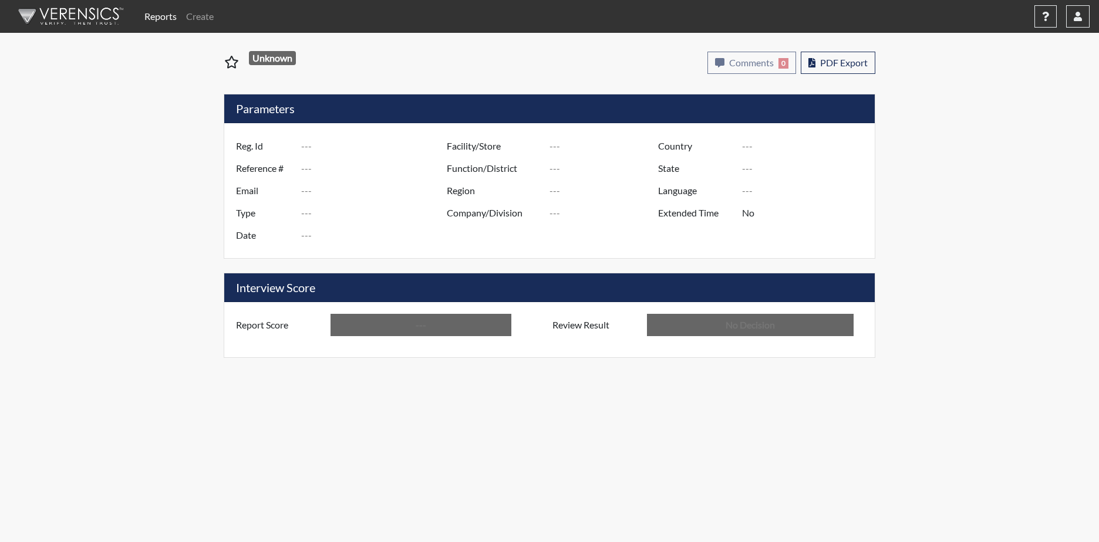
type input "SLI4806"
type input "50887"
type input "---"
type input "Corrections Pre-Employment"
type input "[DATE]"
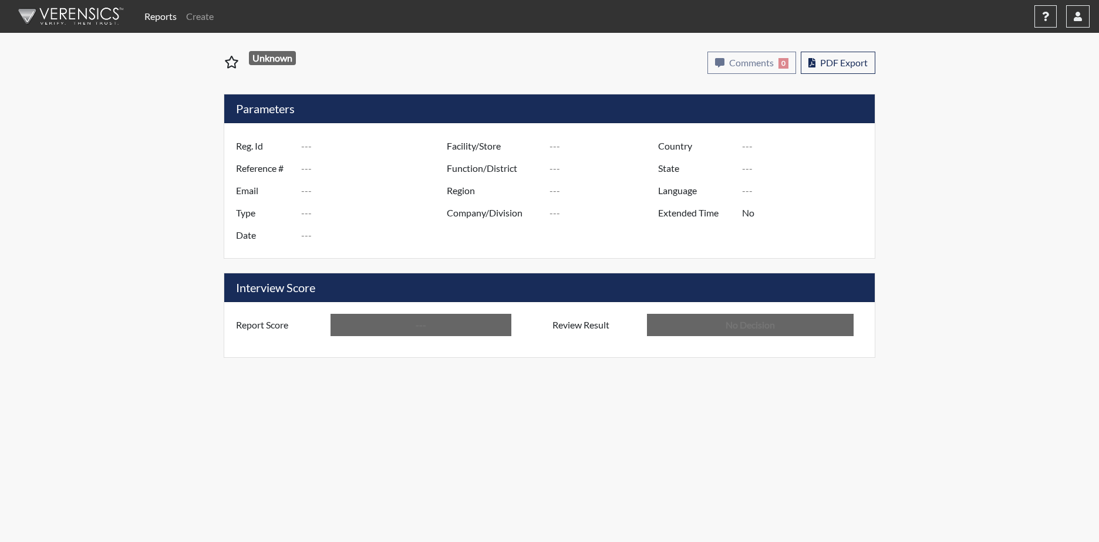
type input "[PERSON_NAME]"
type input "[GEOGRAPHIC_DATA]"
type input "[US_STATE]"
type input "English"
type input "Below Conditions"
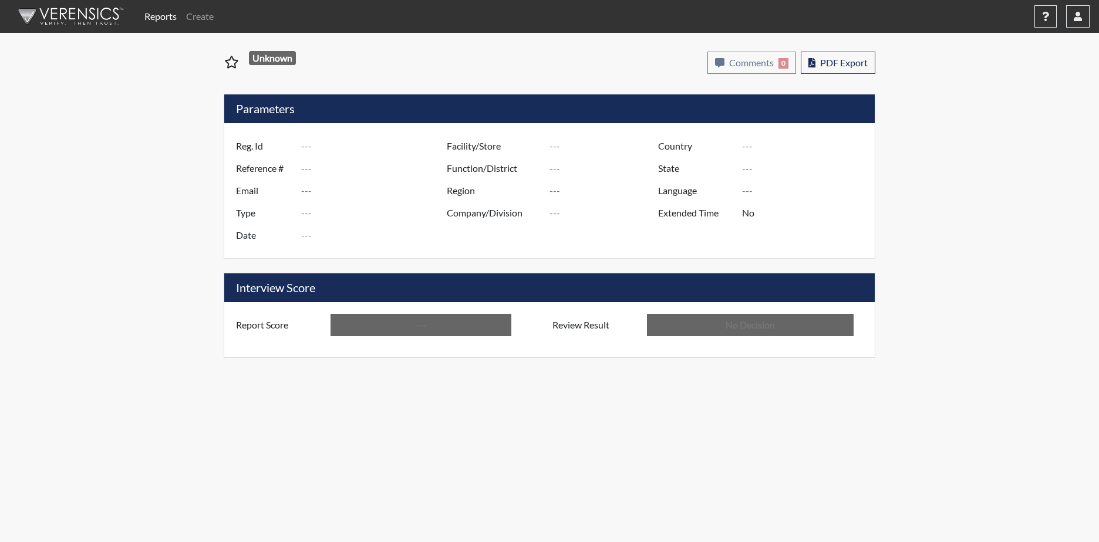
type input "In Review"
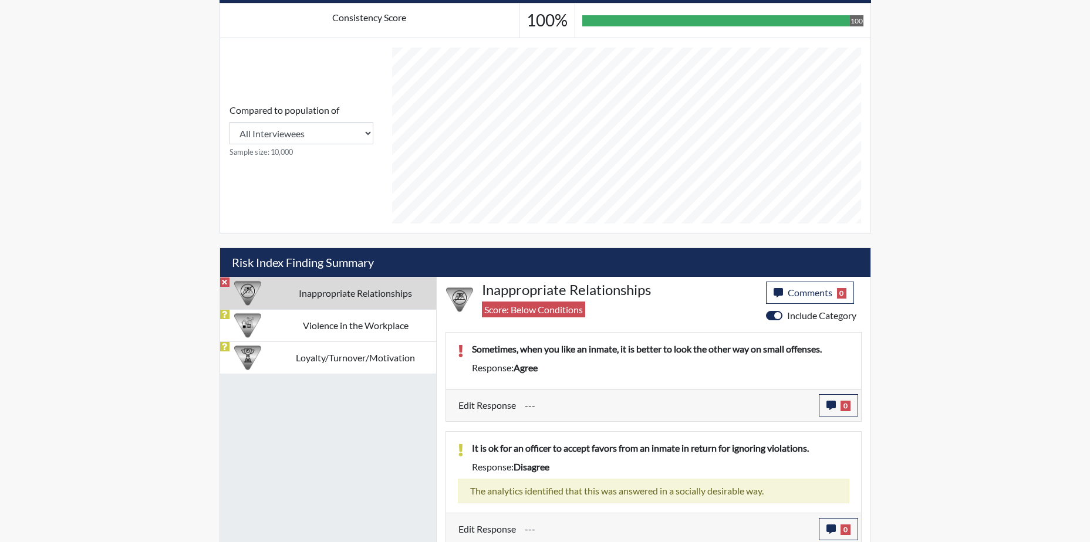
scroll to position [467, 0]
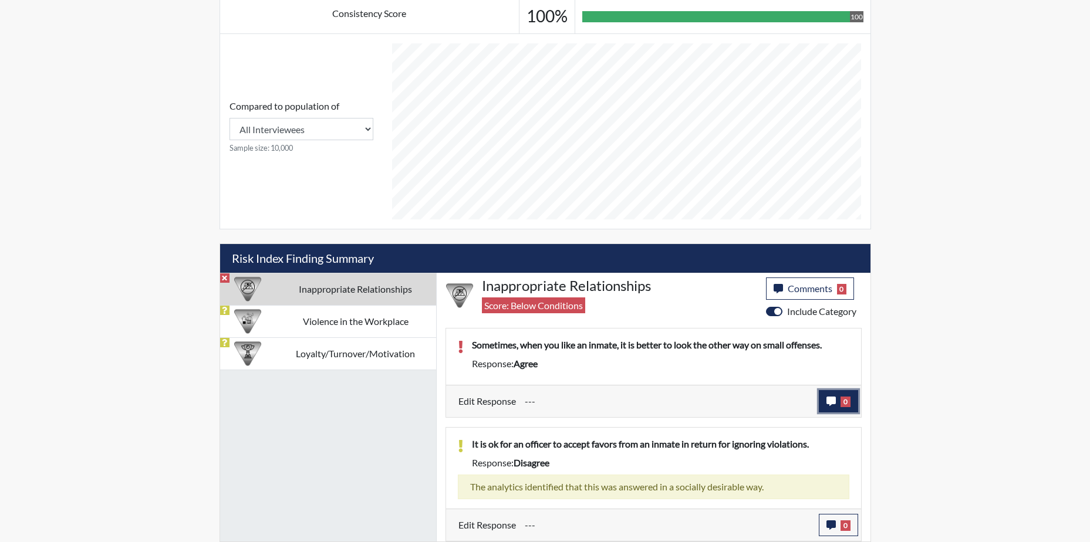
click at [826, 400] on icon "button" at bounding box center [830, 401] width 9 height 9
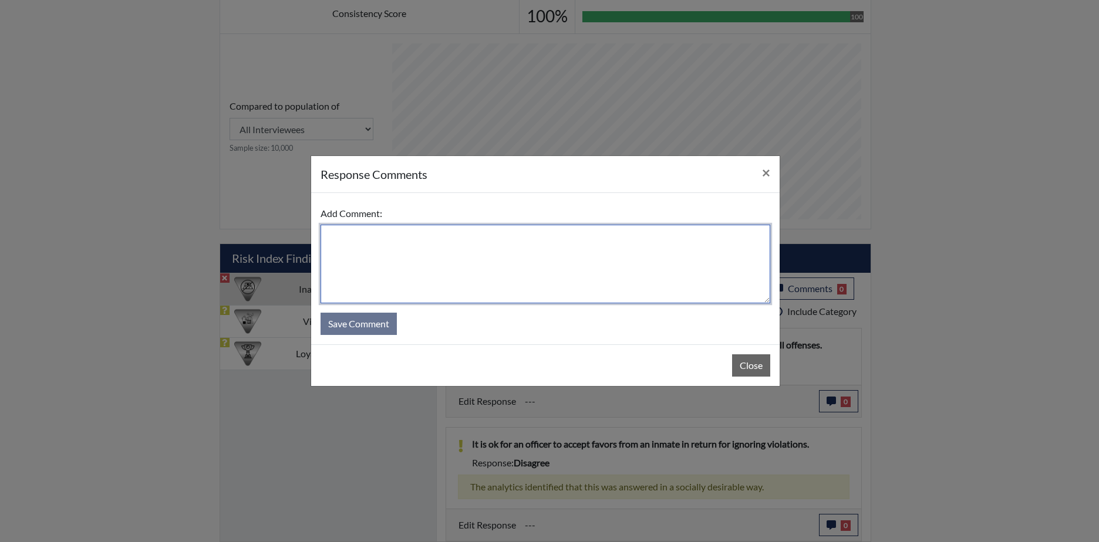
click at [329, 240] on textarea at bounding box center [545, 264] width 450 height 79
type textarea "Disagree, you not suppose to like an inmate"
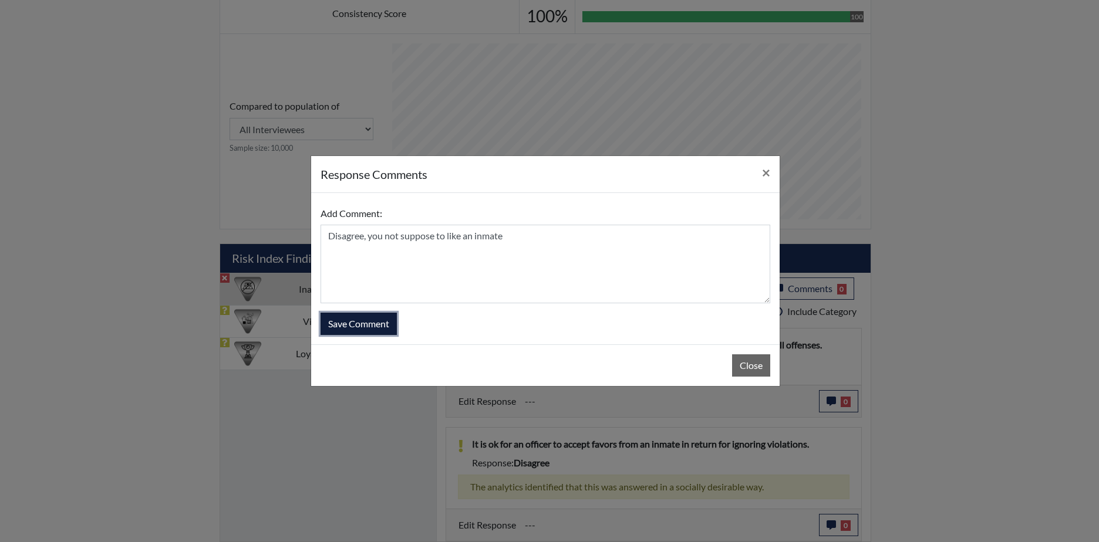
click at [368, 324] on button "Save Comment" at bounding box center [358, 324] width 76 height 22
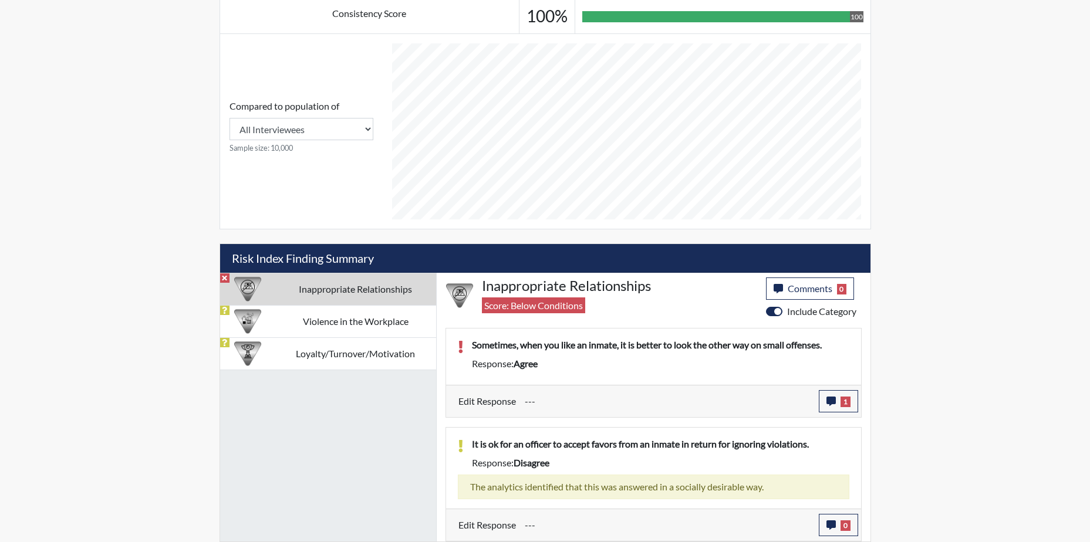
scroll to position [195, 488]
click at [360, 318] on td "Violence in the Workplace" at bounding box center [355, 321] width 161 height 32
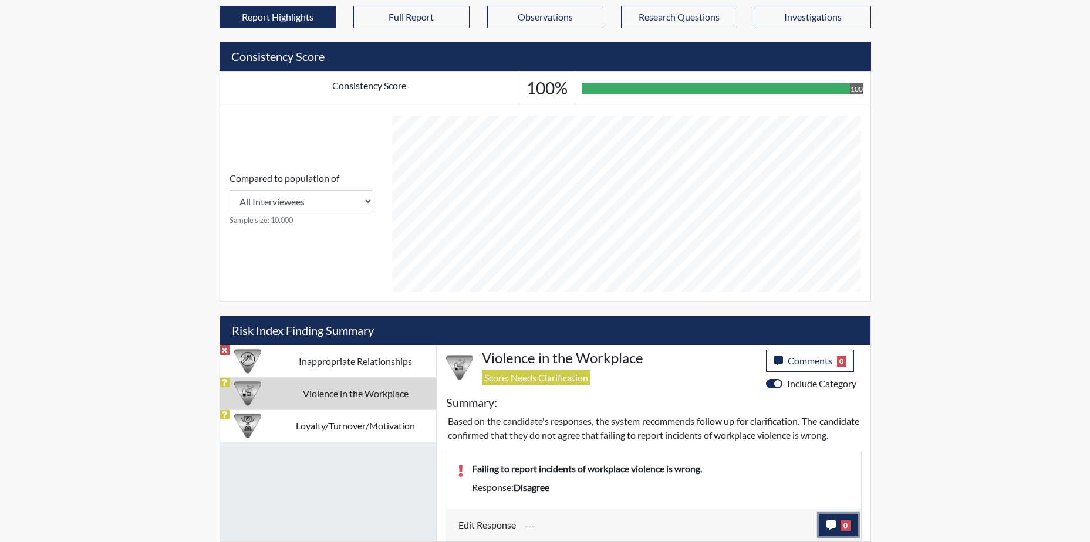
click at [832, 527] on icon "button" at bounding box center [830, 525] width 9 height 9
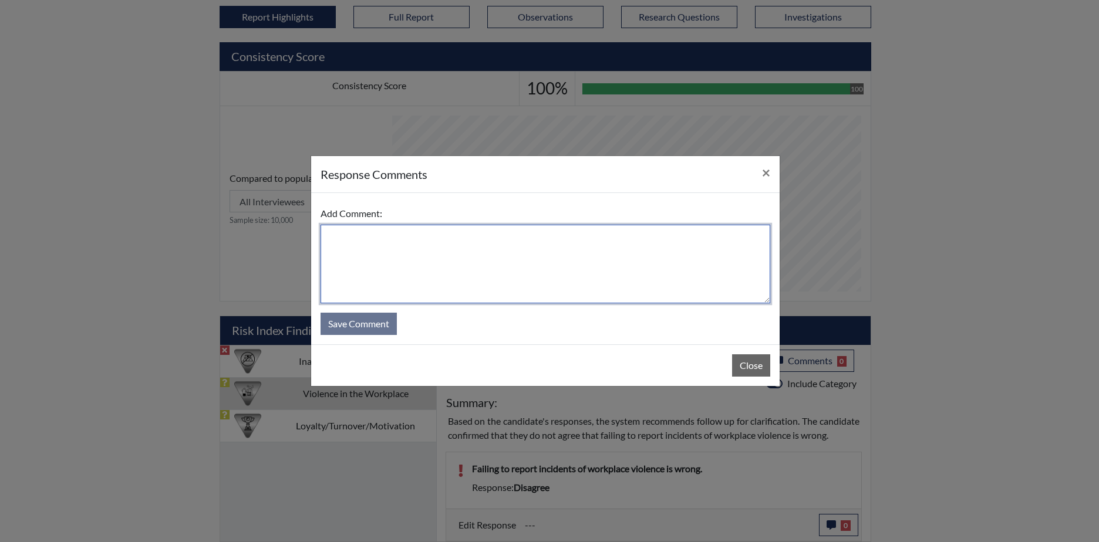
click at [418, 251] on textarea at bounding box center [545, 264] width 450 height 79
type textarea "Agree"
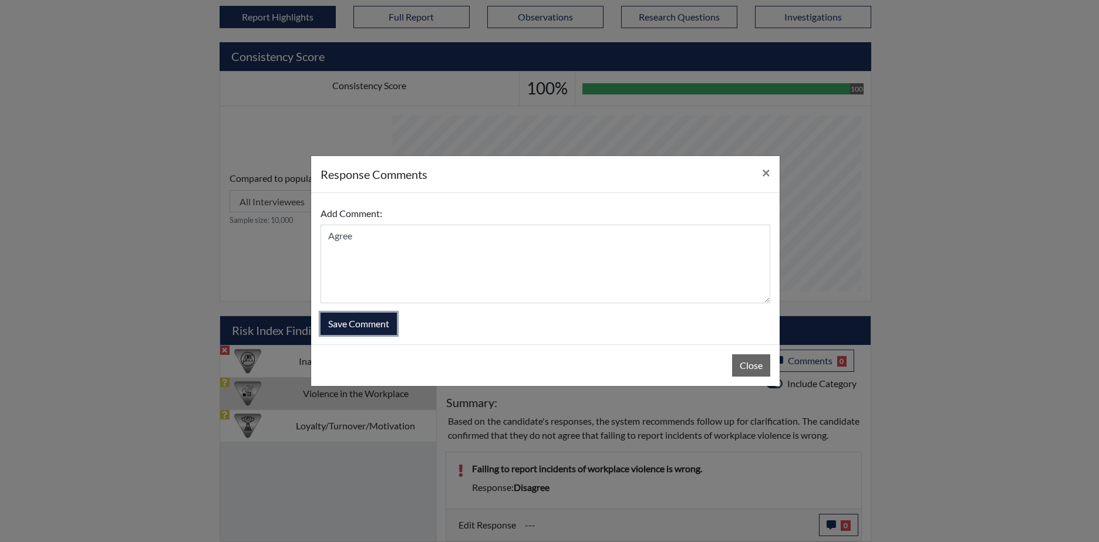
click at [370, 322] on button "Save Comment" at bounding box center [358, 324] width 76 height 22
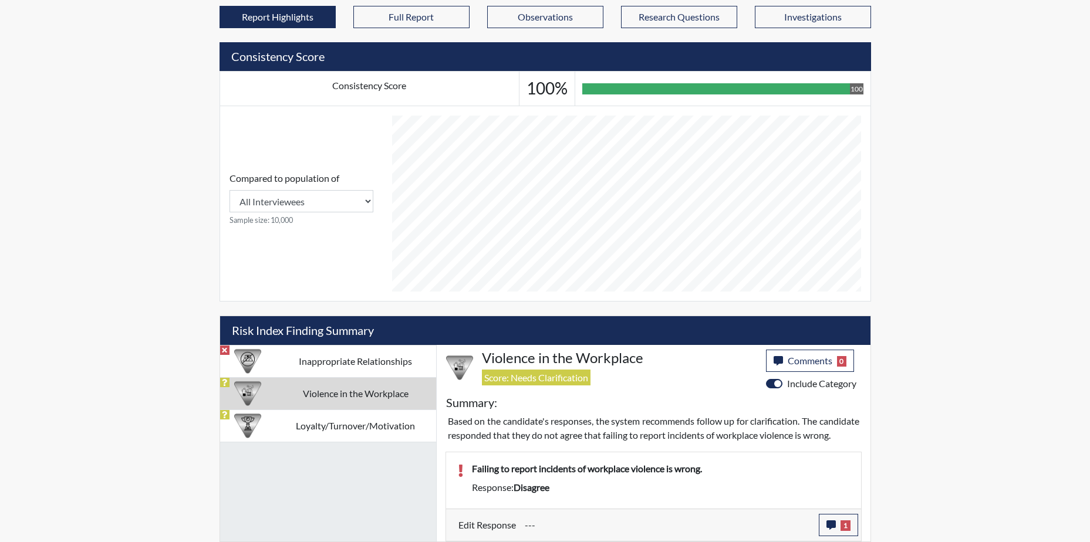
scroll to position [195, 488]
click at [418, 410] on td "Loyalty/Turnover/Motivation" at bounding box center [355, 426] width 161 height 32
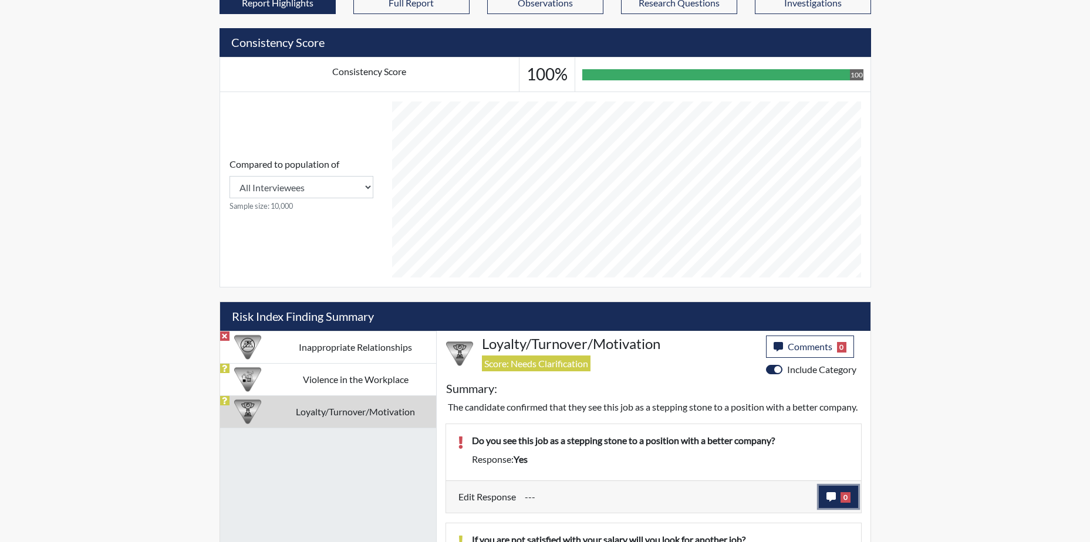
click at [828, 502] on icon "button" at bounding box center [830, 496] width 9 height 9
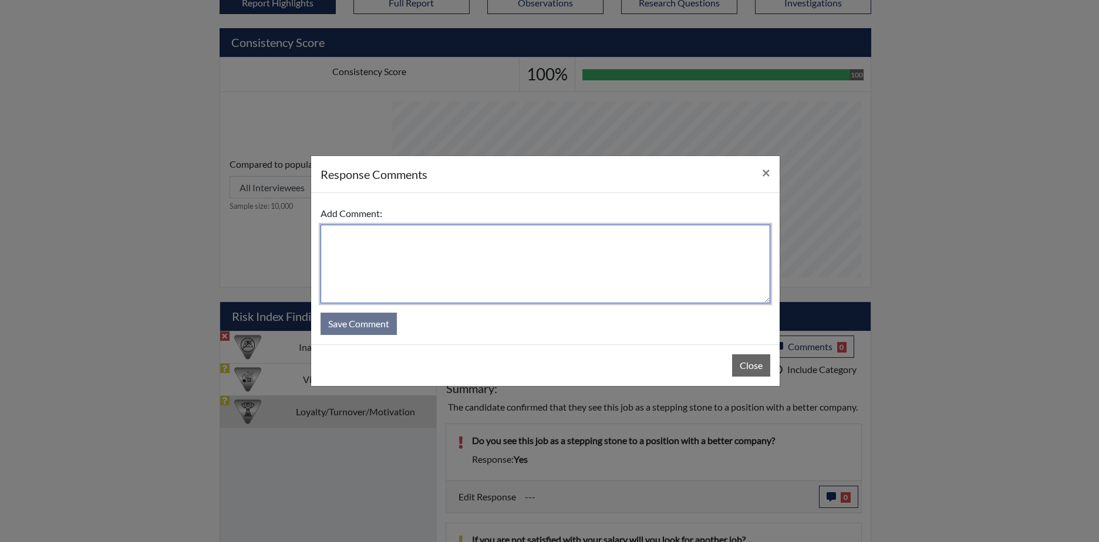
click at [376, 275] on textarea at bounding box center [545, 264] width 450 height 79
type textarea "Yes"
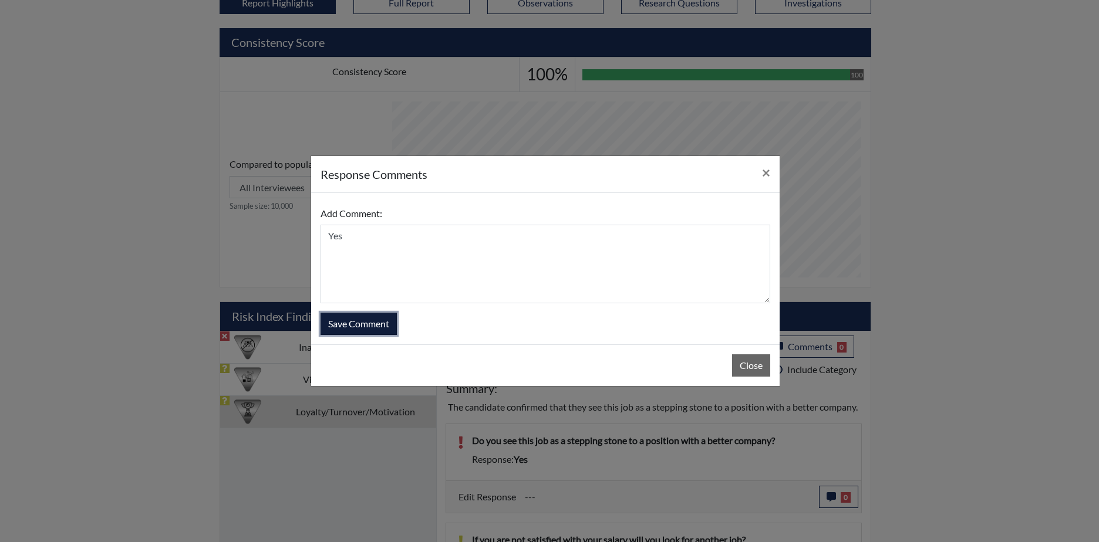
click at [362, 322] on button "Save Comment" at bounding box center [358, 324] width 76 height 22
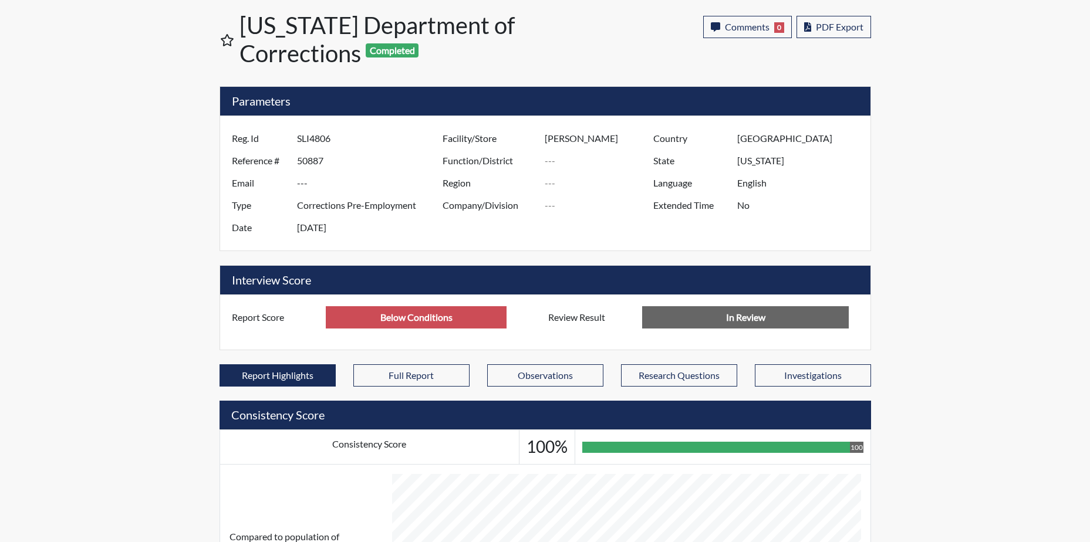
scroll to position [0, 0]
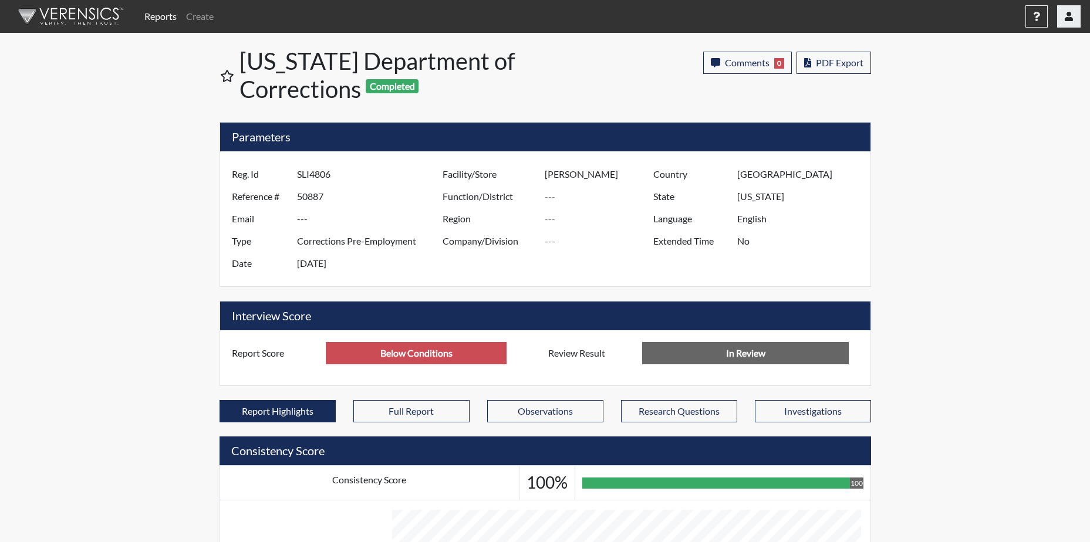
click at [1071, 15] on icon "button" at bounding box center [1069, 16] width 8 height 9
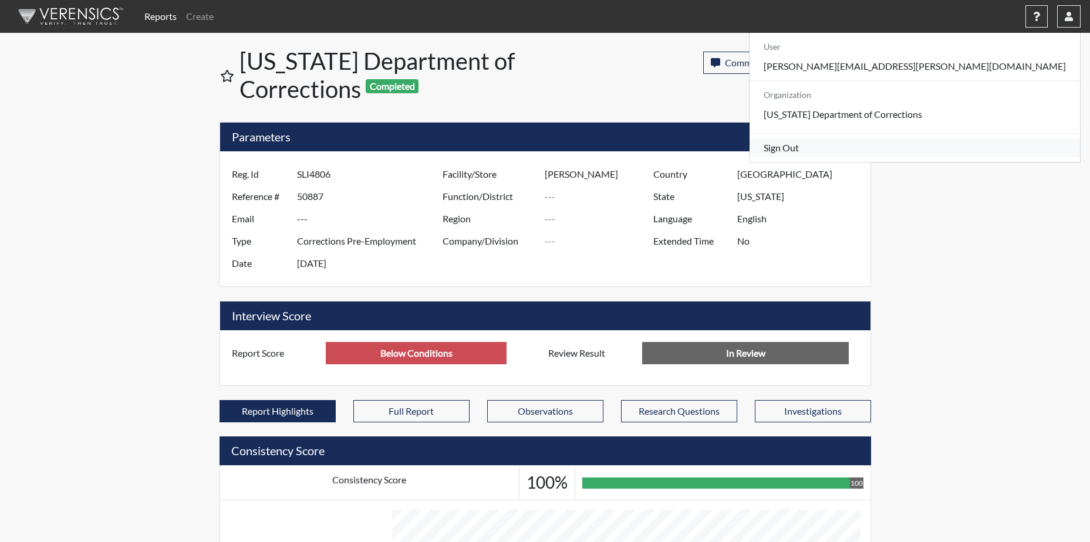
click at [955, 157] on link "Sign Out" at bounding box center [914, 148] width 330 height 19
